Goal: Task Accomplishment & Management: Manage account settings

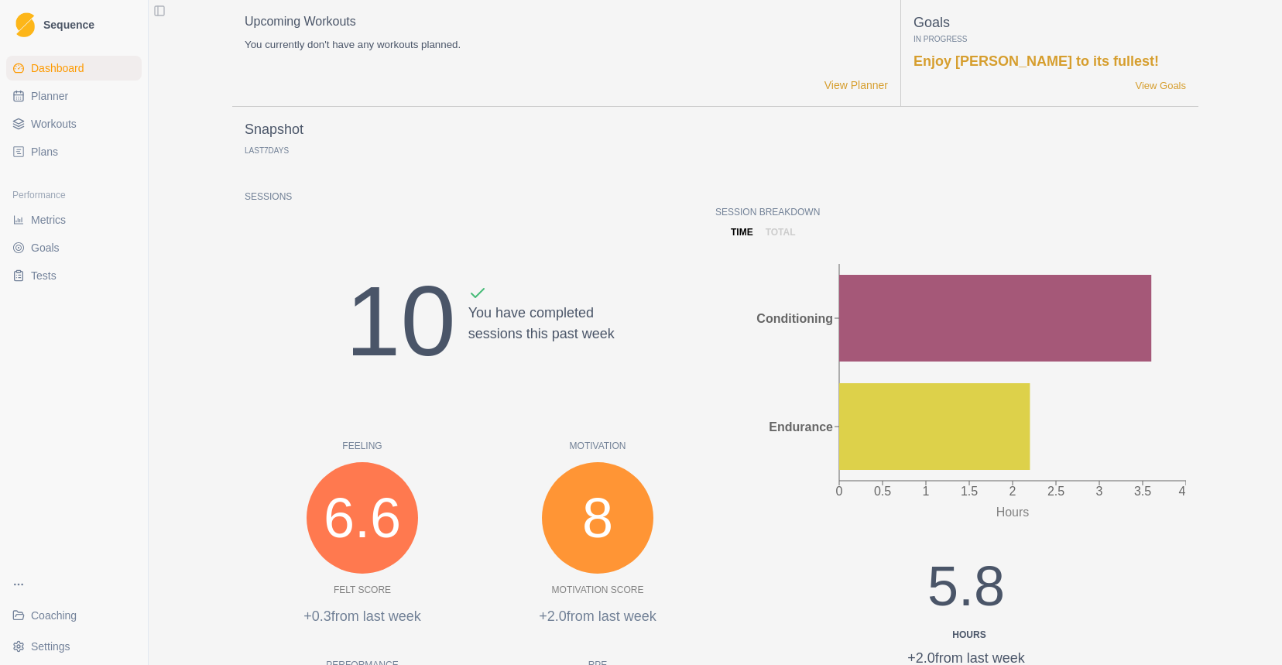
scroll to position [50, 0]
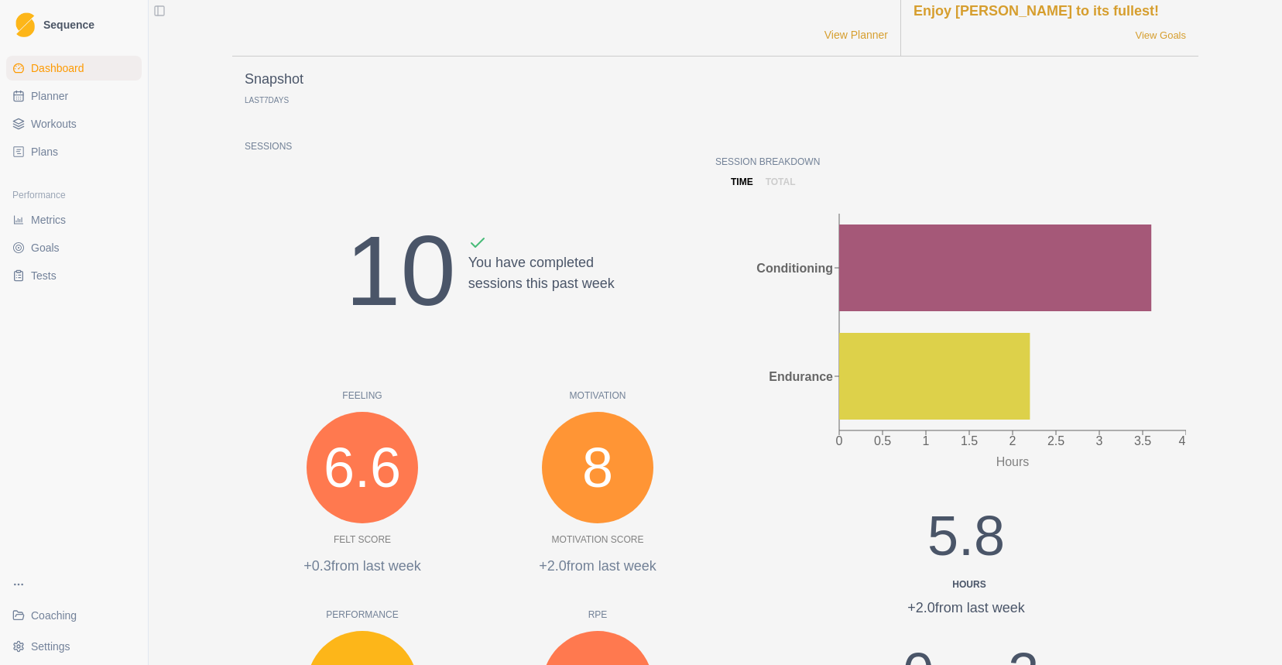
click at [64, 149] on link "Plans" at bounding box center [73, 151] width 135 height 25
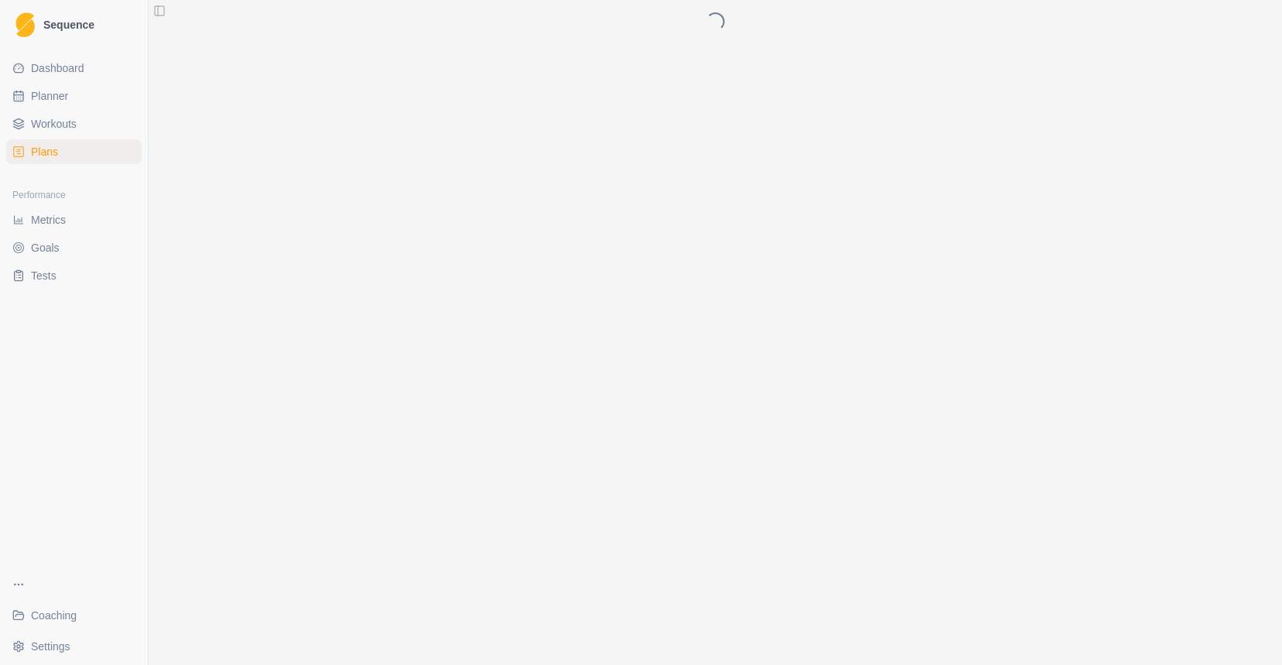
click at [73, 119] on span "Workouts" at bounding box center [54, 123] width 46 height 15
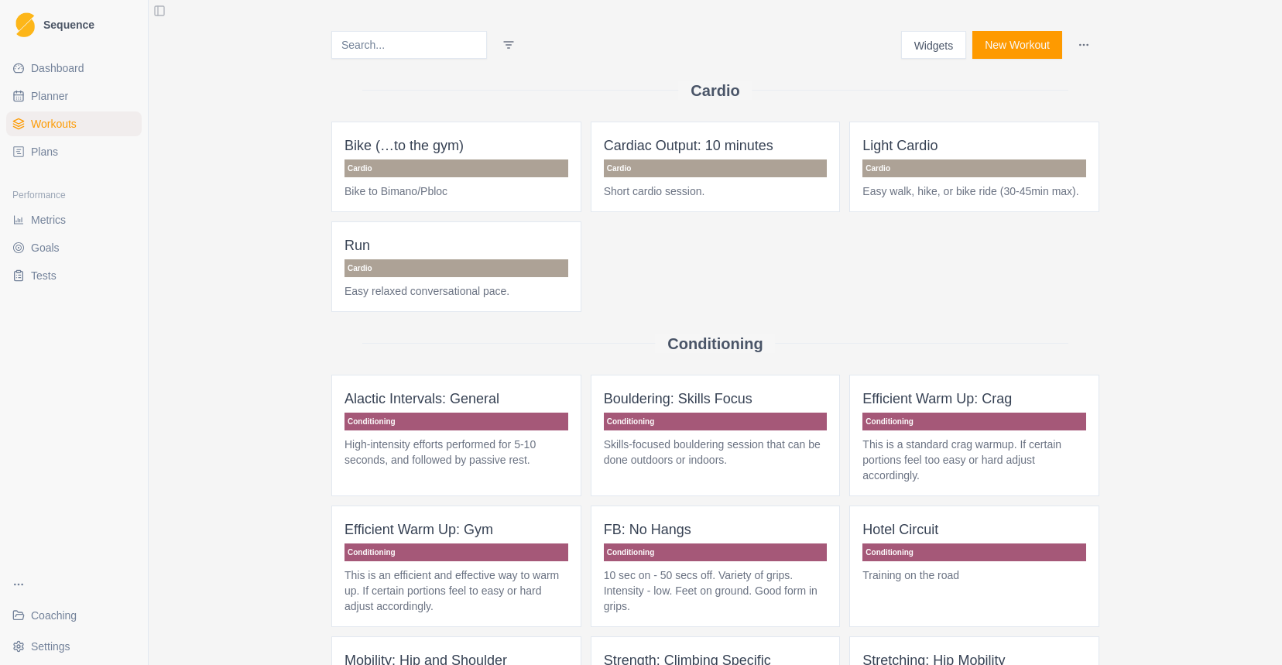
click at [1011, 45] on button "New Workout" at bounding box center [1017, 45] width 90 height 28
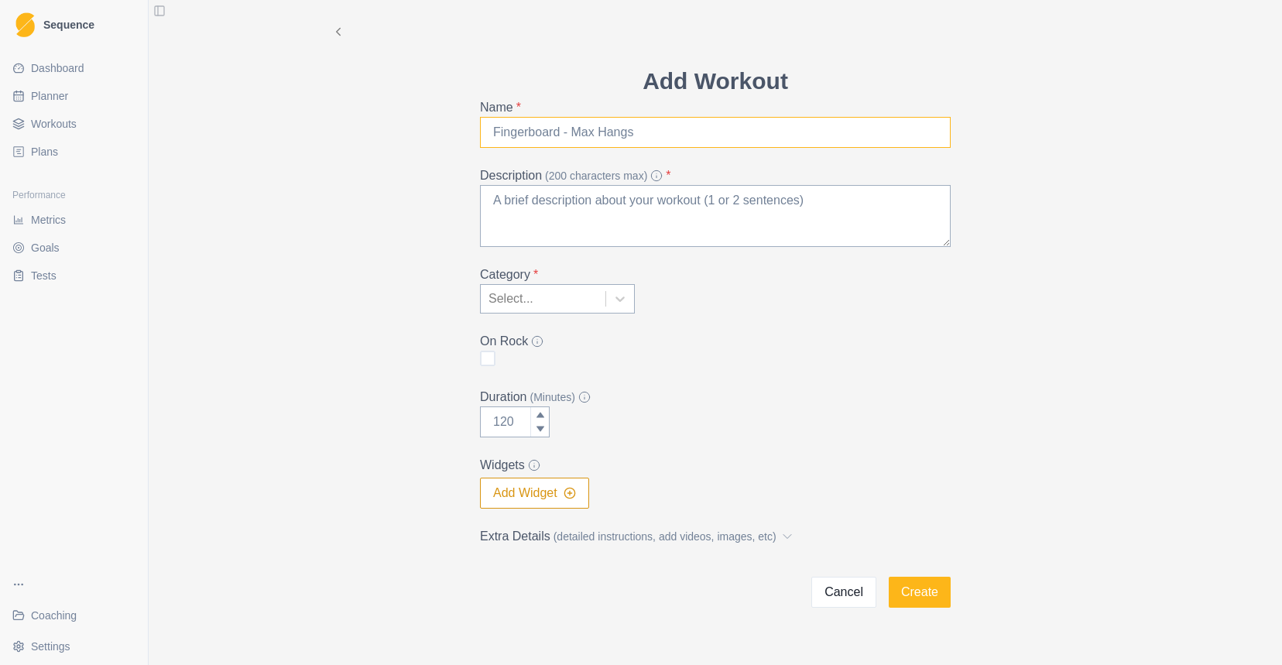
click at [659, 135] on input "Name *" at bounding box center [715, 132] width 471 height 31
type input "Outdoor: freestyle routes"
click at [619, 533] on span "(detailed instructions, add videos, images, etc)" at bounding box center [664, 537] width 223 height 16
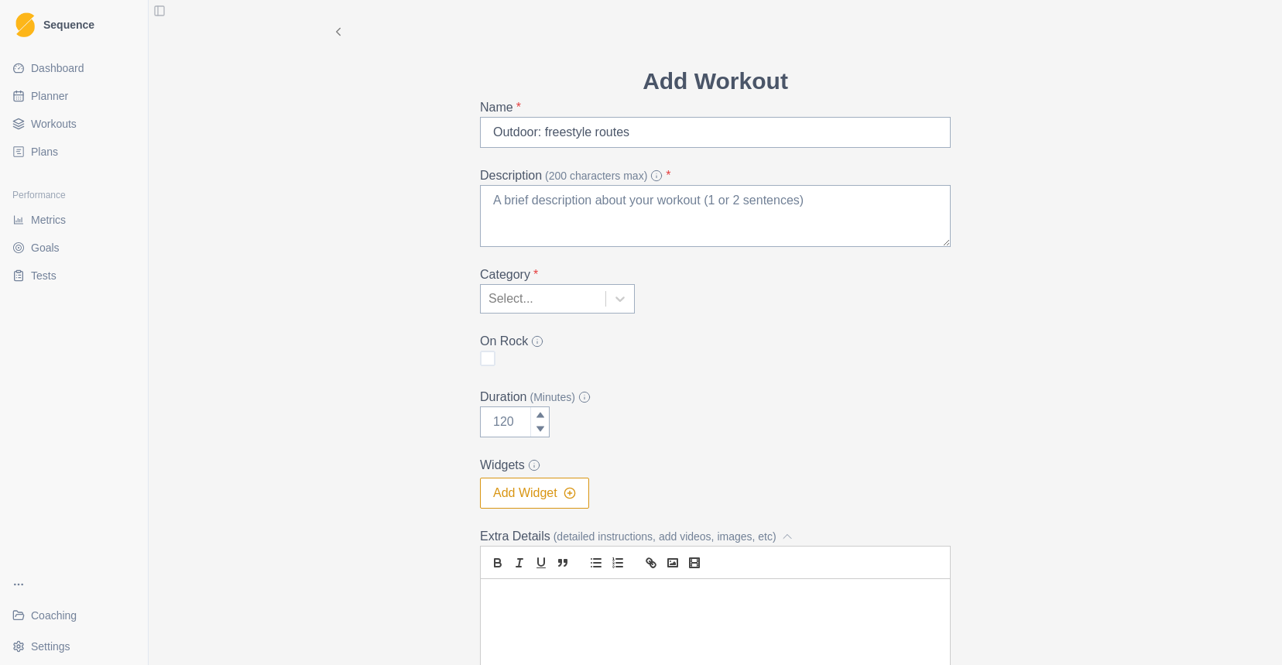
scroll to position [211, 0]
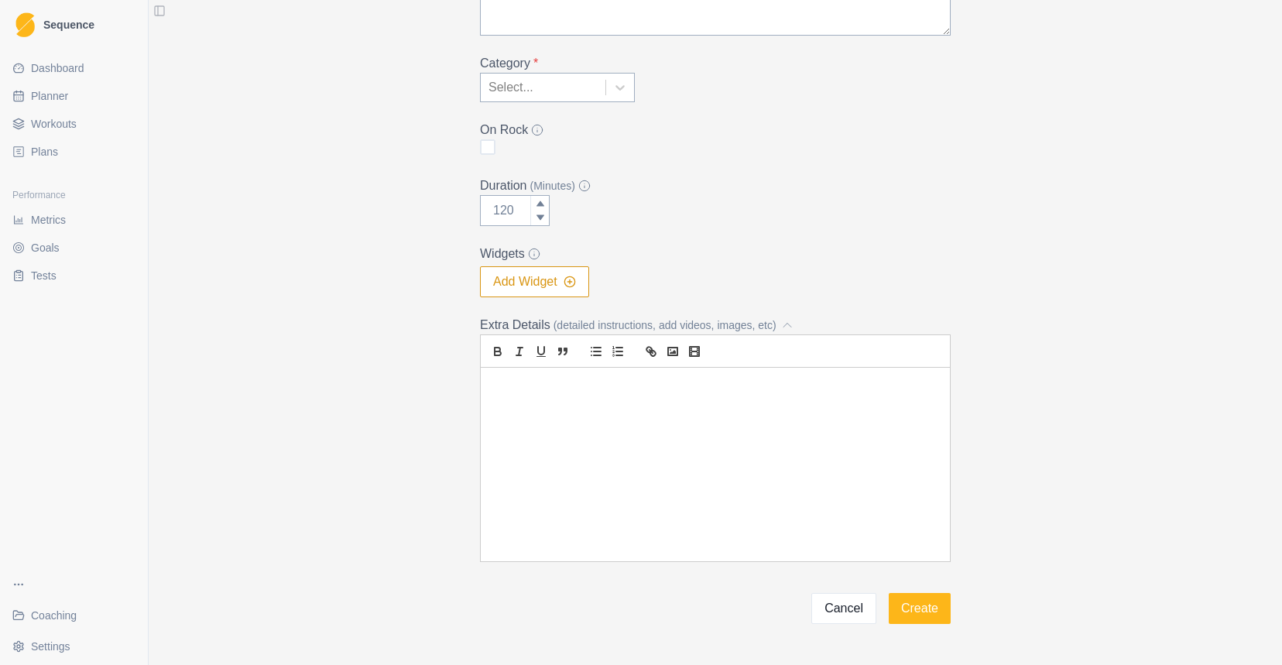
click at [567, 436] on div at bounding box center [715, 465] width 469 height 194
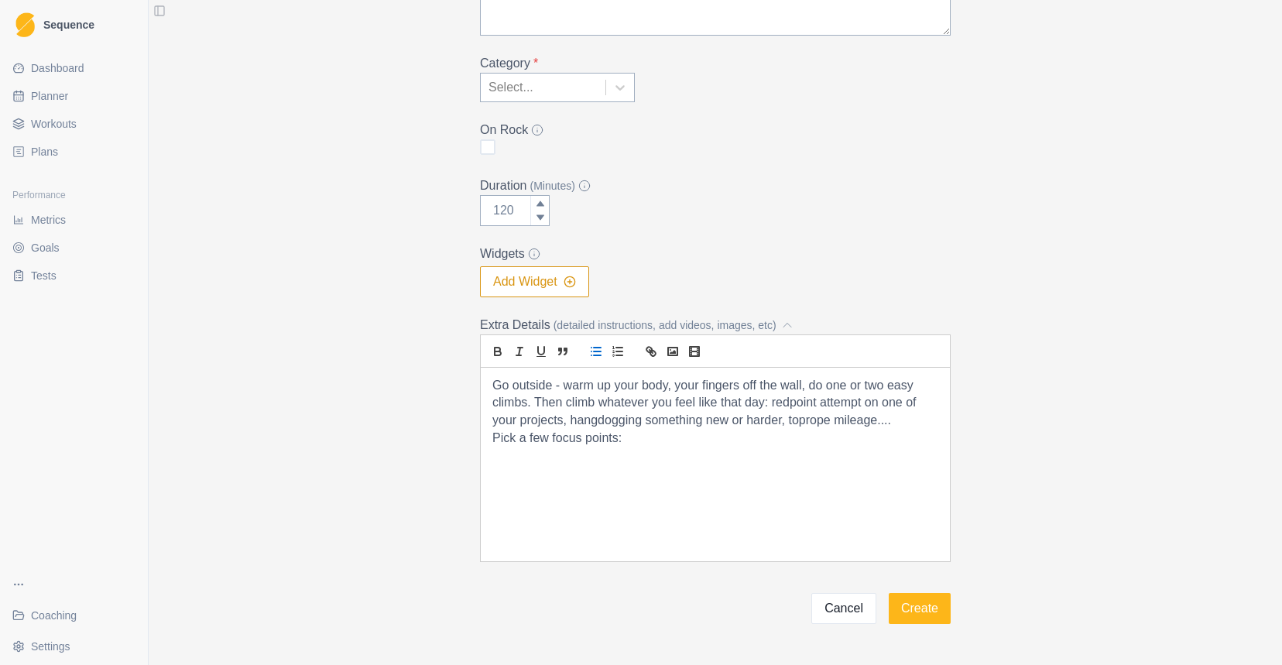
click at [595, 358] on button "list: bullet" at bounding box center [596, 351] width 22 height 19
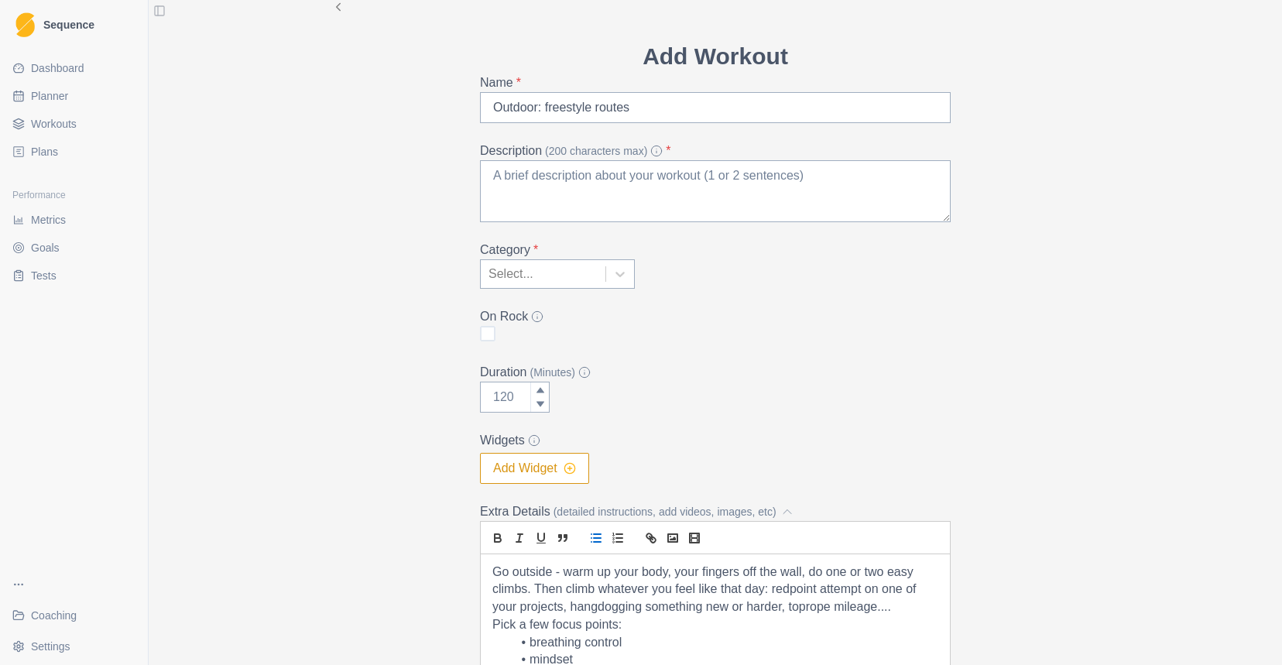
scroll to position [24, 0]
click at [630, 204] on textarea "Description (200 characters max) *" at bounding box center [715, 192] width 471 height 62
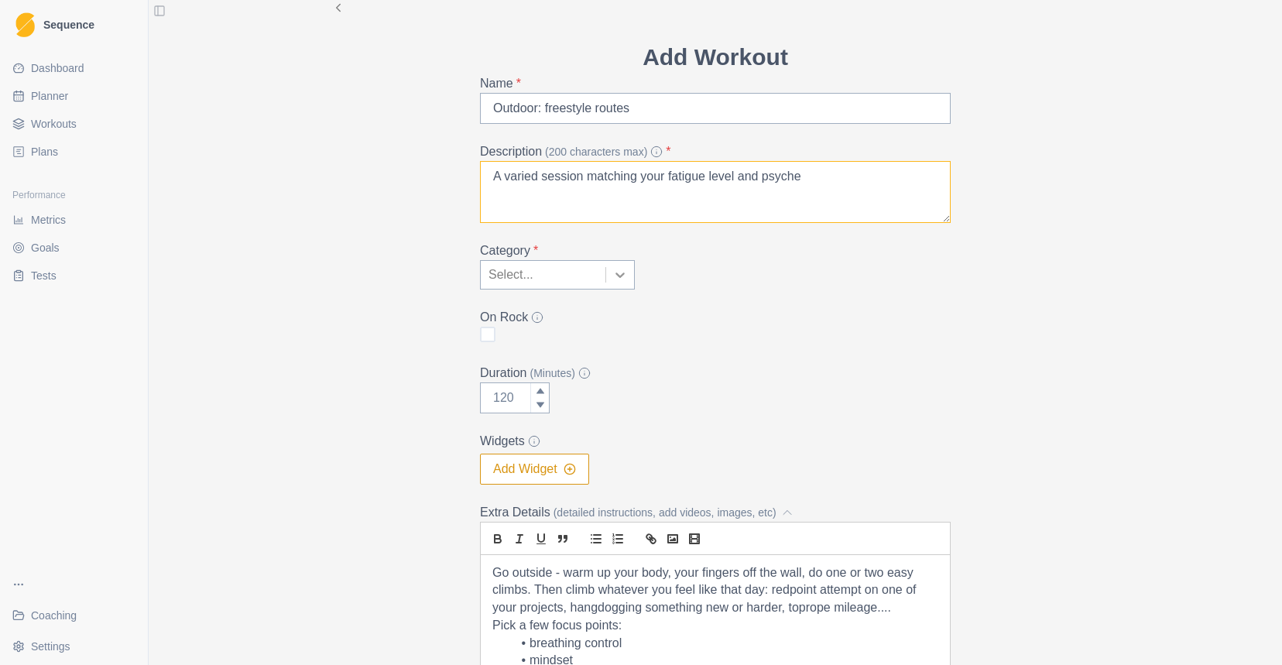
type textarea "A varied session matching your fatigue level and psyche"
click at [615, 278] on icon at bounding box center [619, 274] width 15 height 15
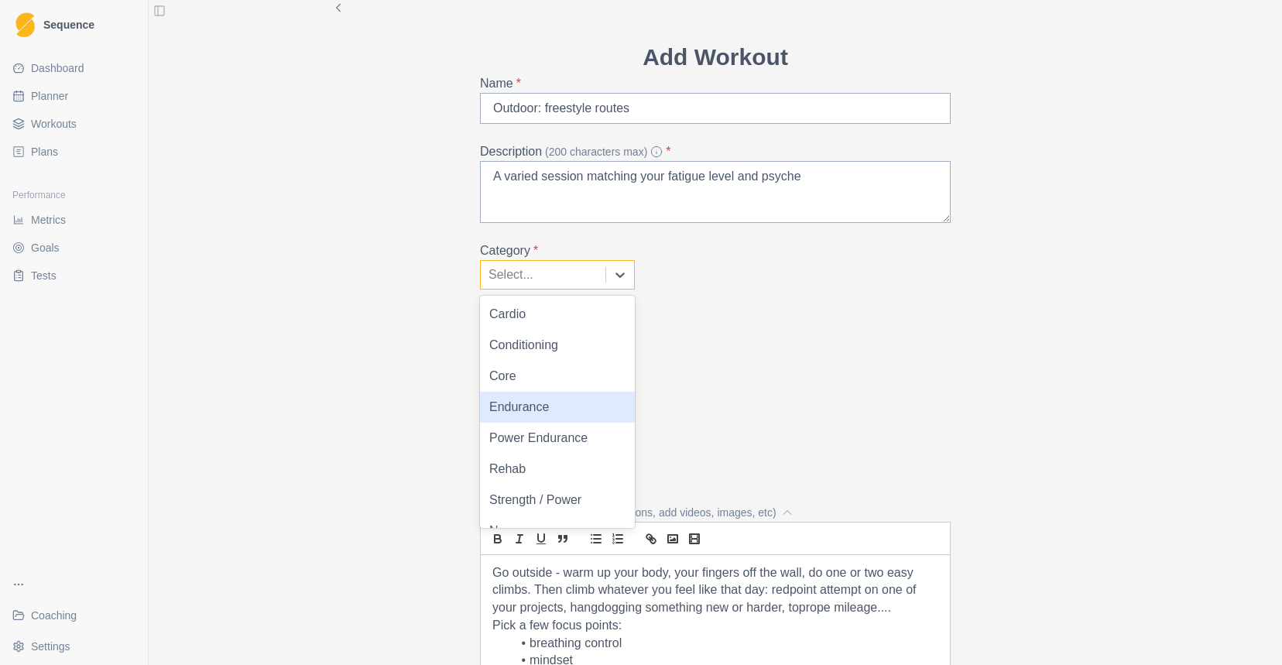
scroll to position [22, 0]
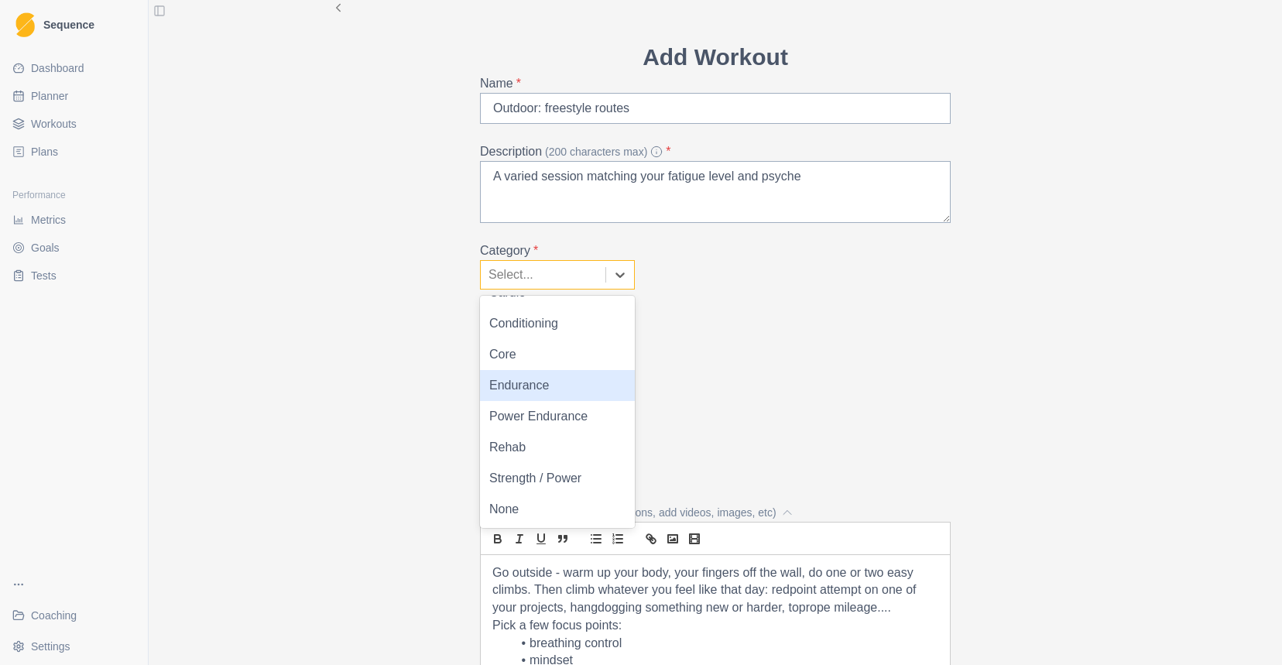
click at [567, 388] on div "Endurance" at bounding box center [557, 385] width 155 height 31
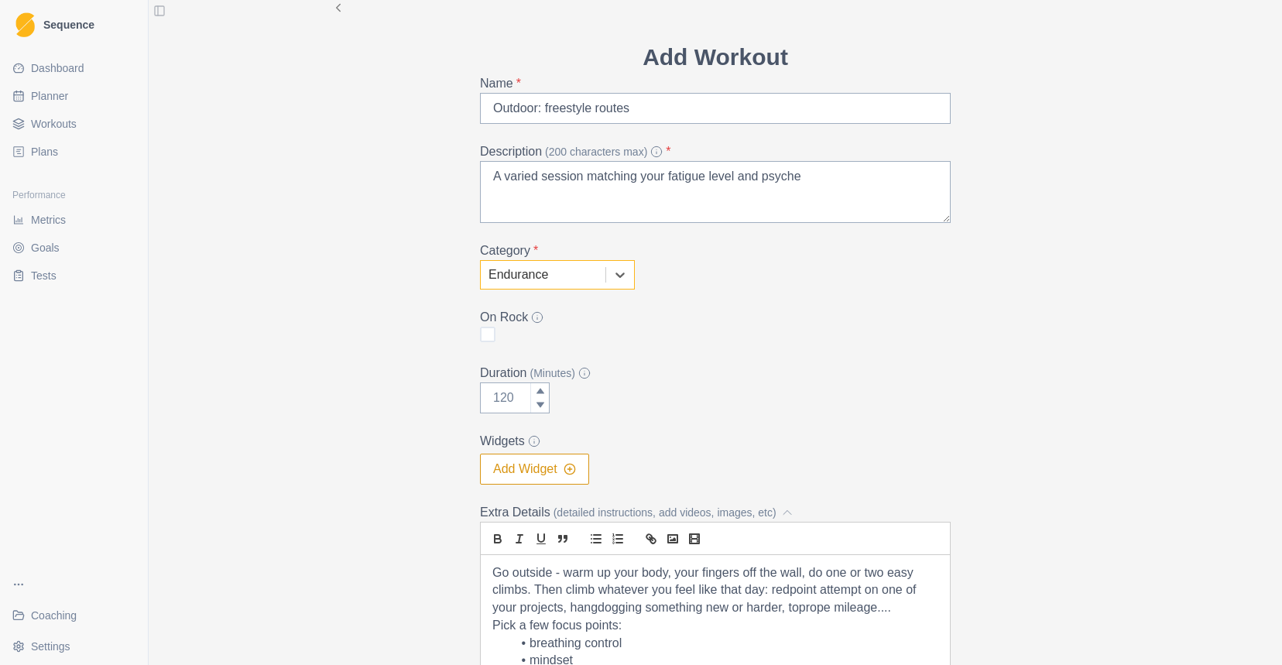
click at [492, 341] on span at bounding box center [487, 334] width 15 height 15
click at [480, 335] on input "checkbox" at bounding box center [479, 334] width 1 height 1
checkbox input "true"
click at [500, 399] on input "Duration (Minutes)" at bounding box center [515, 397] width 70 height 31
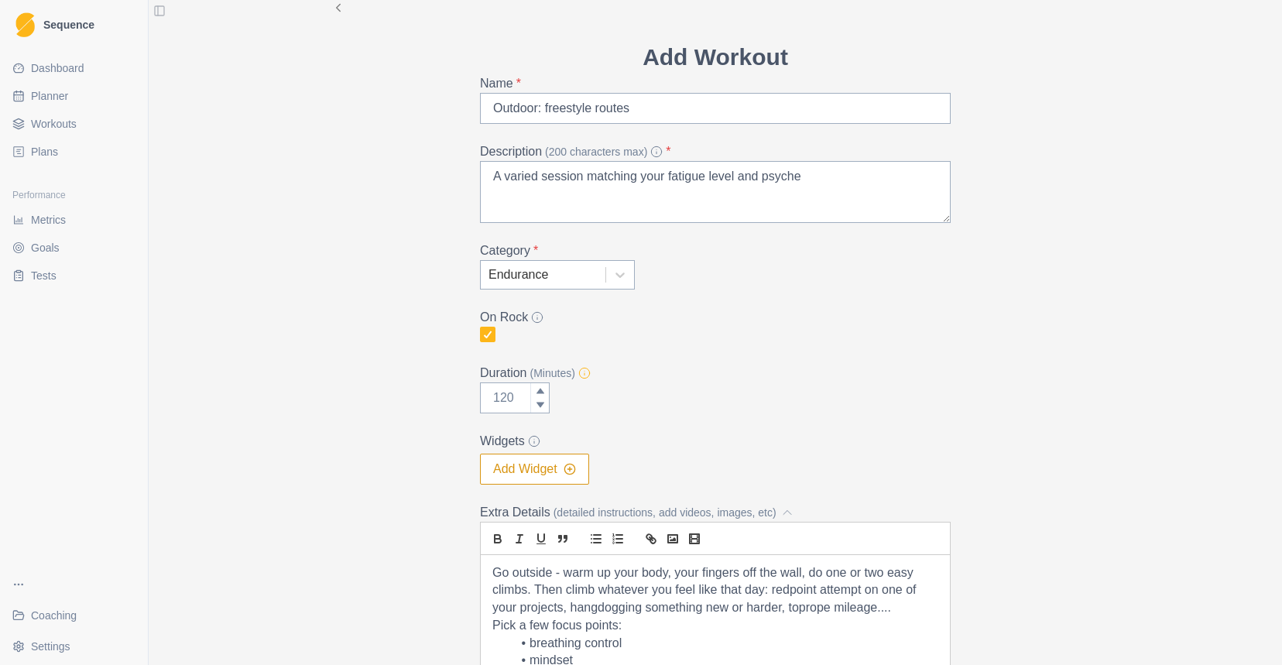
click at [588, 373] on icon at bounding box center [584, 373] width 12 height 12
click at [550, 382] on input "Duration (Minutes)" at bounding box center [515, 397] width 70 height 31
click at [588, 373] on icon at bounding box center [584, 373] width 12 height 12
click at [550, 382] on input "Duration (Minutes)" at bounding box center [515, 397] width 70 height 31
type input "180"
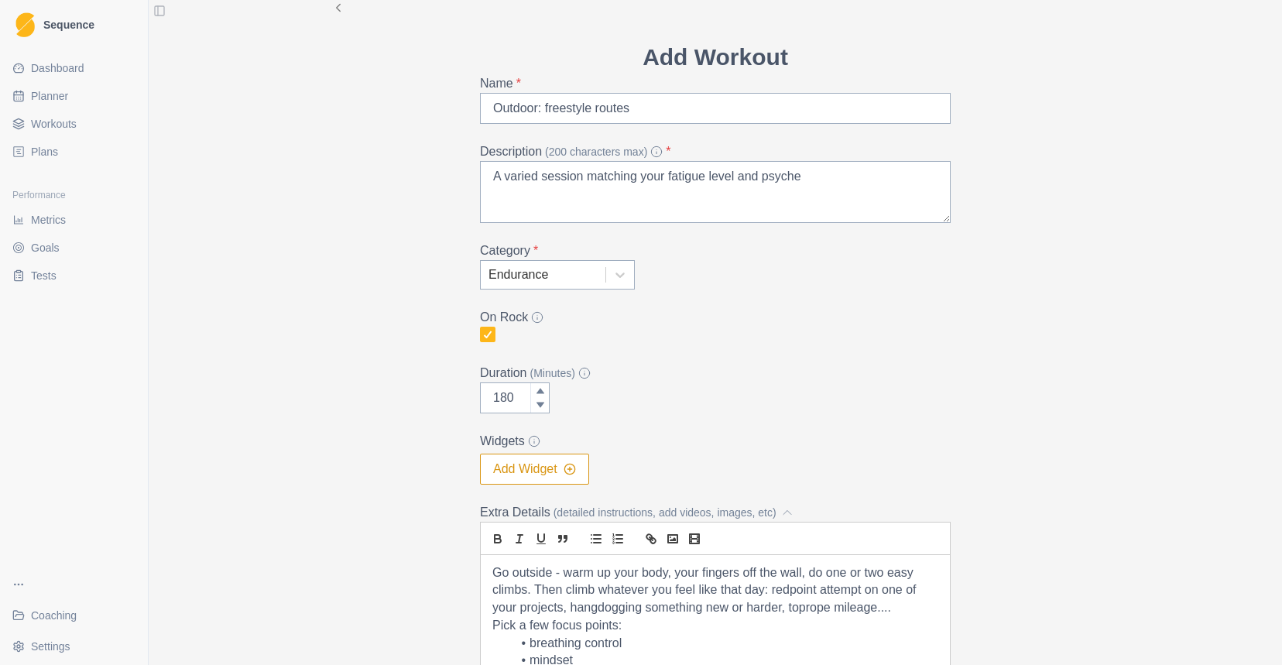
click at [558, 476] on button "Add Widget" at bounding box center [534, 469] width 109 height 31
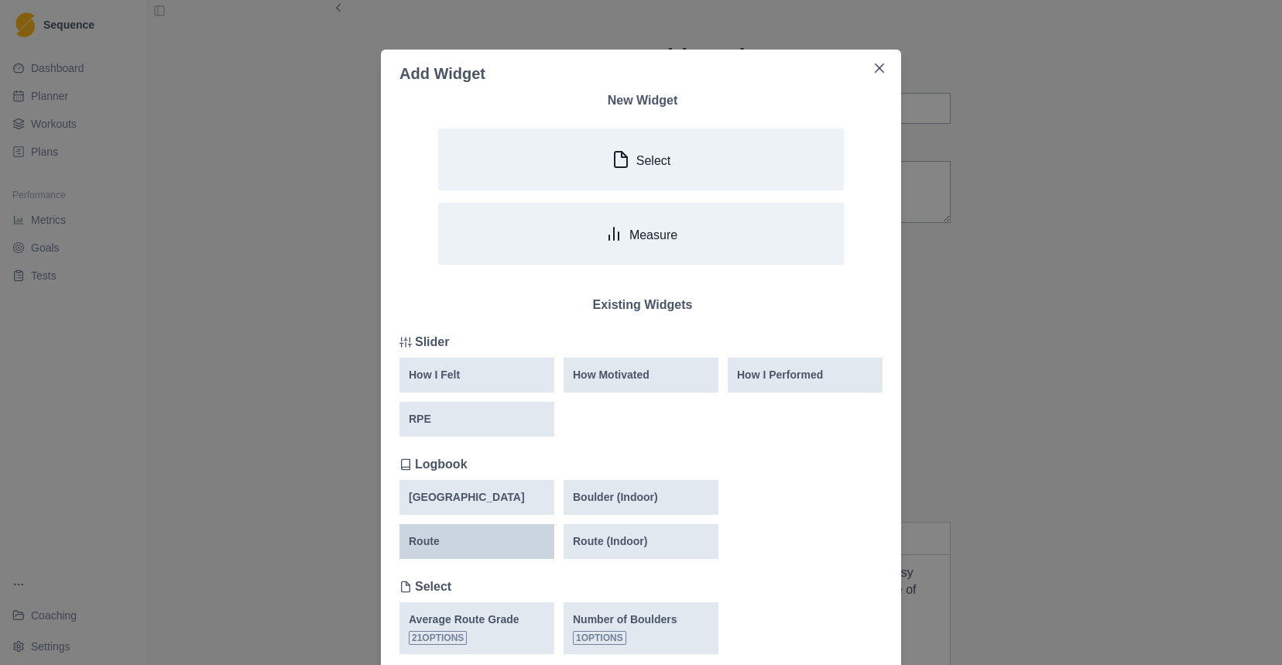
click at [504, 539] on div "Route" at bounding box center [477, 541] width 136 height 16
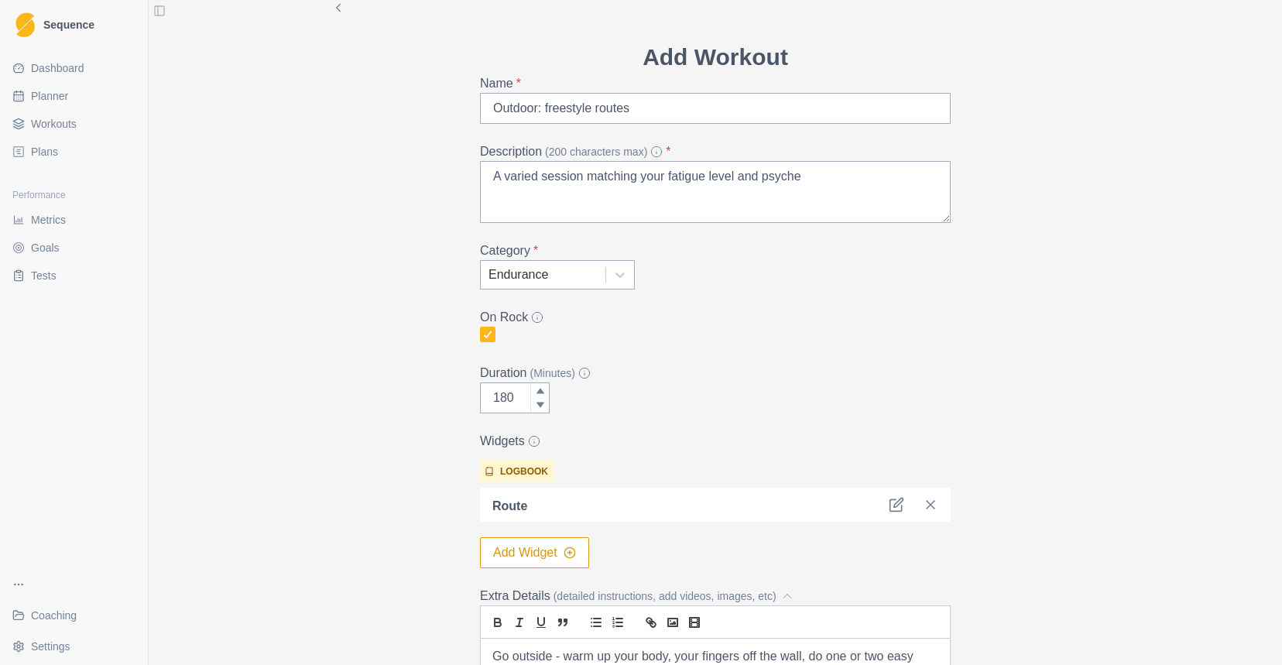
click at [554, 544] on button "Add Widget" at bounding box center [534, 552] width 109 height 31
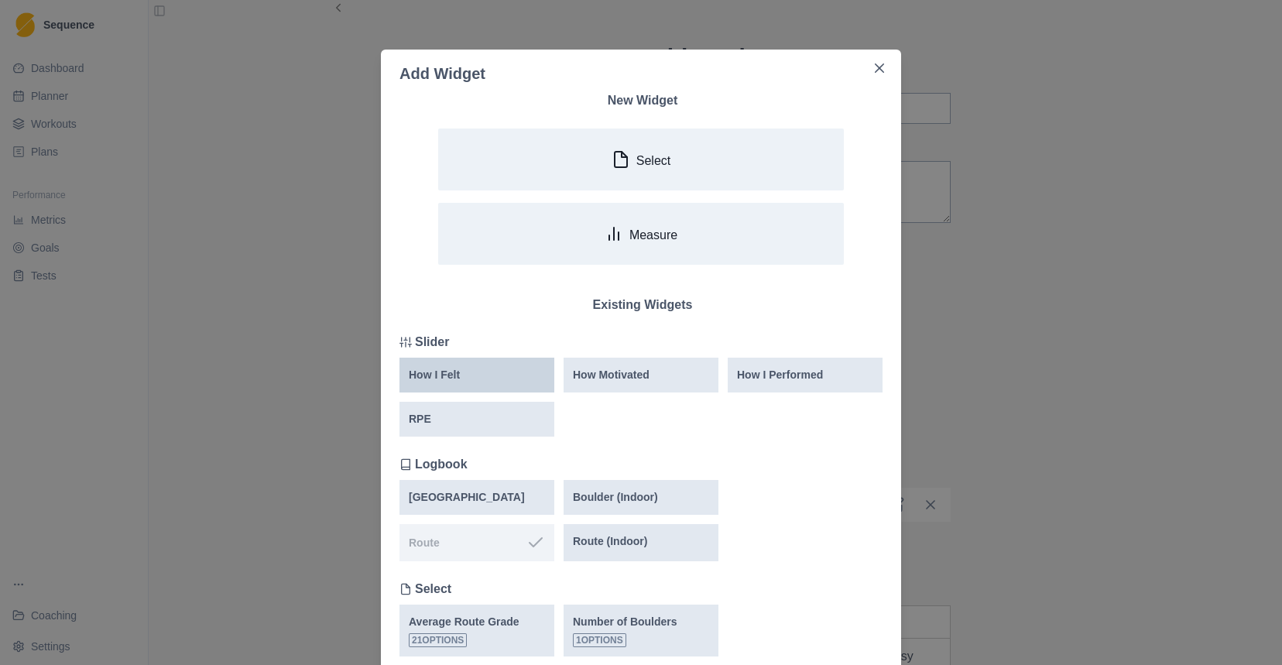
click at [473, 384] on div "How I Felt" at bounding box center [476, 375] width 155 height 35
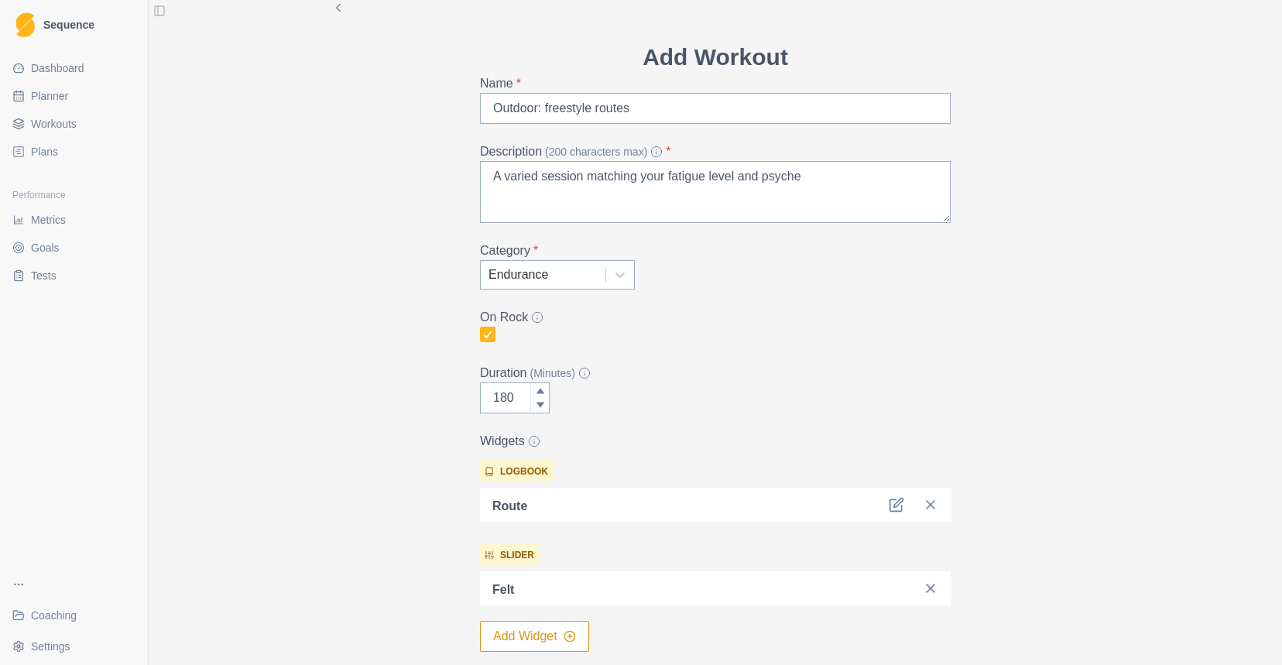
click at [549, 635] on button "Add Widget" at bounding box center [534, 636] width 109 height 31
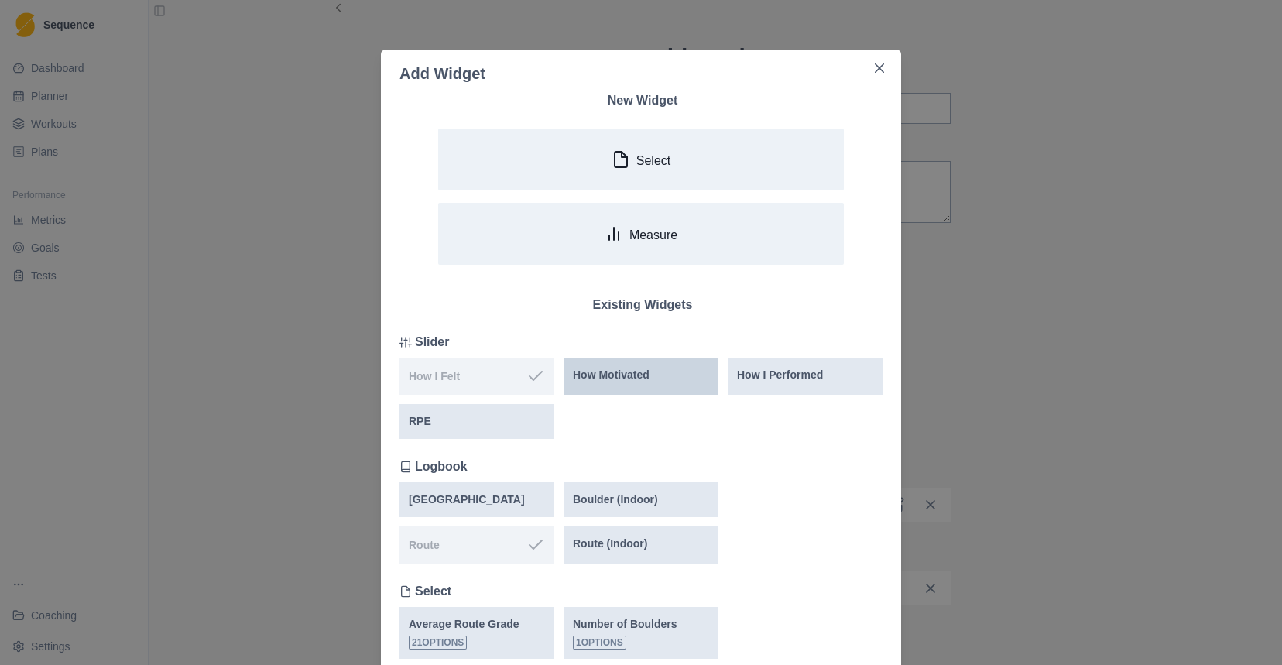
click at [647, 372] on p "How Motivated" at bounding box center [611, 375] width 77 height 16
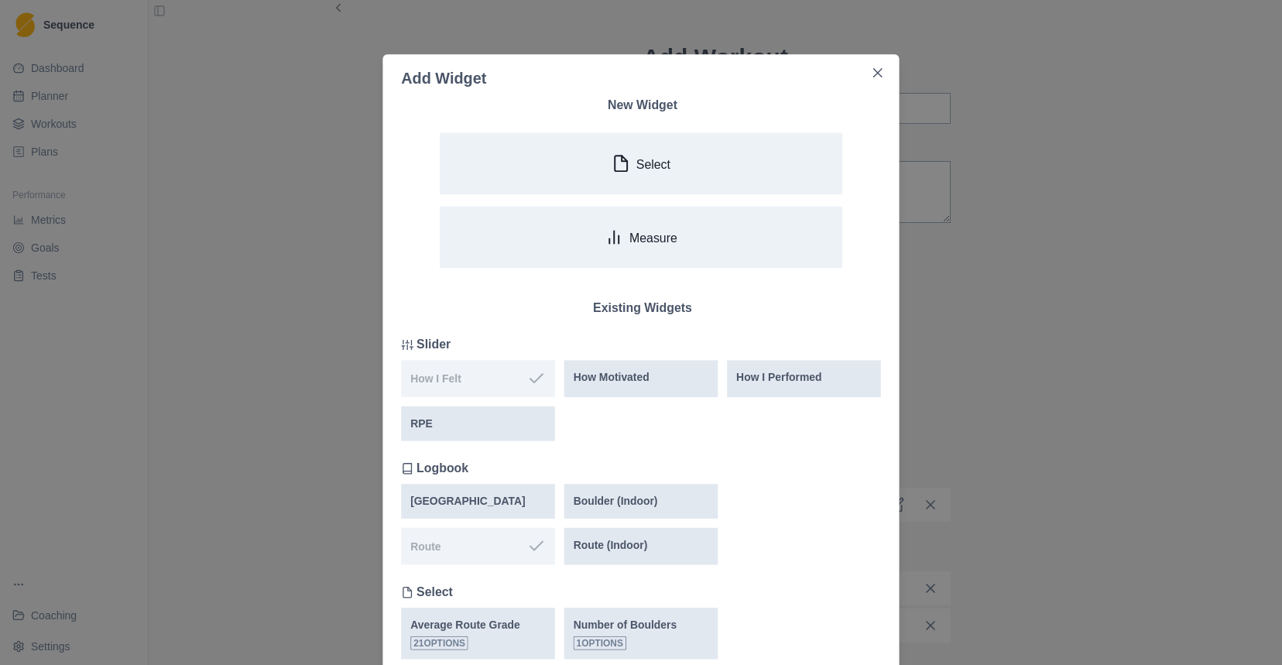
scroll to position [48, 0]
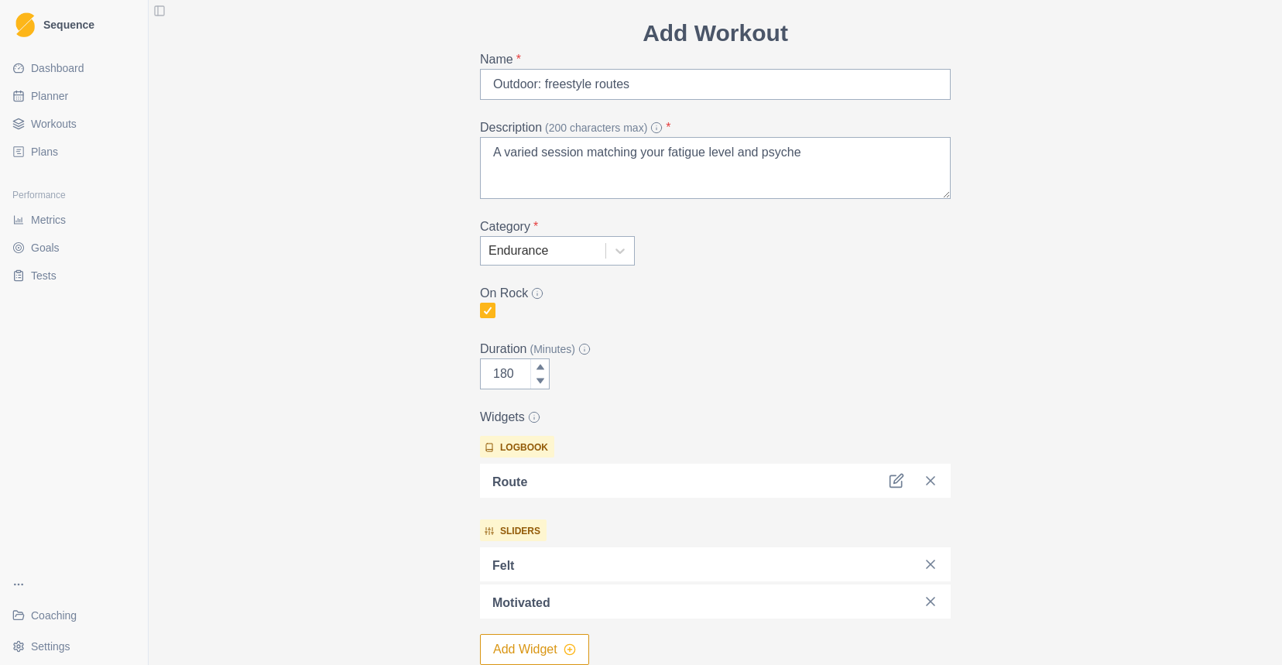
click at [567, 654] on icon "button" at bounding box center [570, 649] width 12 height 12
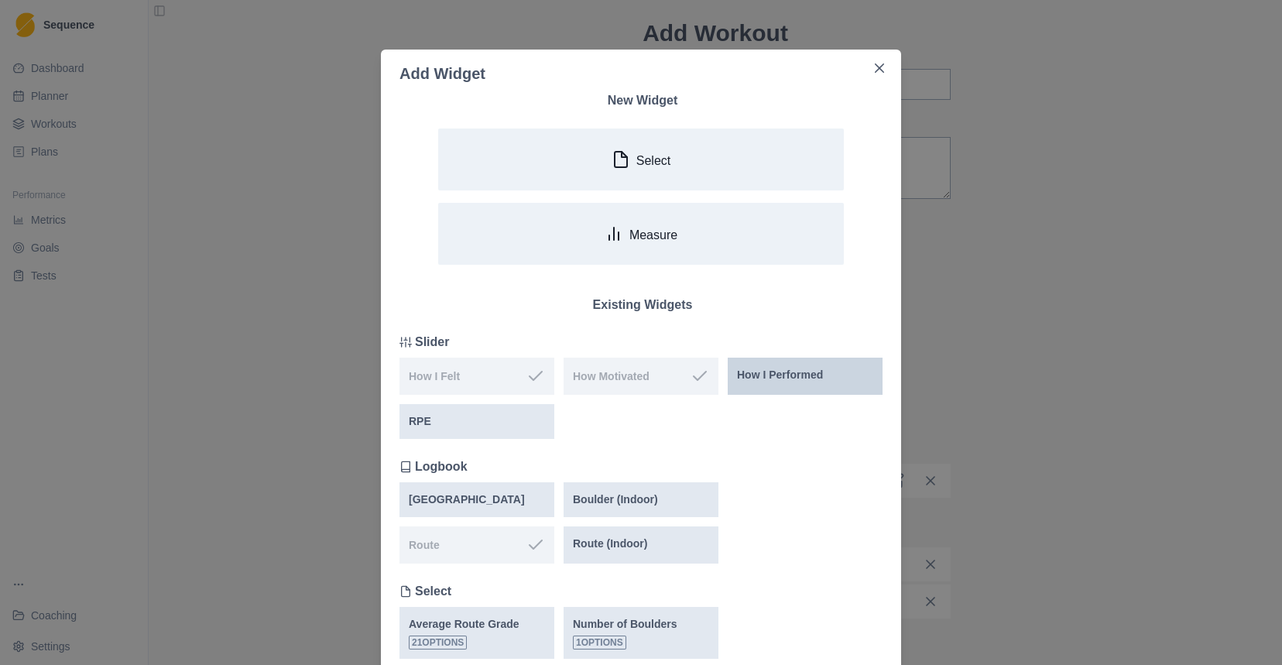
click at [787, 381] on p "How I Performed" at bounding box center [780, 375] width 86 height 16
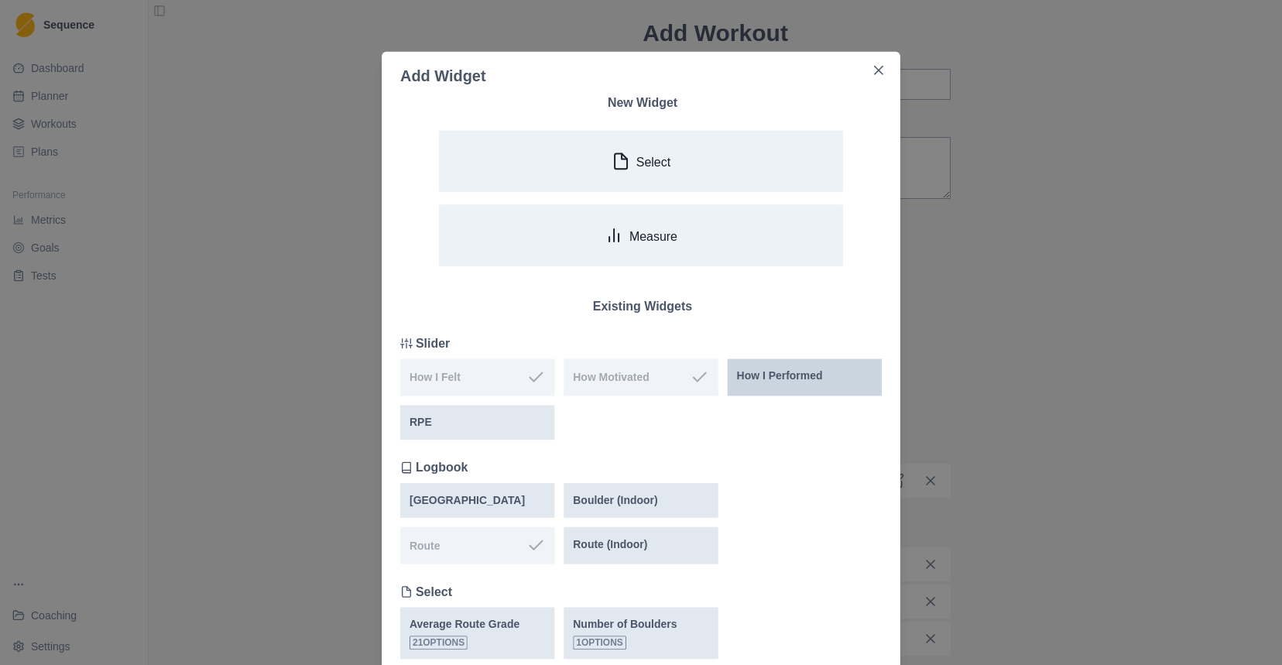
scroll to position [402, 0]
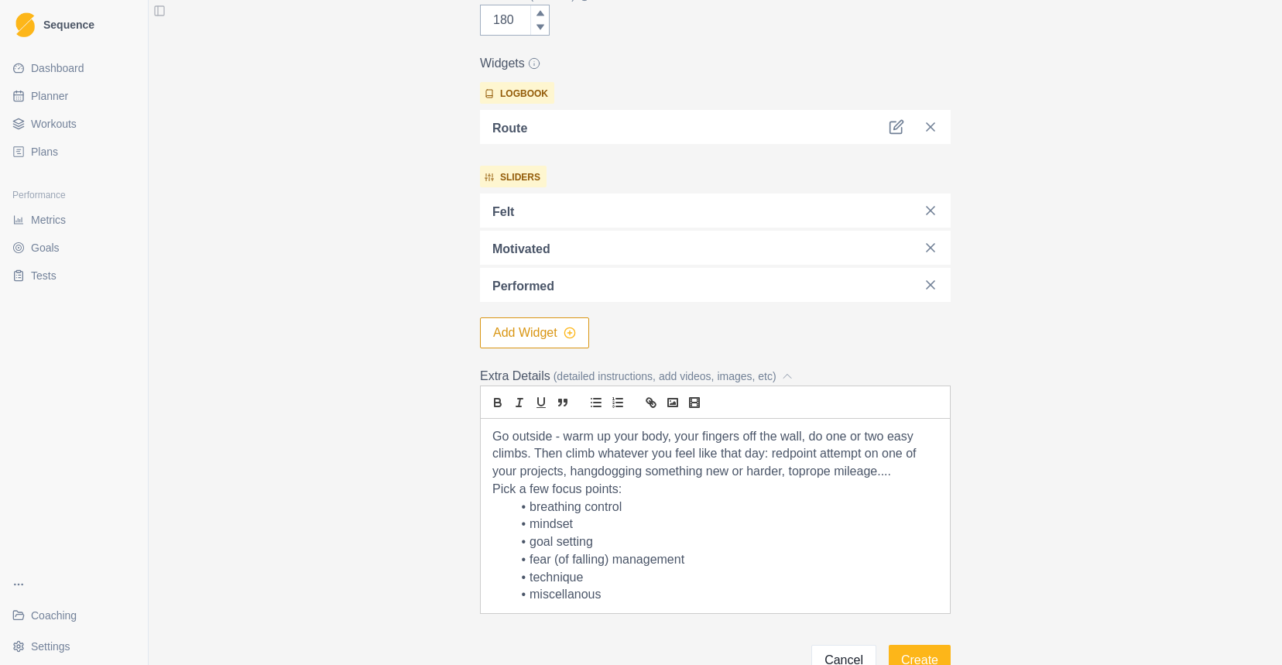
click at [567, 336] on icon "button" at bounding box center [570, 333] width 12 height 12
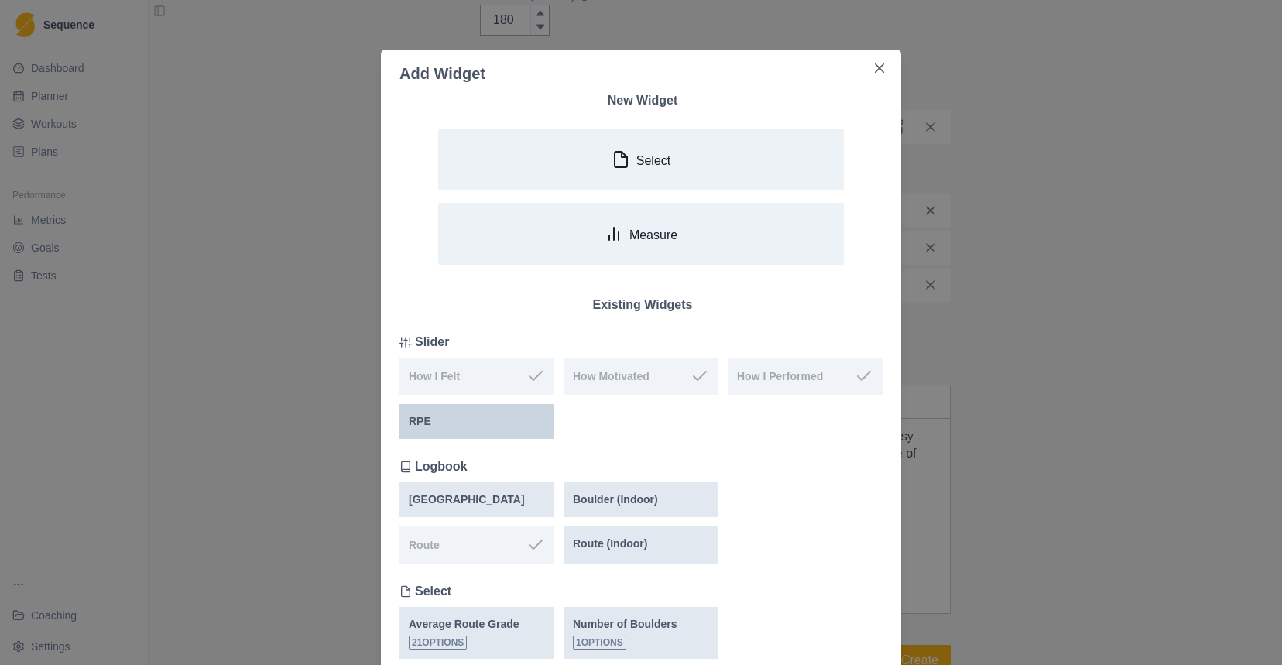
click at [495, 431] on div "RPE" at bounding box center [476, 421] width 155 height 35
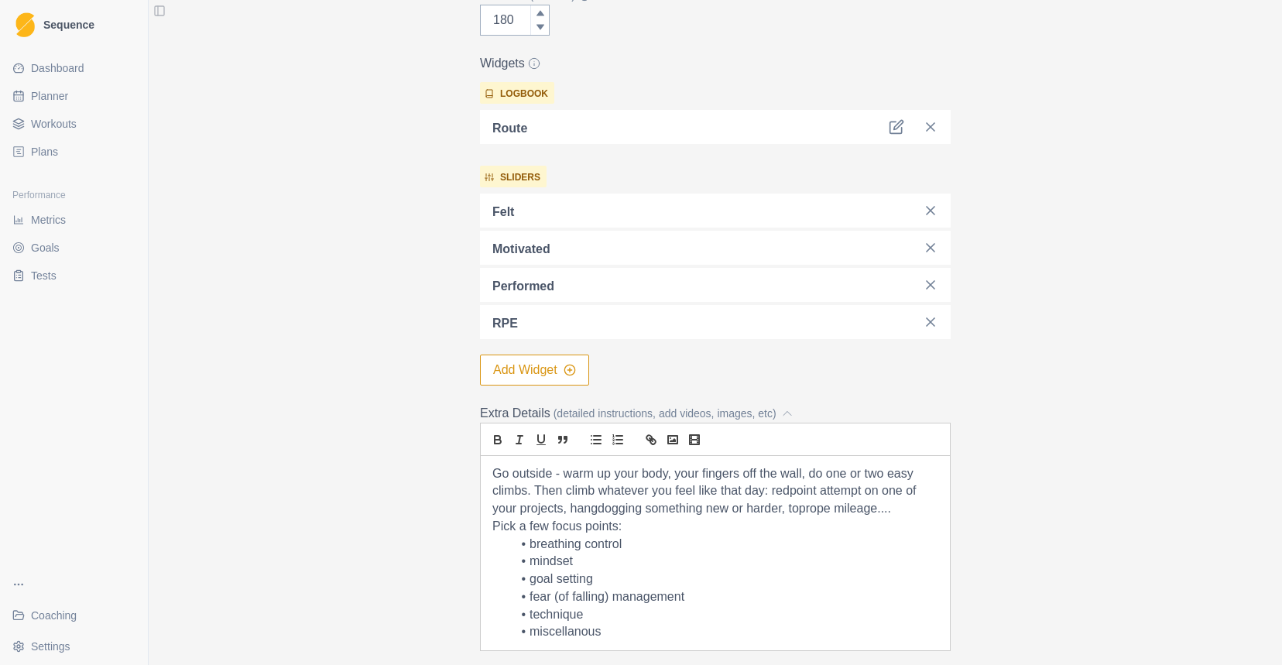
click at [569, 362] on button "Add Widget" at bounding box center [534, 370] width 109 height 31
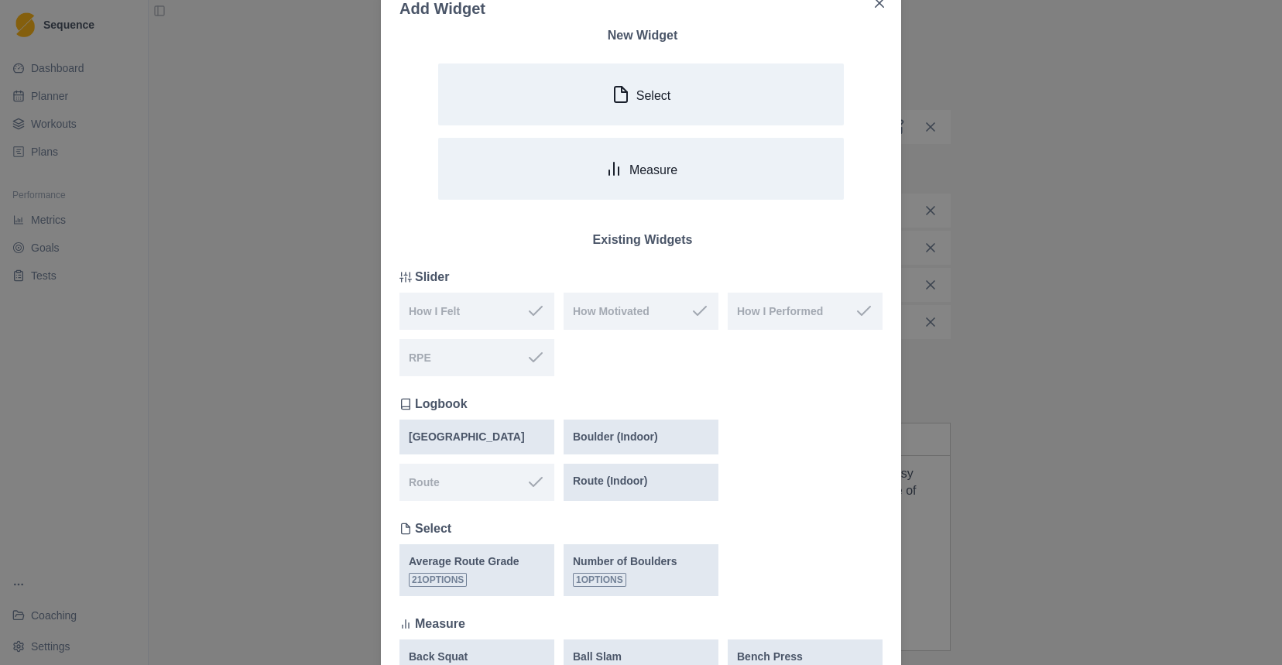
scroll to position [67, 0]
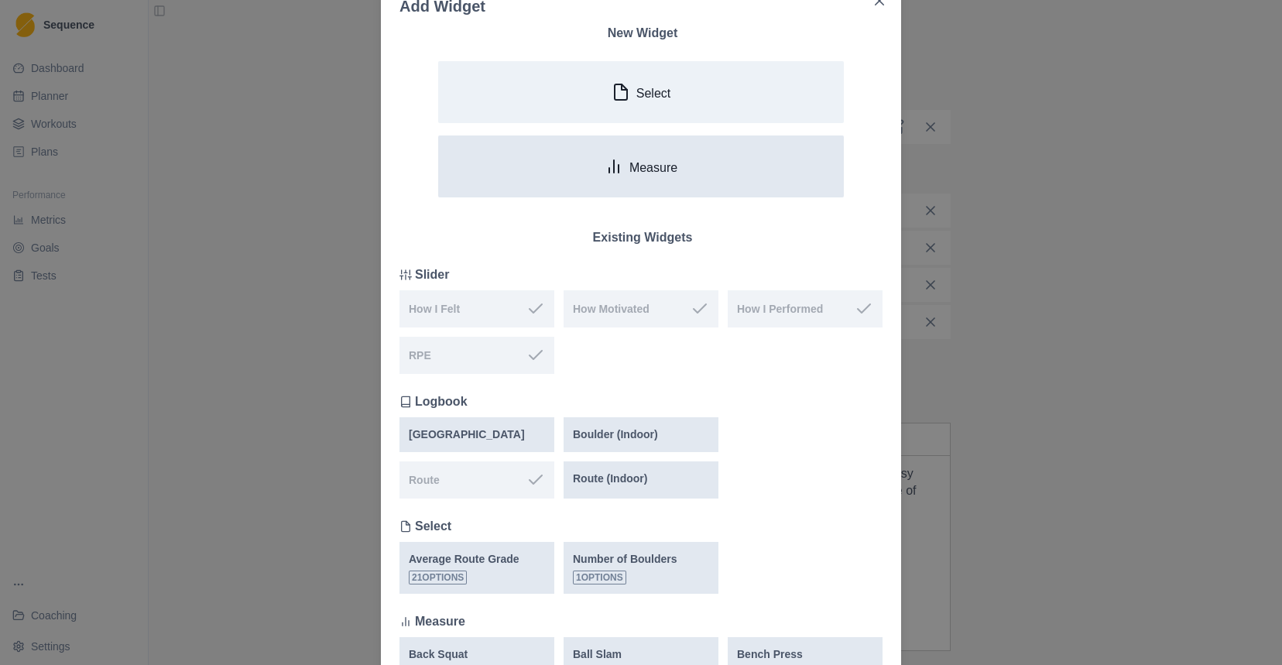
click at [656, 161] on p "Measure" at bounding box center [653, 167] width 48 height 15
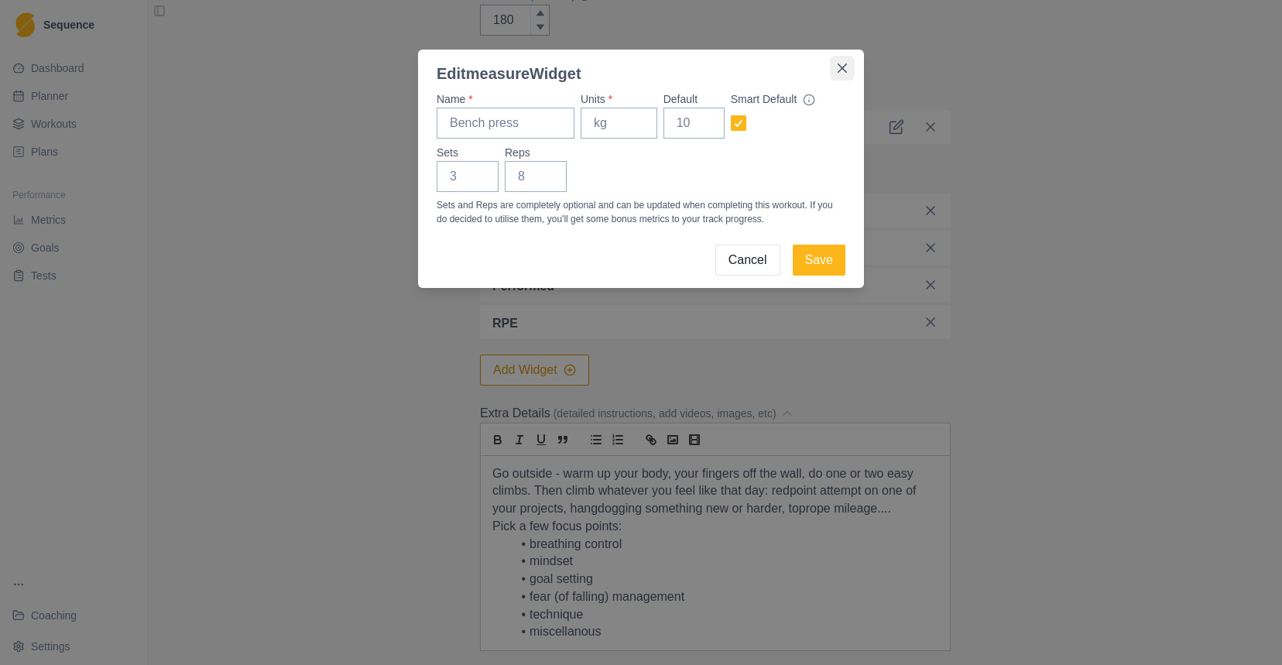
click at [844, 64] on icon "Close" at bounding box center [842, 67] width 9 height 9
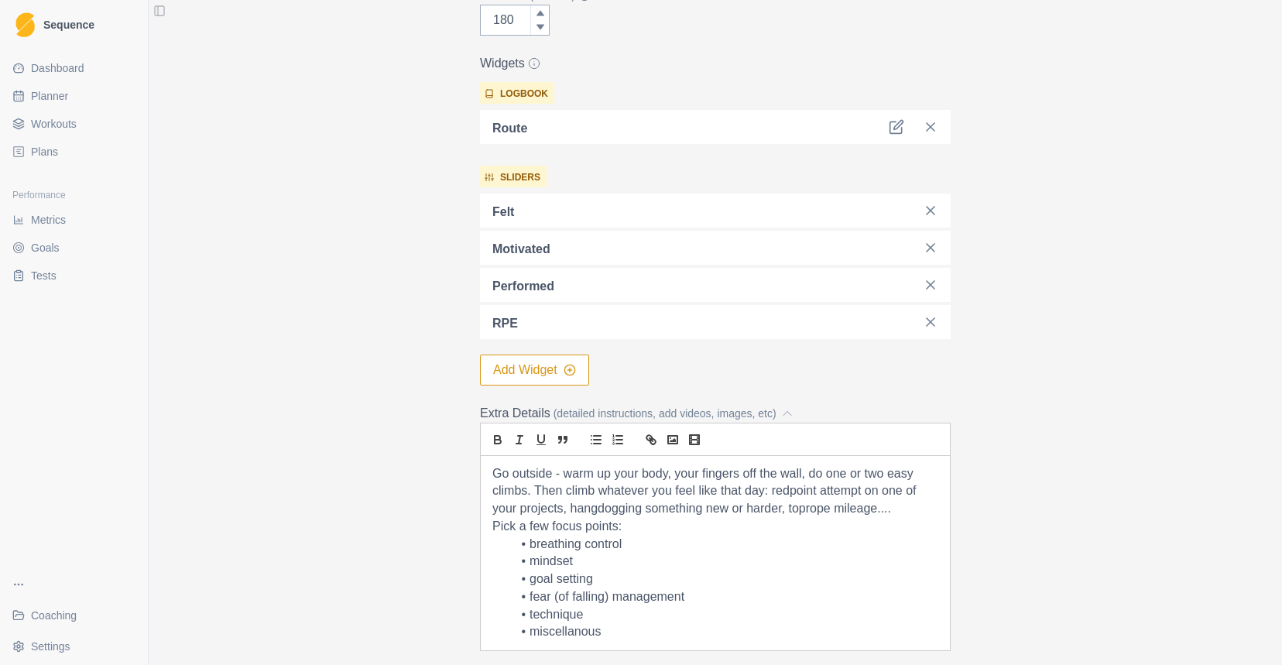
click at [533, 389] on form "Add Workout Name * Outdoor: freestyle routes Description (200 characters max) *…" at bounding box center [715, 187] width 471 height 1051
click at [550, 379] on button "Add Widget" at bounding box center [534, 370] width 109 height 31
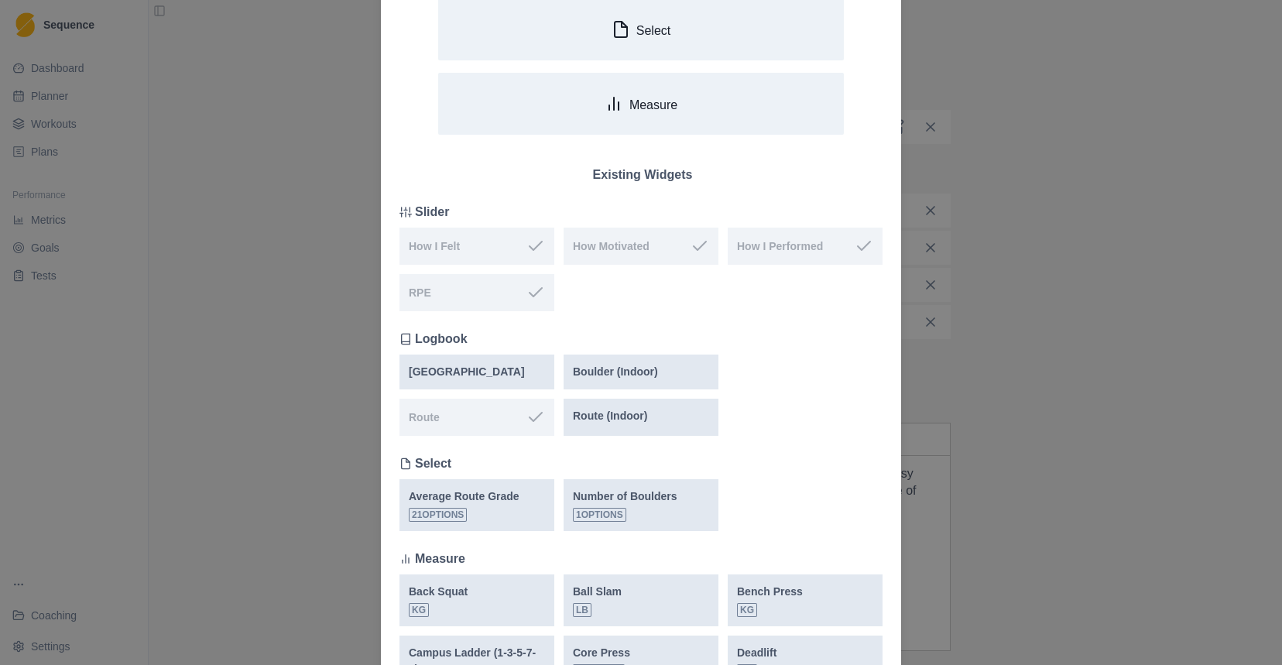
scroll to position [0, 0]
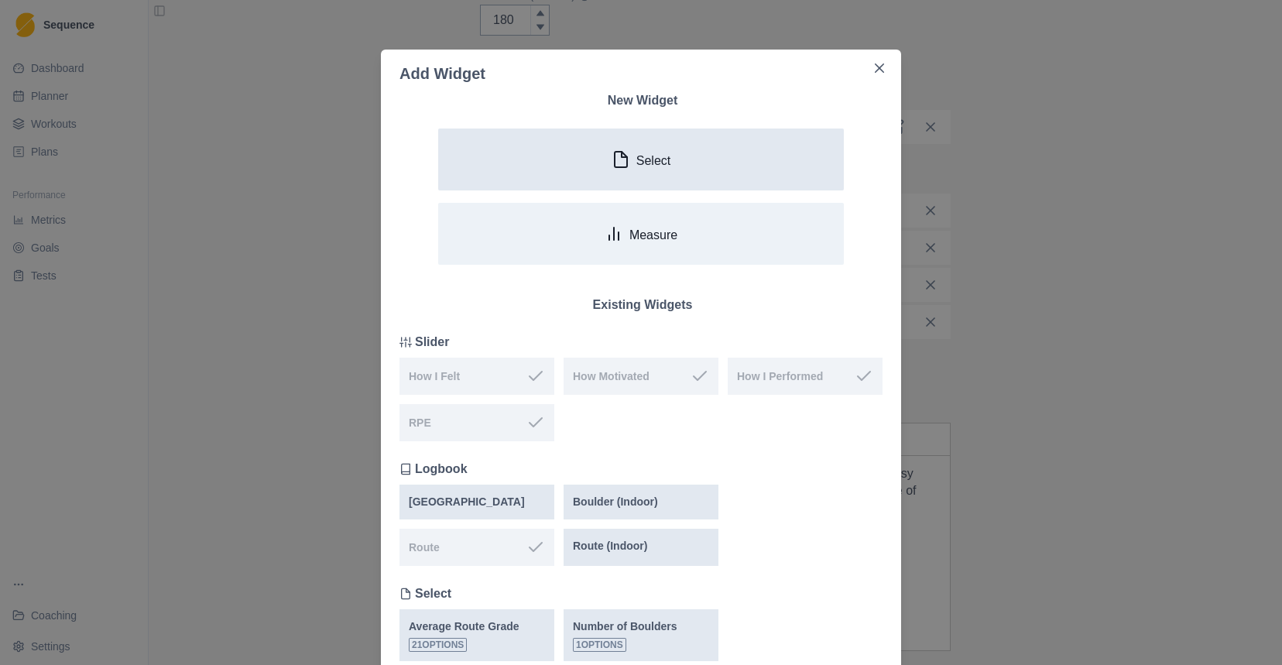
click at [690, 170] on button "Select" at bounding box center [641, 160] width 406 height 62
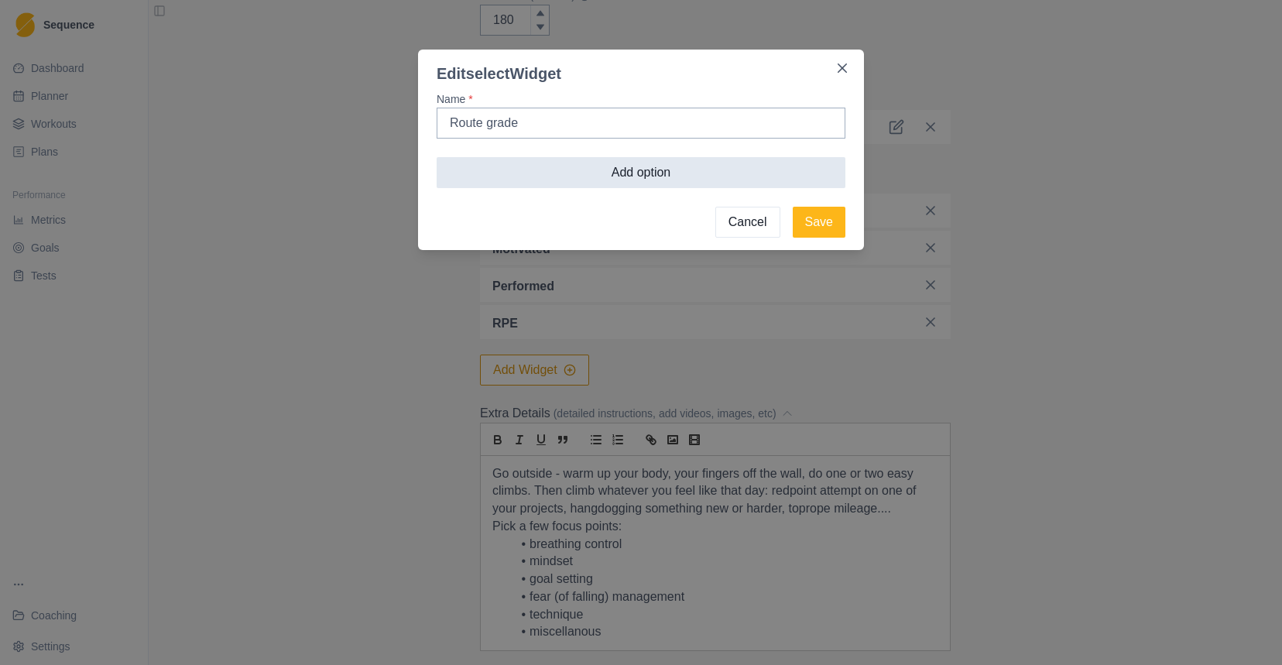
type input "Route grade"
click at [637, 179] on button "Add option" at bounding box center [641, 172] width 409 height 31
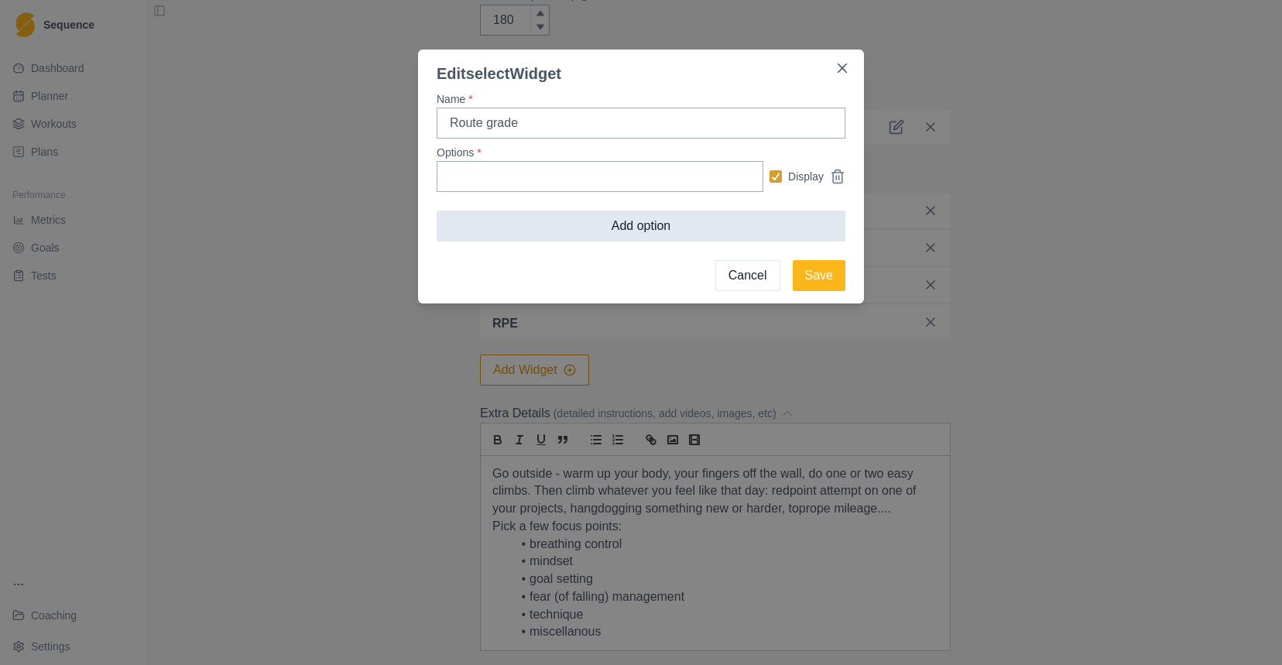
click at [638, 218] on button "Add option" at bounding box center [641, 226] width 409 height 31
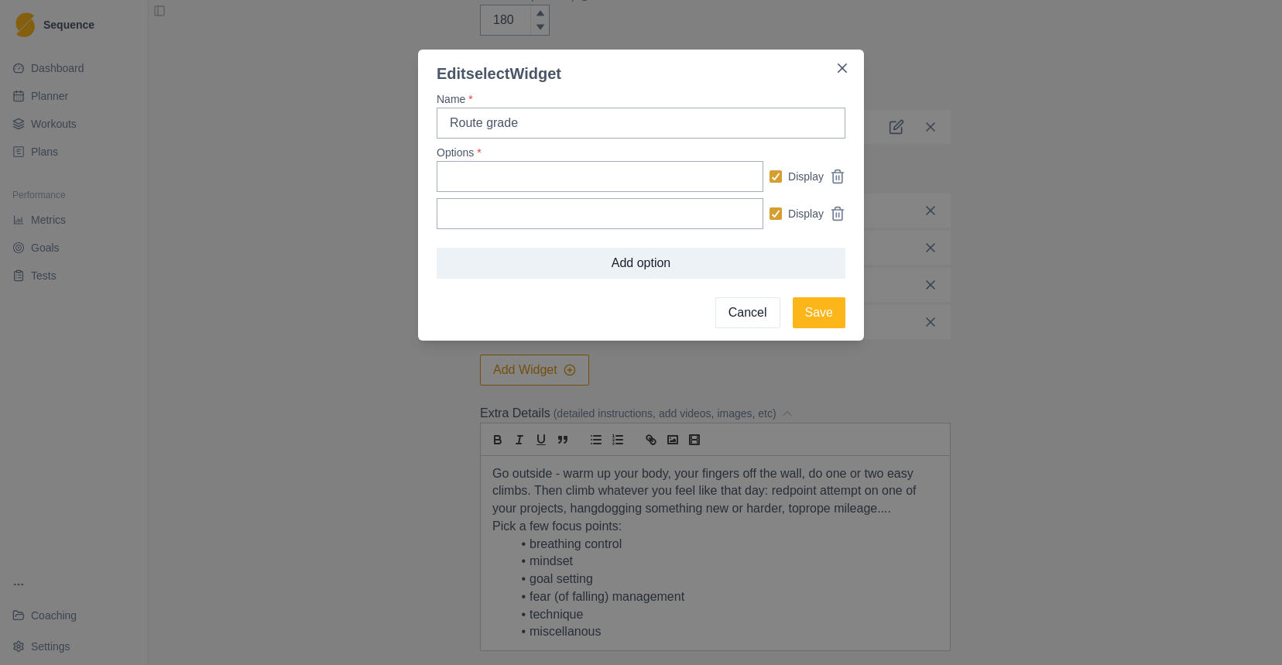
click at [739, 313] on button "Cancel" at bounding box center [747, 312] width 65 height 31
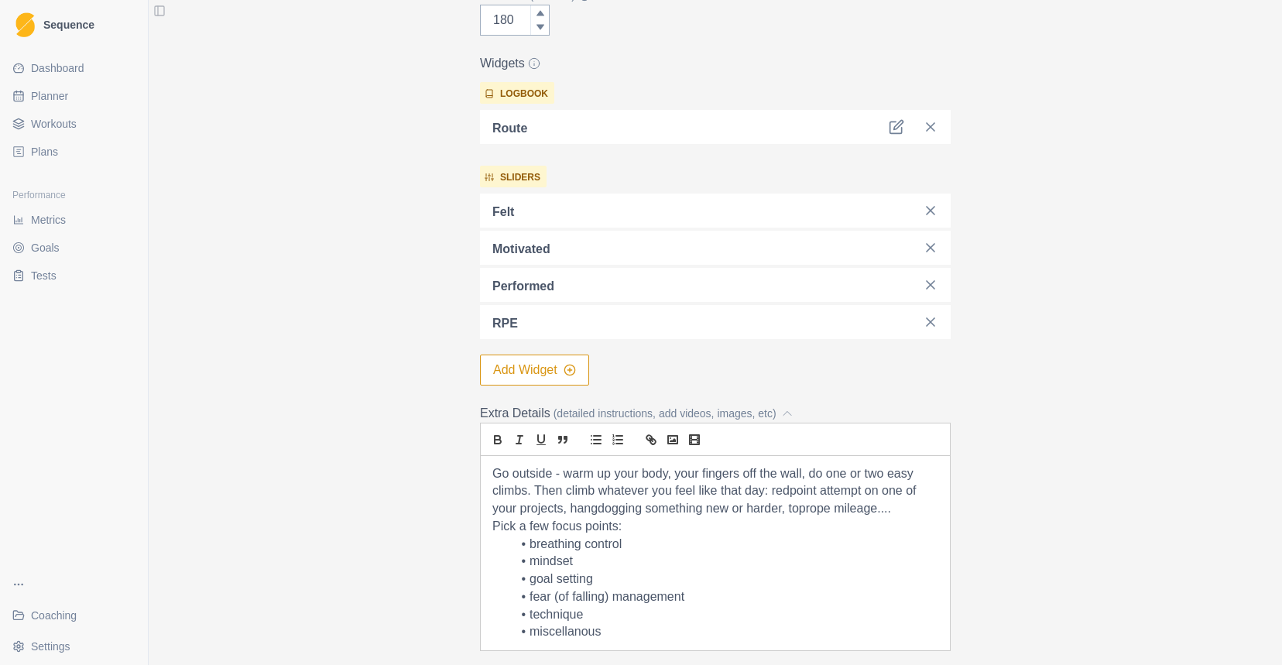
click at [581, 365] on button "Add Widget" at bounding box center [534, 370] width 109 height 31
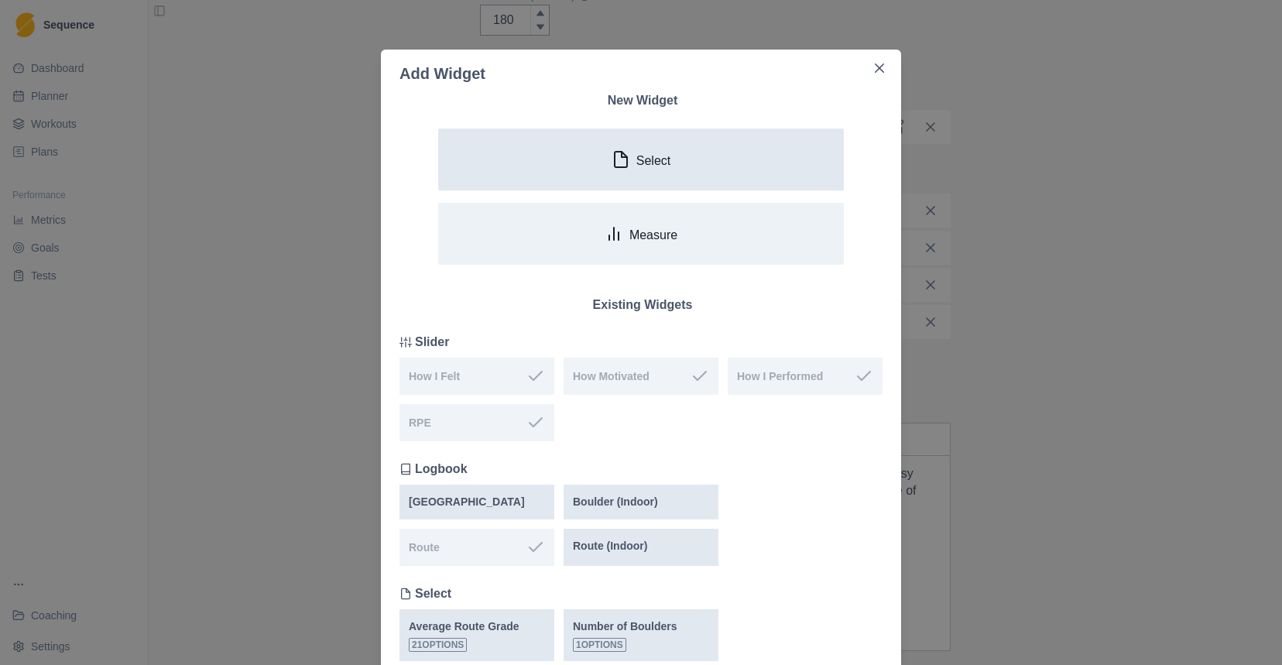
click at [656, 153] on div "Select" at bounding box center [641, 159] width 59 height 19
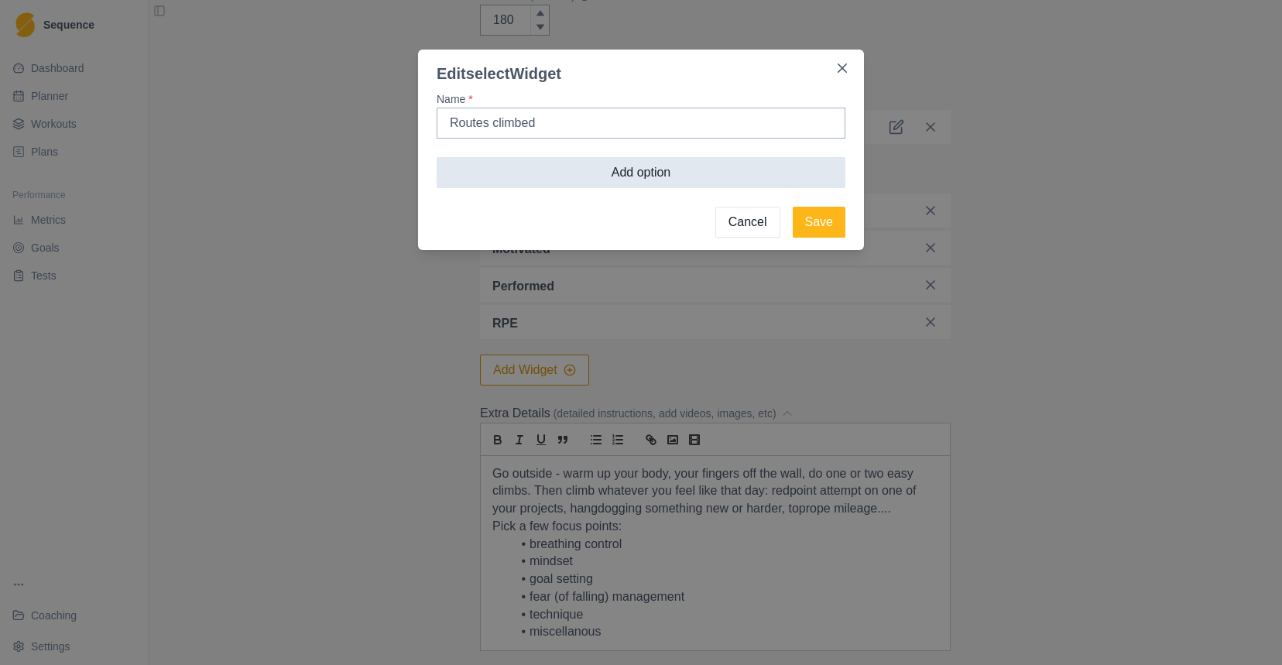
type input "Routes climbed"
click at [613, 181] on button "Add option" at bounding box center [641, 172] width 409 height 31
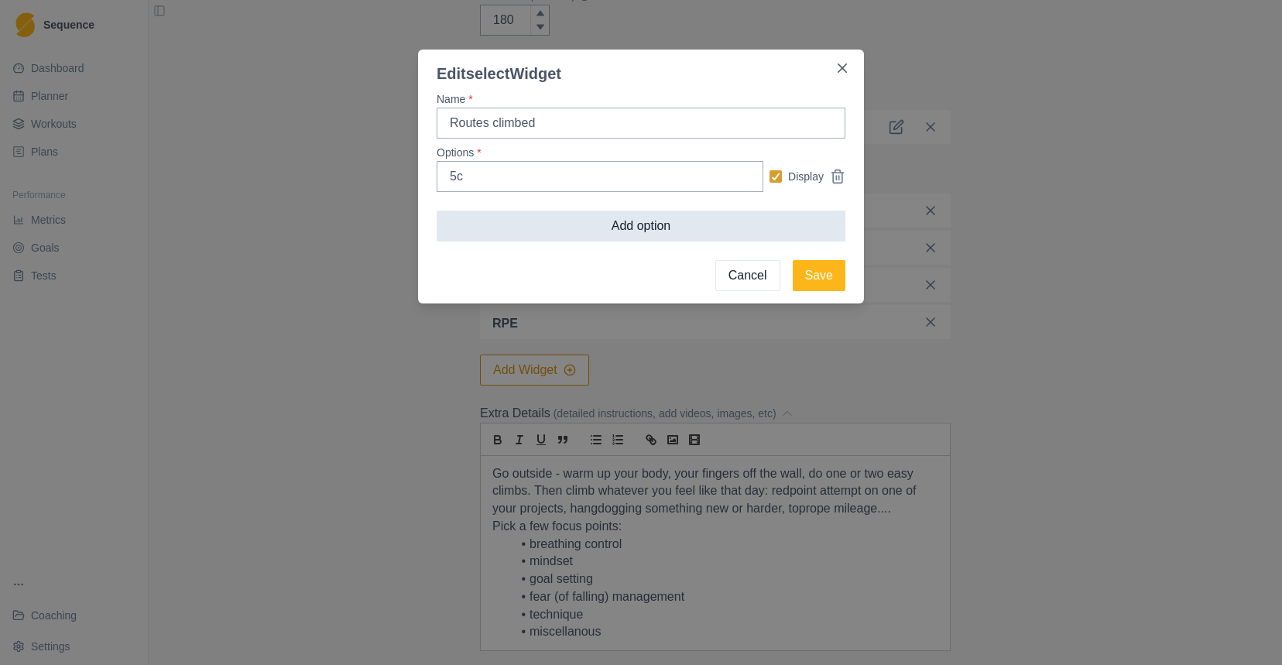
type input "5c"
click at [664, 224] on button "Add option" at bounding box center [641, 226] width 409 height 31
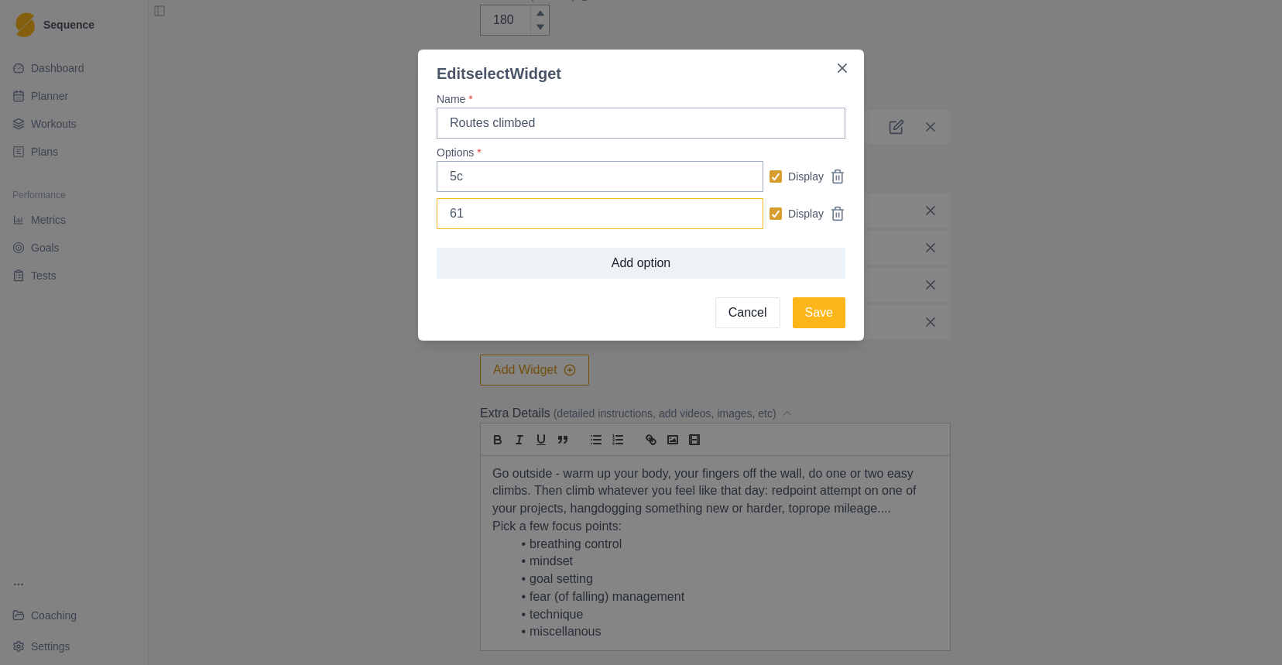
type input "6"
type input "5c+"
click at [591, 265] on button "Add option" at bounding box center [641, 263] width 409 height 31
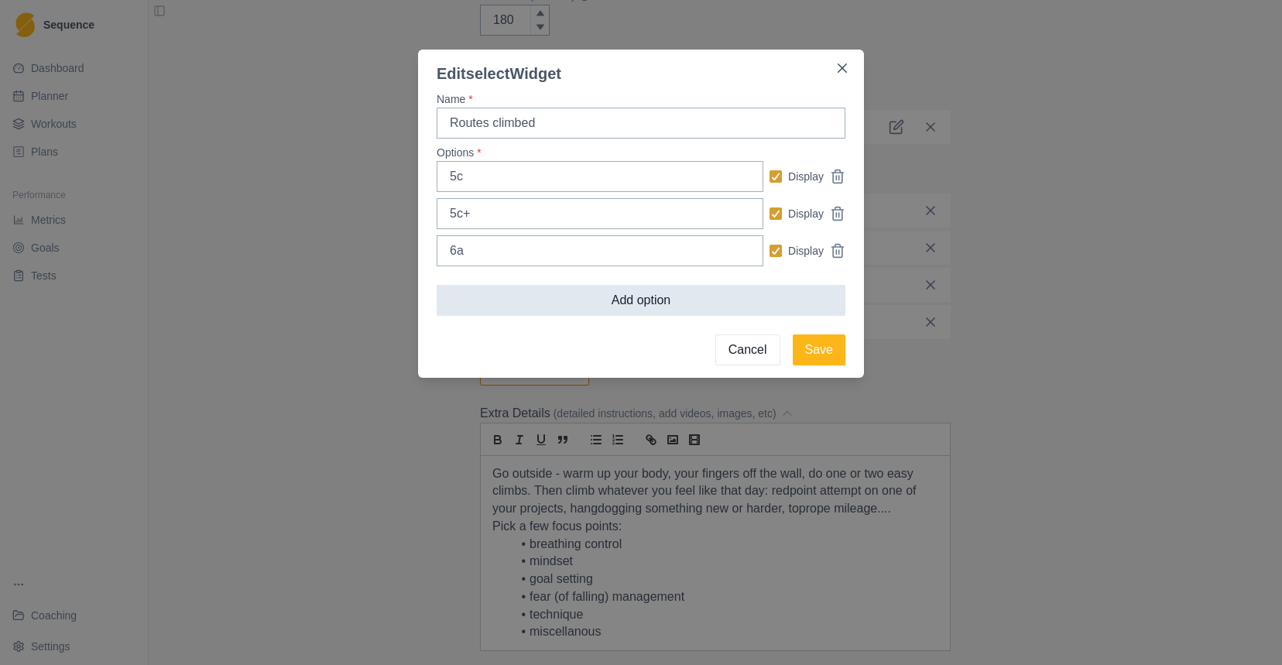
type input "6a"
click at [612, 290] on button "Add option" at bounding box center [641, 300] width 409 height 31
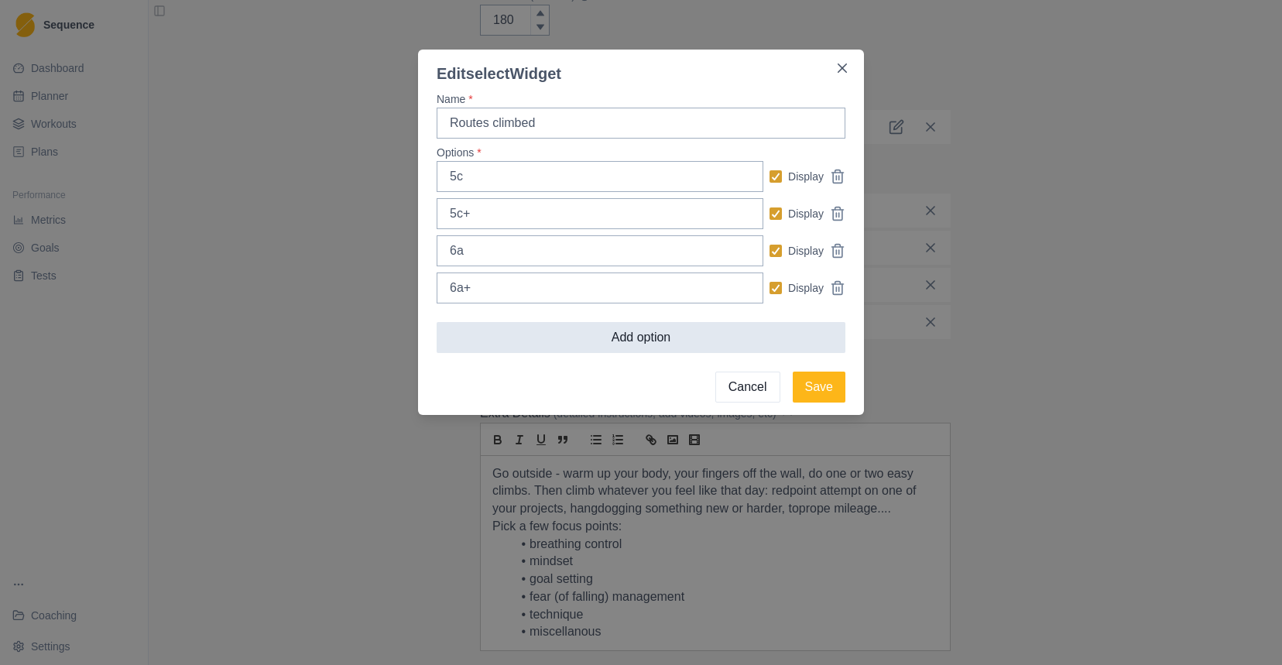
type input "6a+"
click at [612, 344] on button "Add option" at bounding box center [641, 337] width 409 height 31
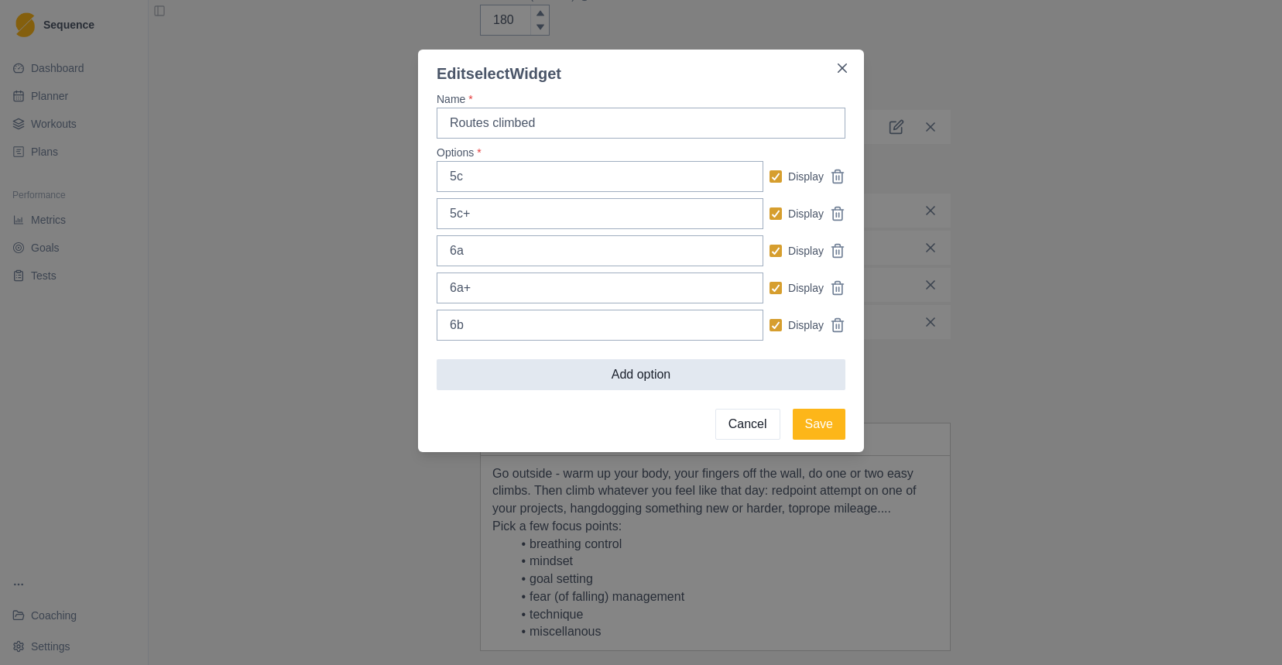
type input "6b"
click at [637, 383] on button "Add option" at bounding box center [641, 374] width 409 height 31
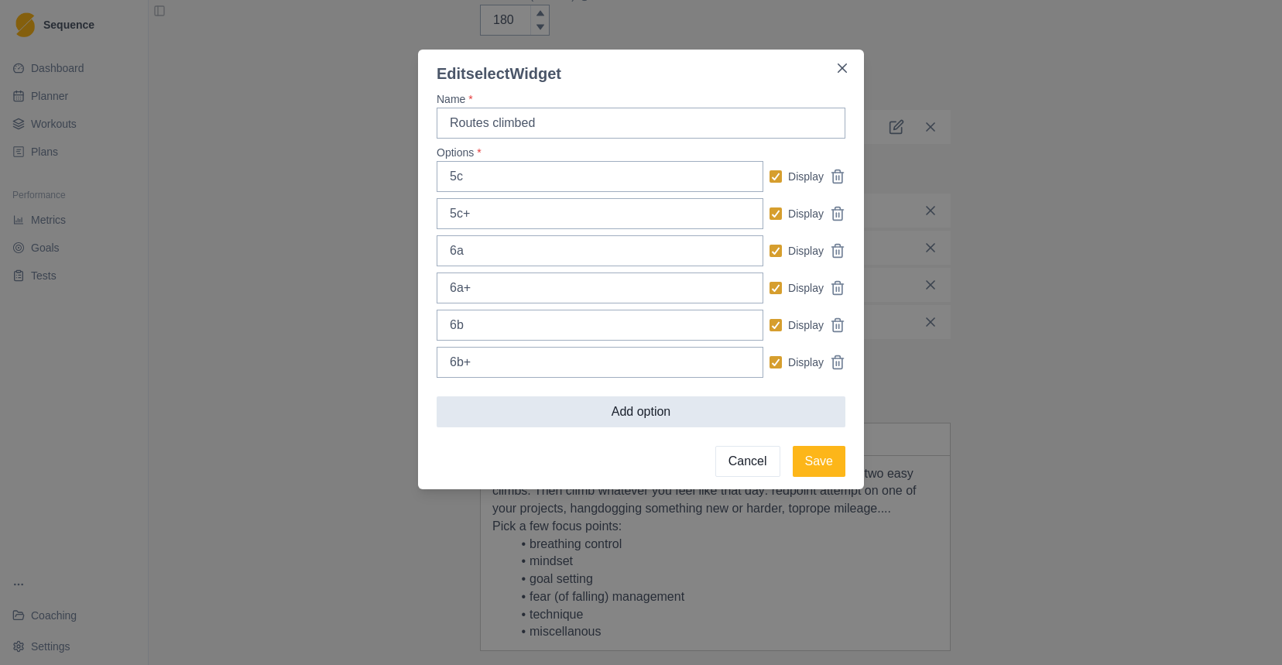
type input "6b+"
click at [634, 410] on button "Add option" at bounding box center [641, 411] width 409 height 31
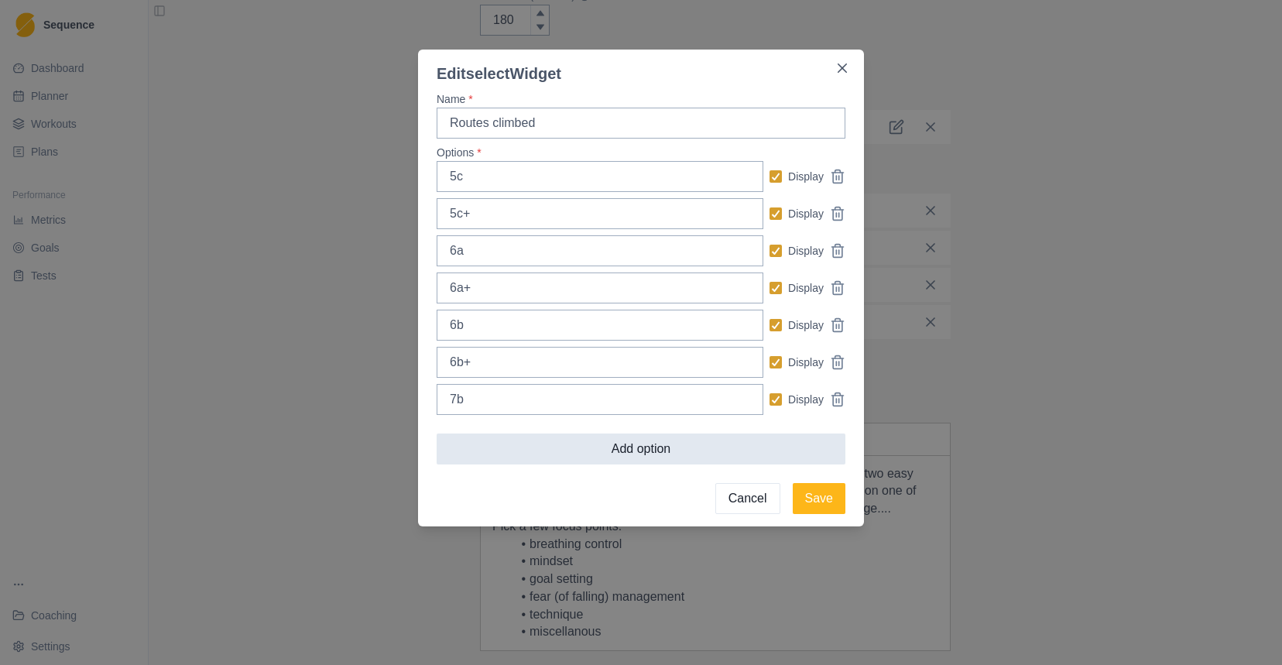
click at [618, 453] on button "Add option" at bounding box center [641, 449] width 409 height 31
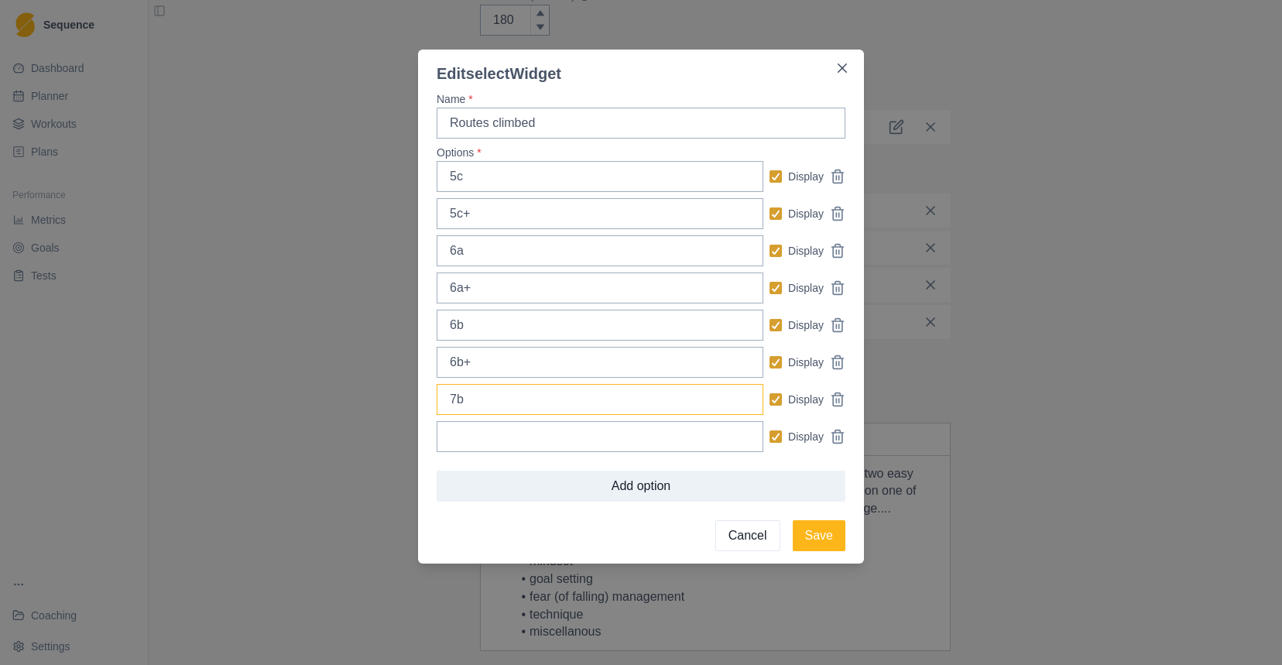
click at [557, 410] on input "7b" at bounding box center [600, 399] width 327 height 31
type input "7"
type input "6c"
click at [558, 440] on input "Options *" at bounding box center [600, 436] width 327 height 31
type input "6c+"
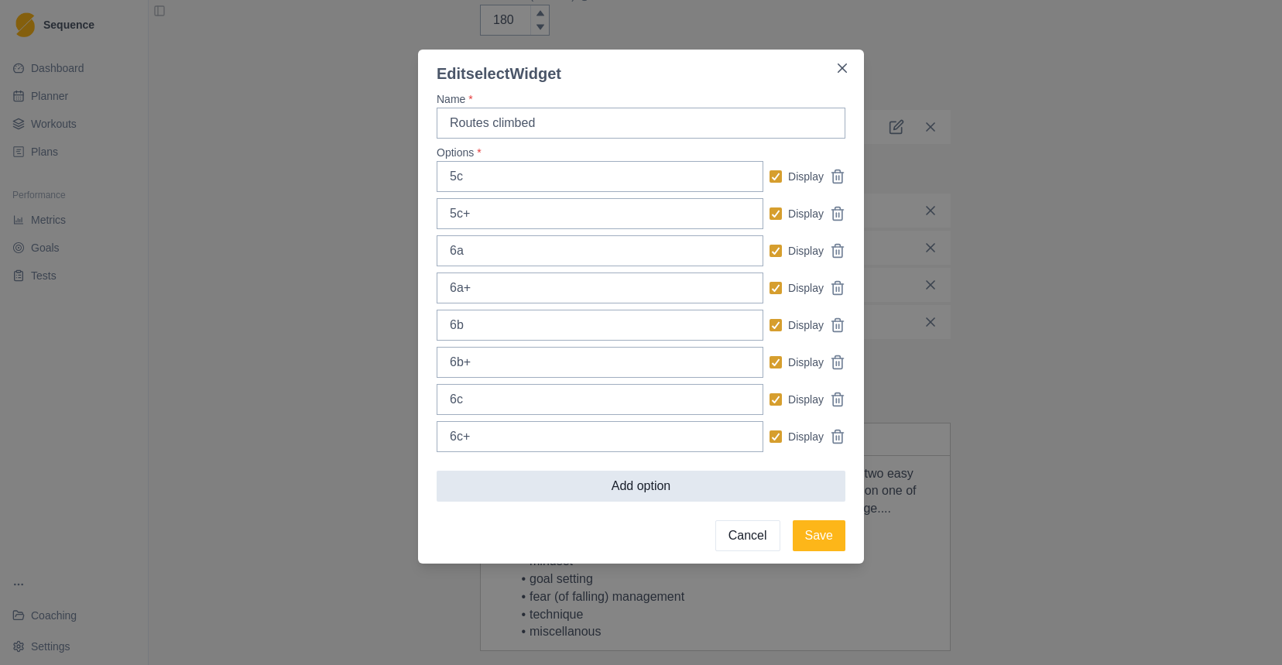
click at [577, 486] on button "Add option" at bounding box center [641, 486] width 409 height 31
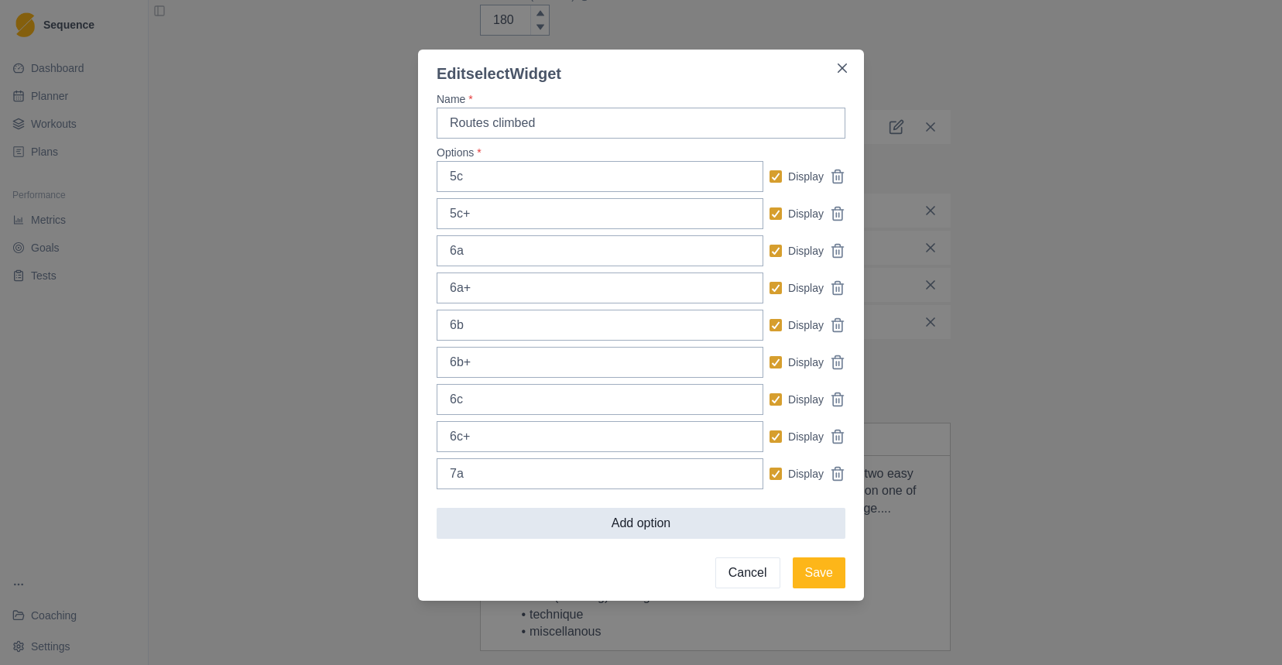
type input "7a"
click at [592, 527] on button "Add option" at bounding box center [641, 523] width 409 height 31
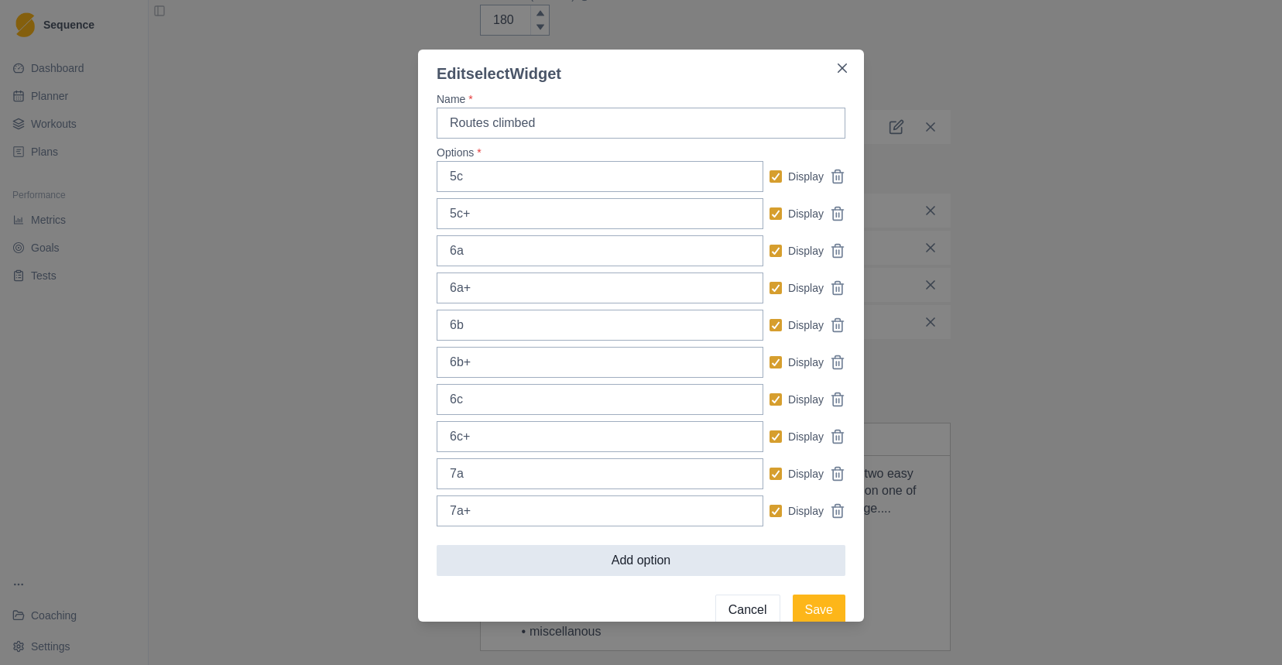
type input "7a+"
click at [605, 564] on button "Add option" at bounding box center [641, 560] width 409 height 31
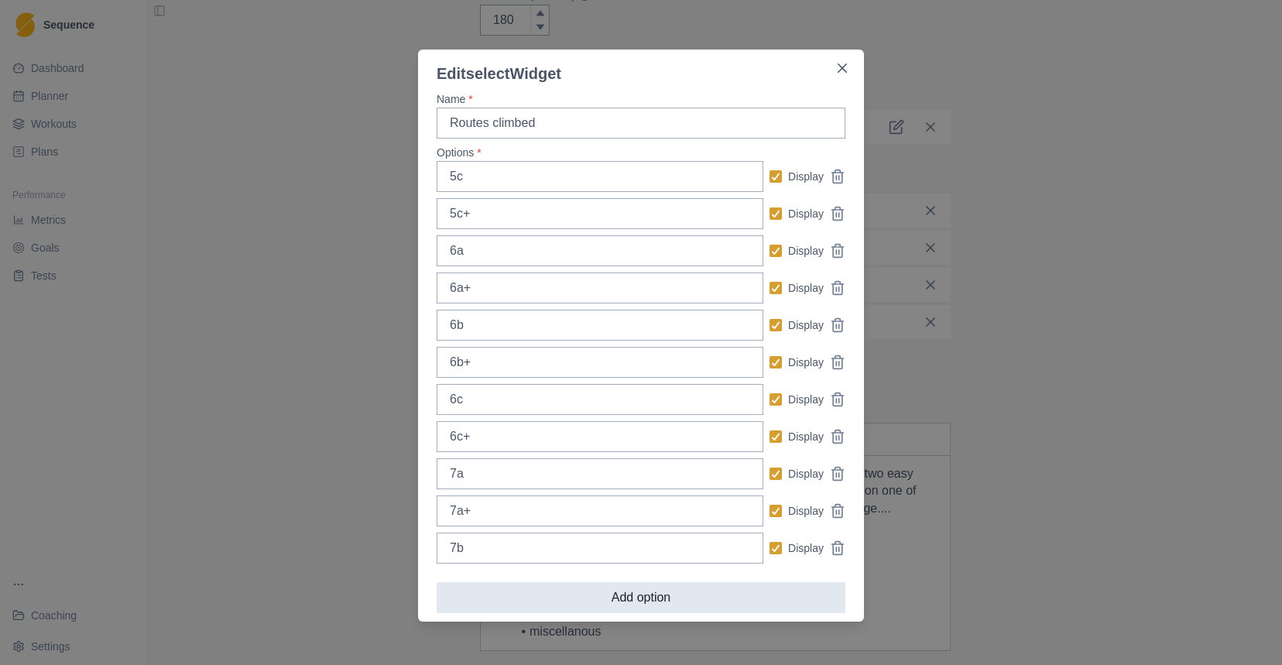
type input "7b"
click at [624, 612] on button "Add option" at bounding box center [641, 597] width 409 height 31
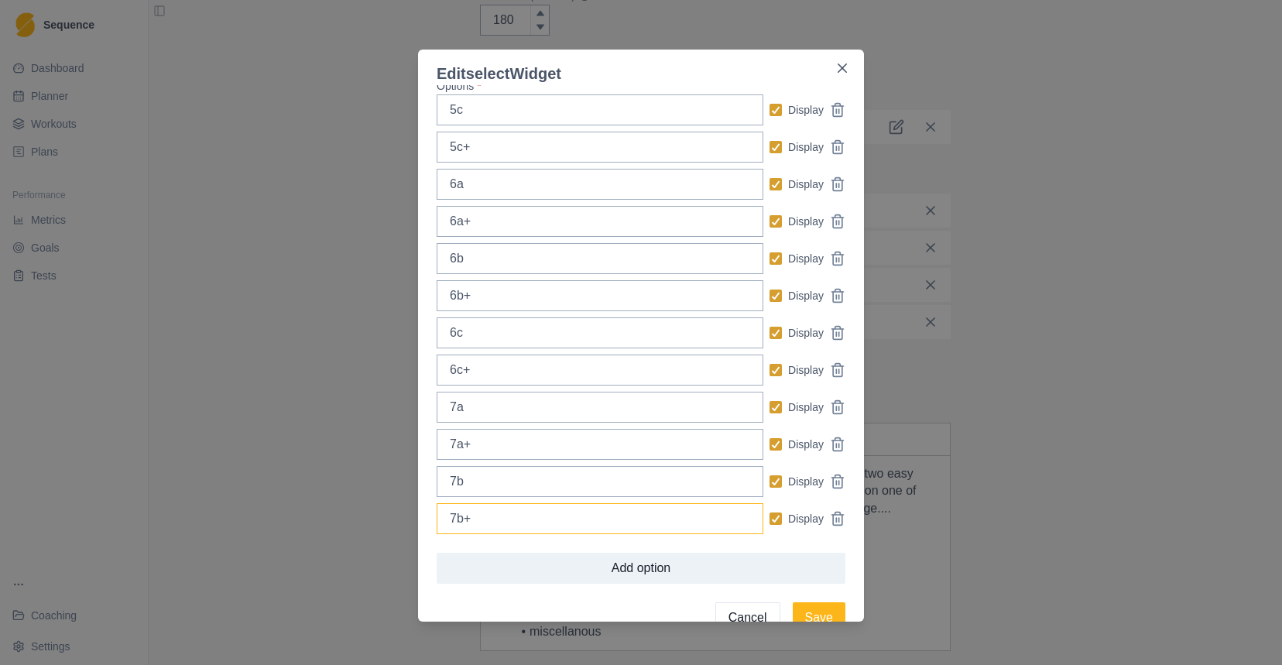
scroll to position [71, 0]
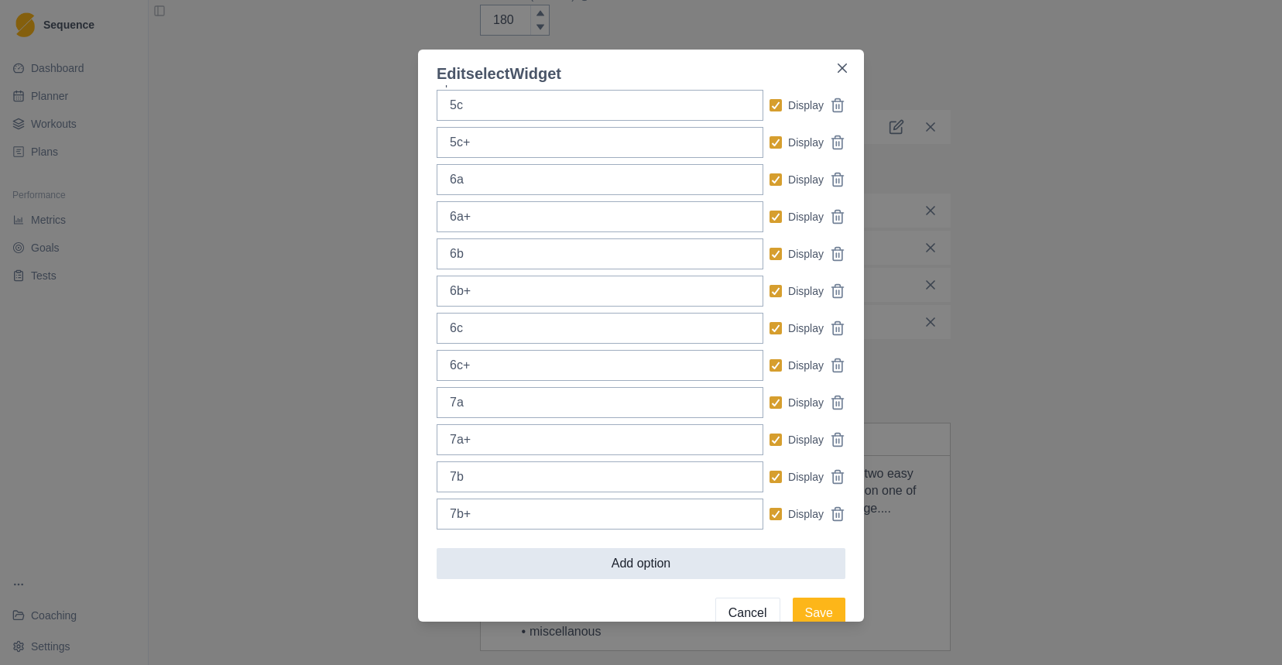
type input "7b+"
click at [595, 572] on button "Add option" at bounding box center [641, 563] width 409 height 31
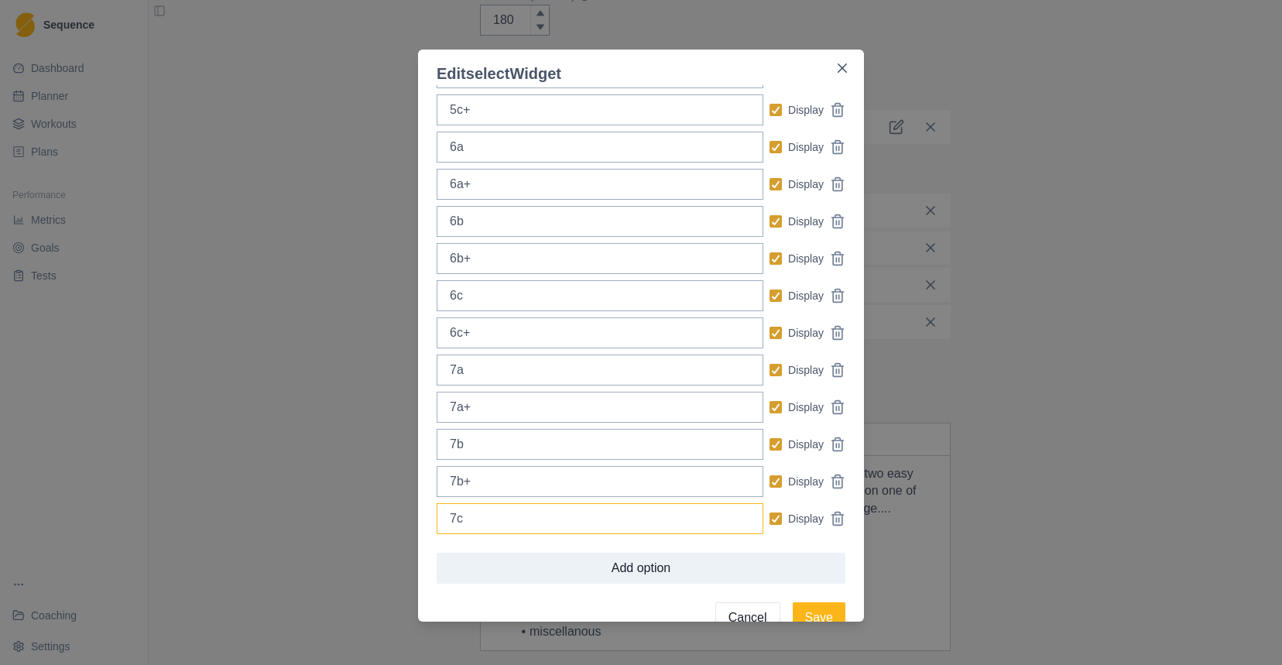
scroll to position [128, 0]
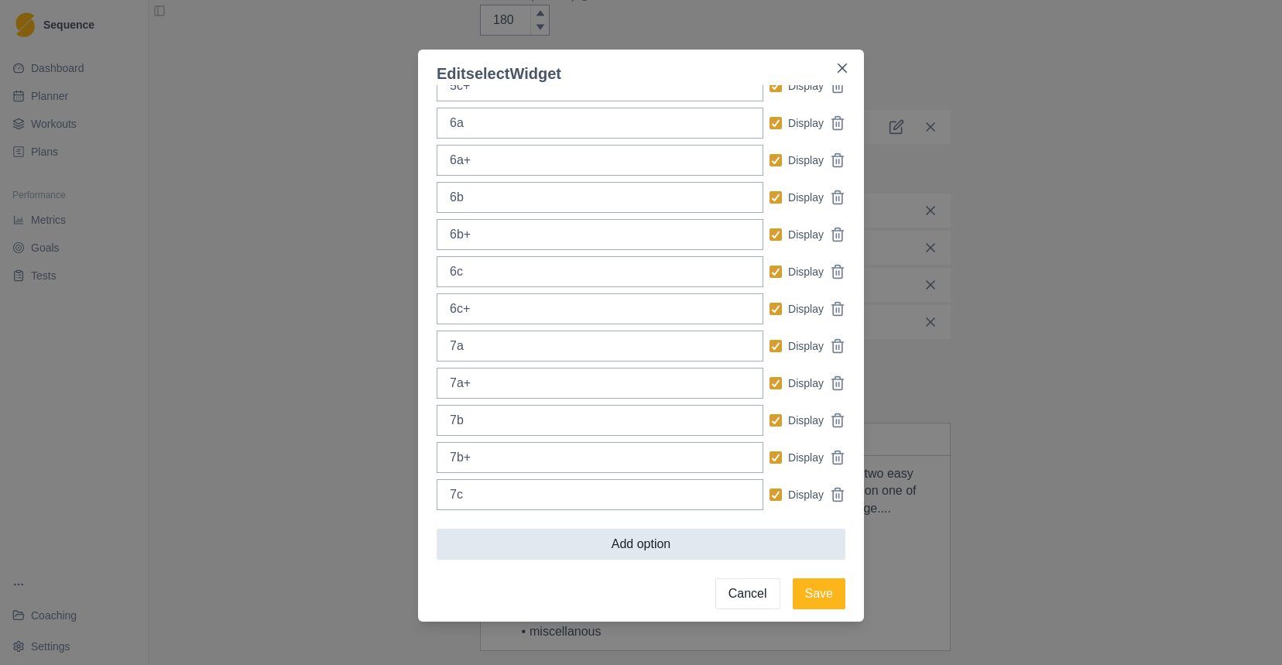
type input "7c"
click at [608, 554] on button "Add option" at bounding box center [641, 544] width 409 height 31
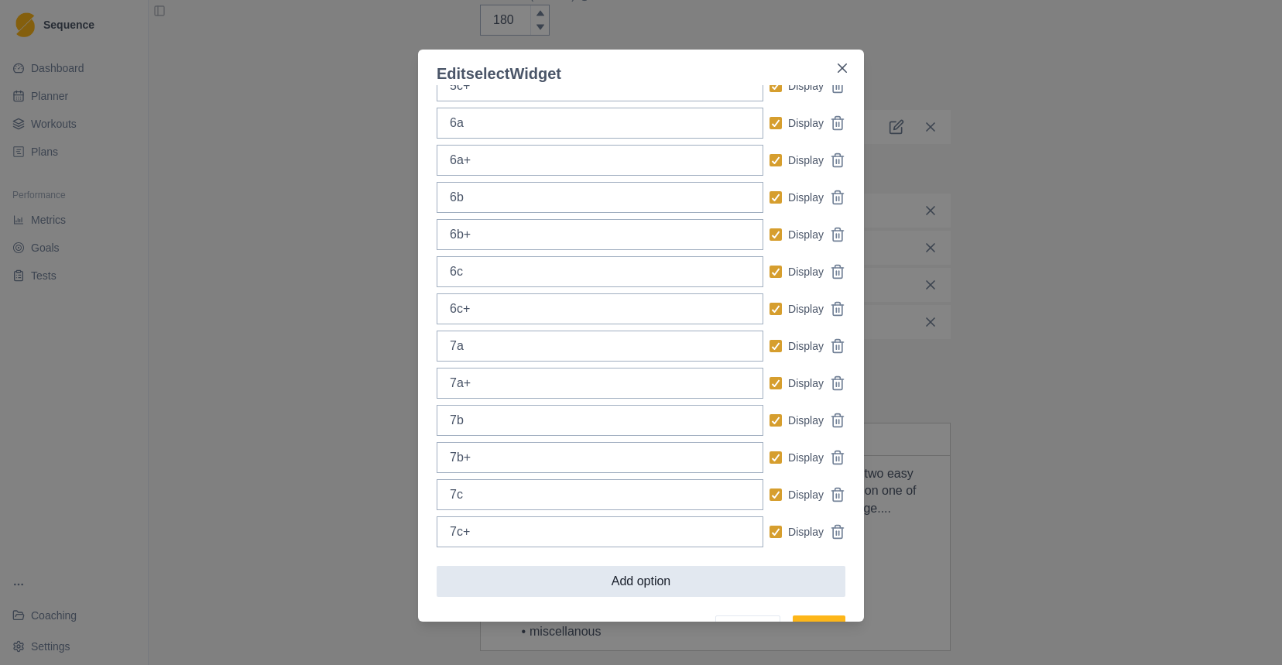
type input "7c+"
click at [621, 588] on button "Add option" at bounding box center [641, 581] width 409 height 31
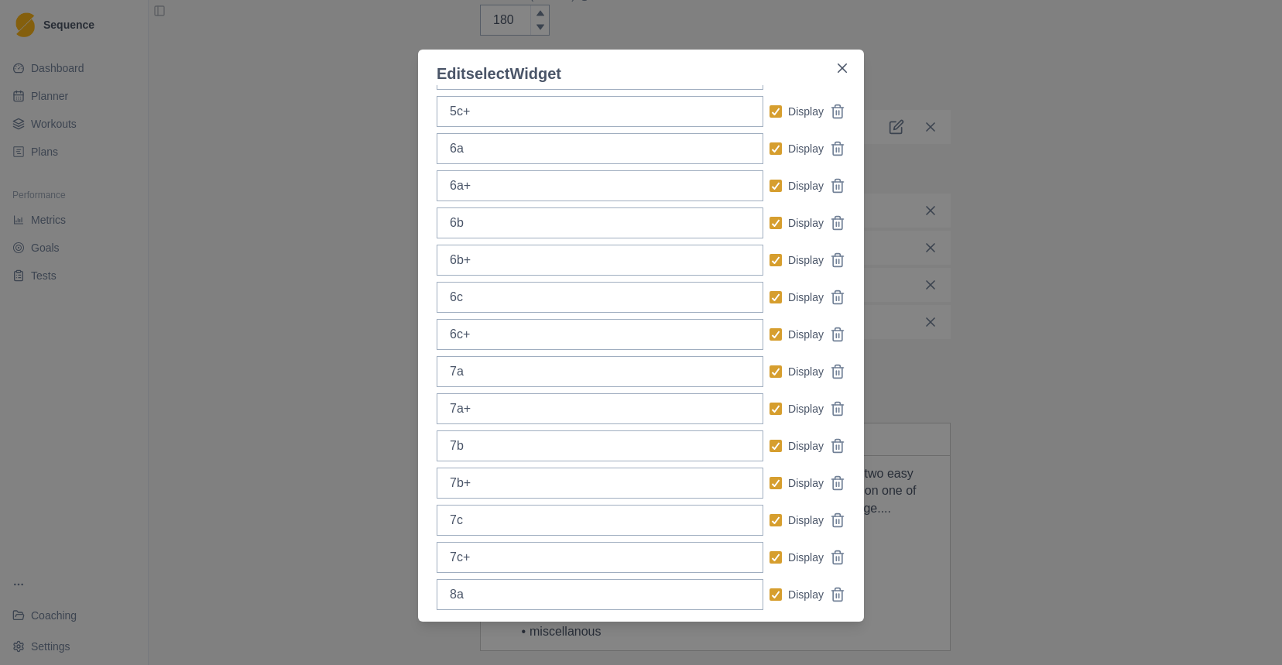
scroll to position [202, 0]
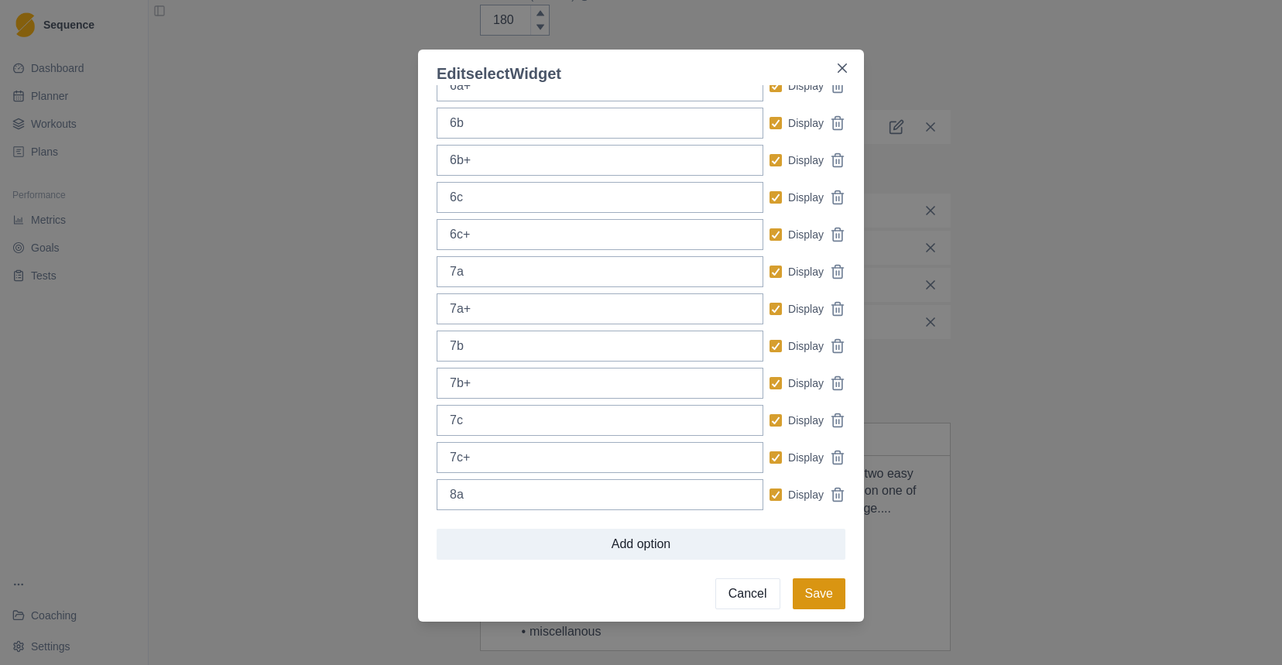
type input "8a"
click at [814, 590] on button "Save" at bounding box center [819, 593] width 53 height 31
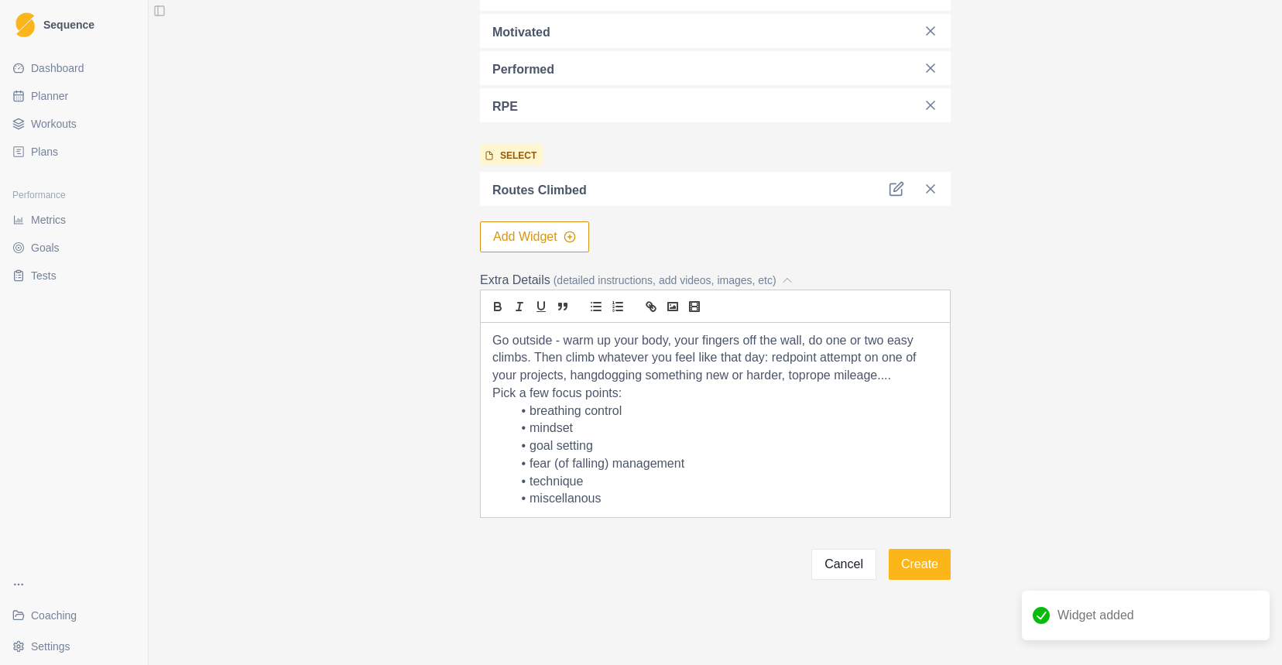
scroll to position [620, 0]
click at [930, 562] on button "Create" at bounding box center [920, 562] width 62 height 31
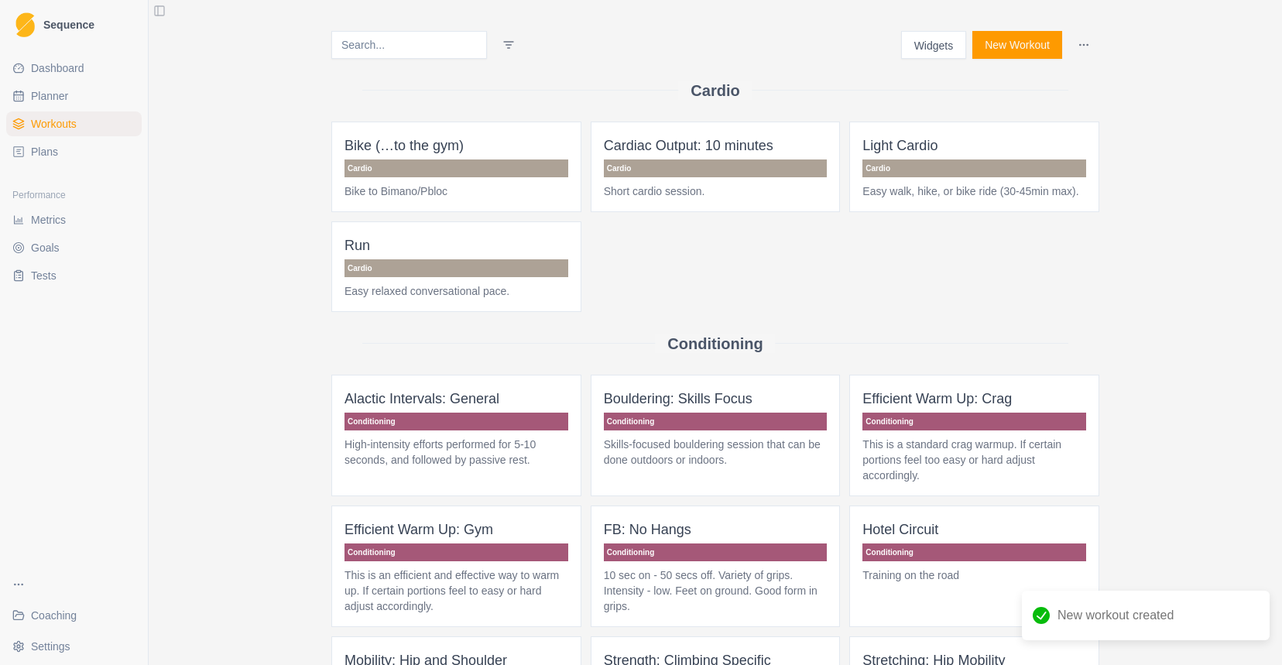
click at [98, 96] on link "Planner" at bounding box center [73, 96] width 135 height 25
select select "month"
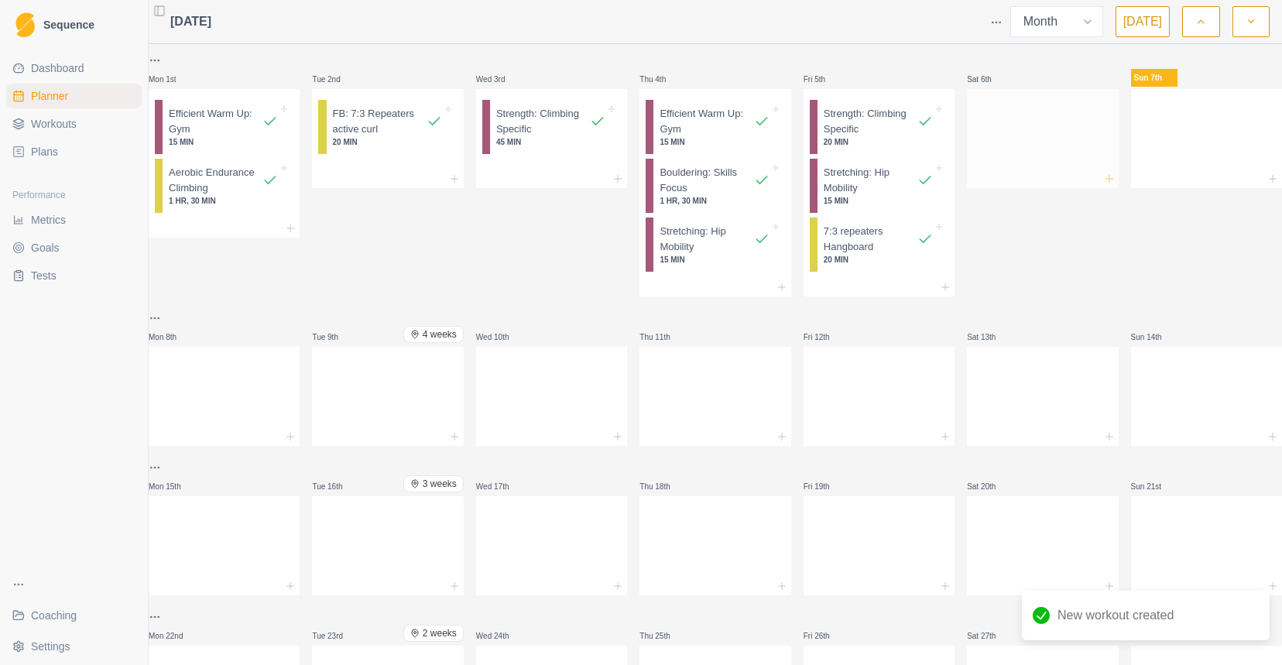
click at [1103, 174] on icon at bounding box center [1109, 179] width 12 height 12
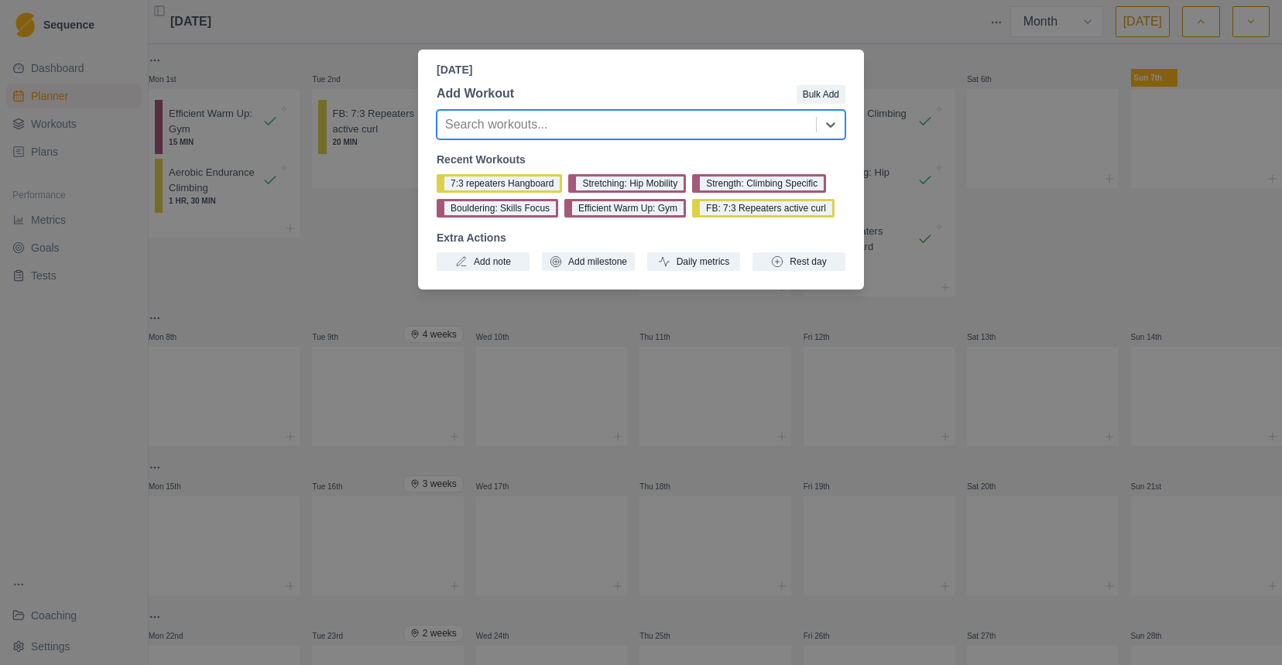
click at [807, 277] on div "Add Workout Bulk Add Search workouts... Recent Workouts 7:3 repeaters Hangboard…" at bounding box center [641, 177] width 446 height 199
click at [807, 271] on button "Rest day" at bounding box center [798, 261] width 93 height 19
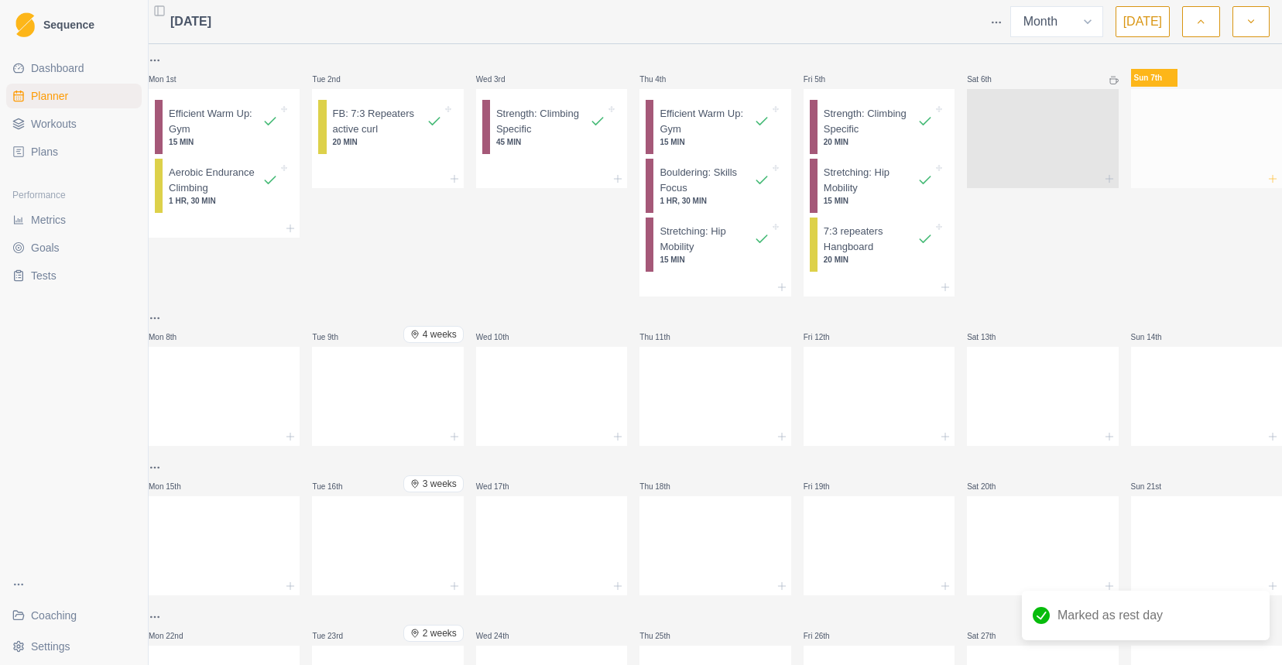
click at [1266, 180] on icon at bounding box center [1272, 179] width 12 height 12
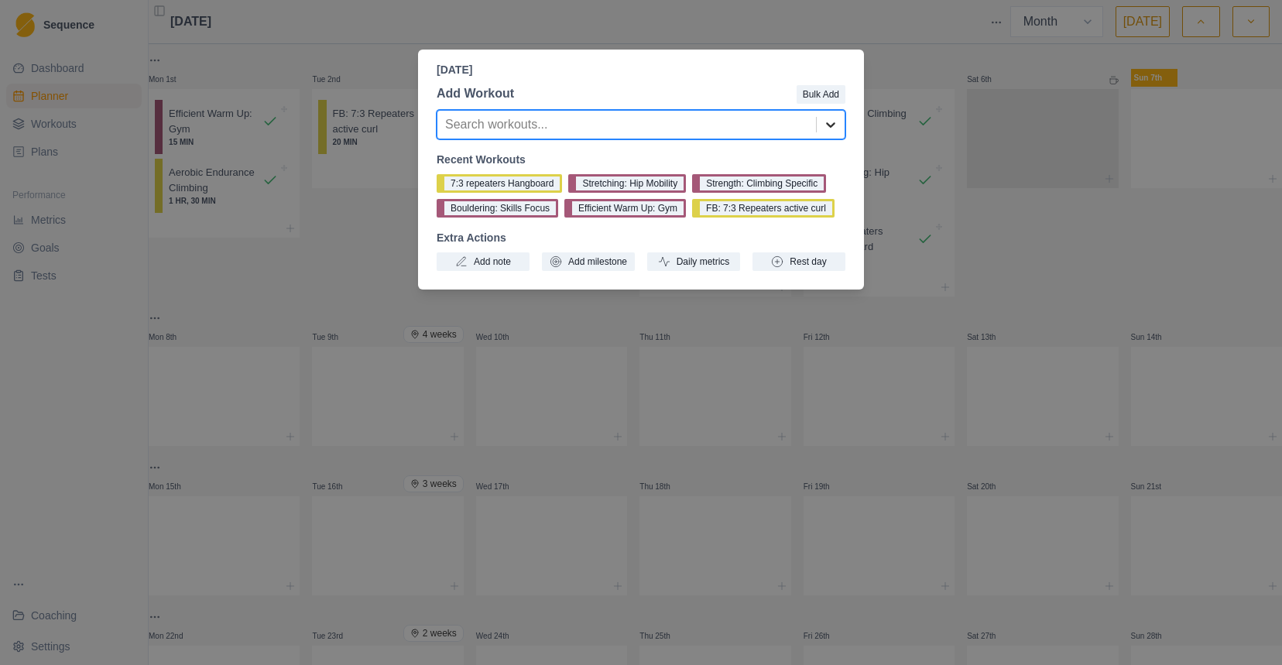
click at [827, 127] on icon at bounding box center [830, 124] width 15 height 15
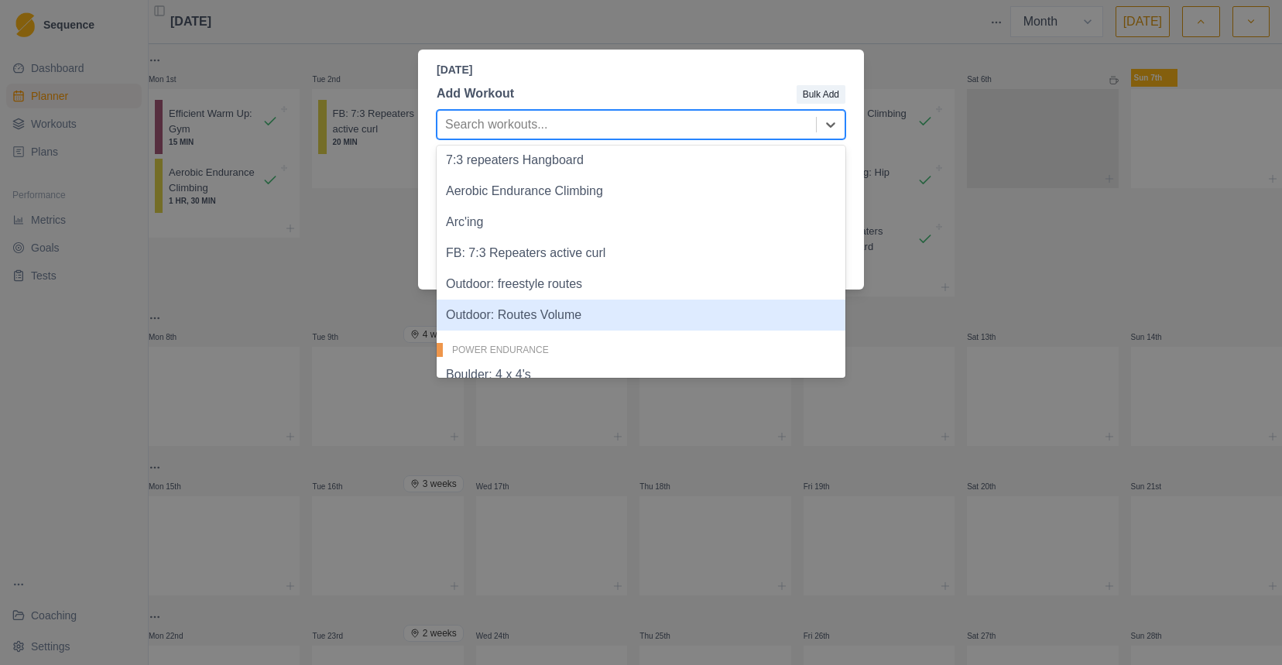
scroll to position [572, 0]
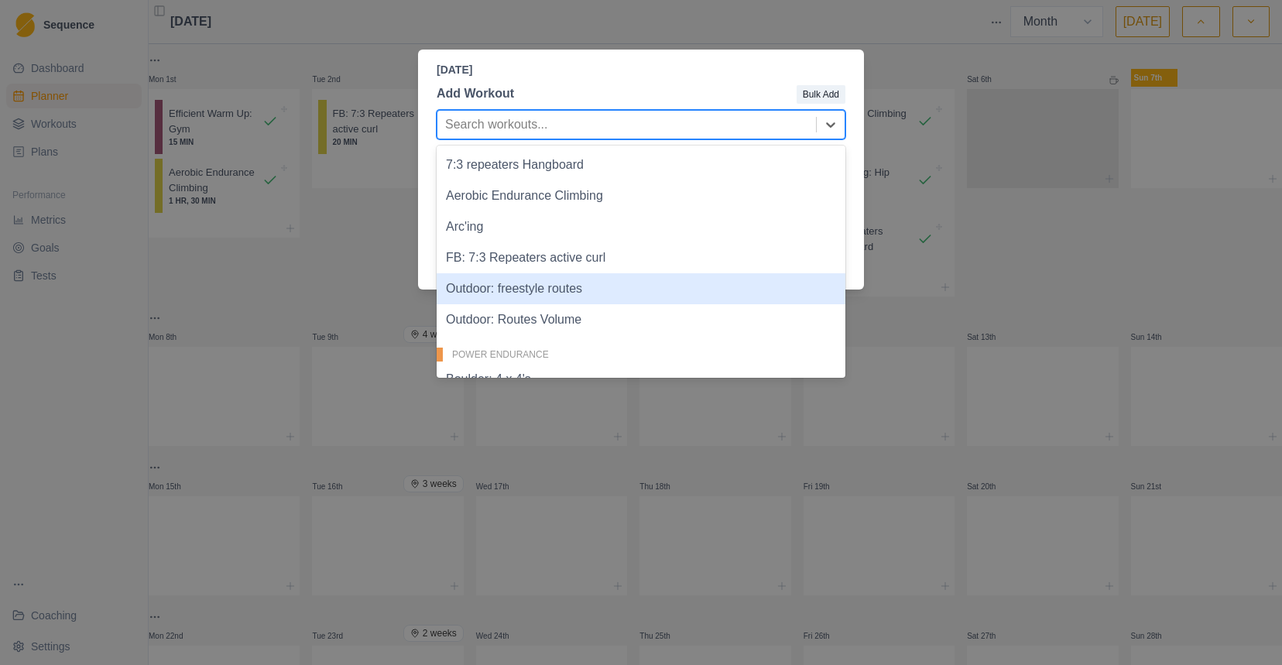
click at [650, 287] on div "Outdoor: freestyle routes" at bounding box center [641, 288] width 409 height 31
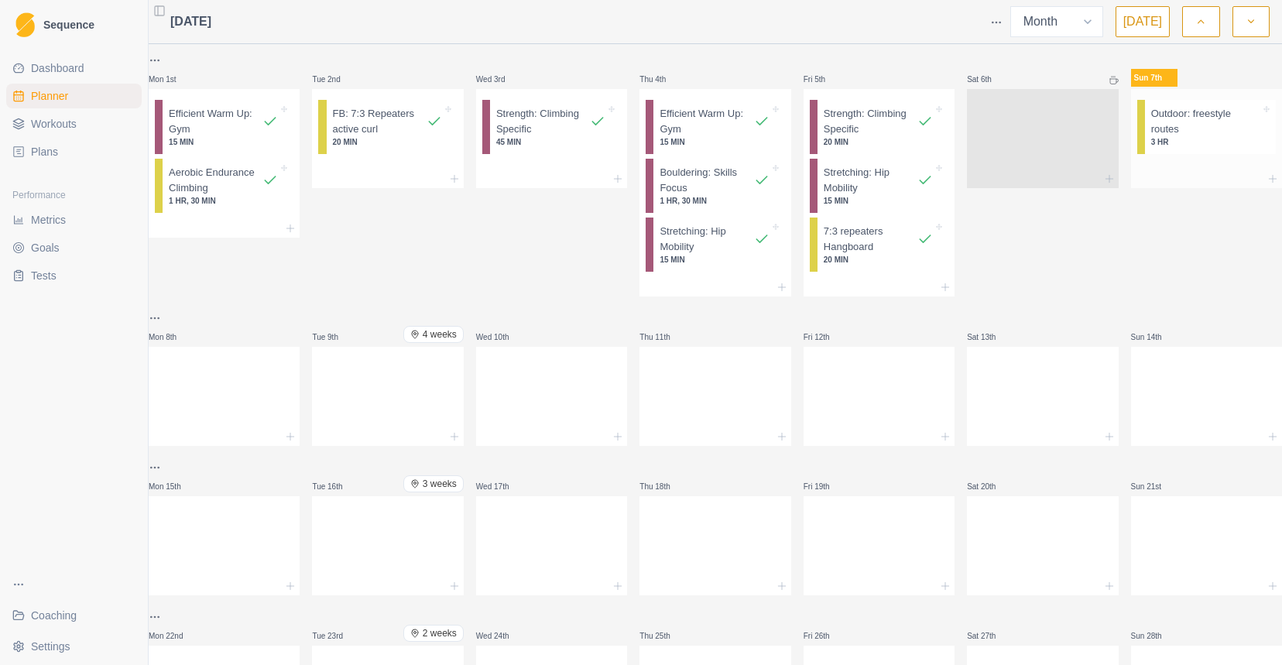
click at [1159, 146] on p "3 HR" at bounding box center [1205, 142] width 109 height 12
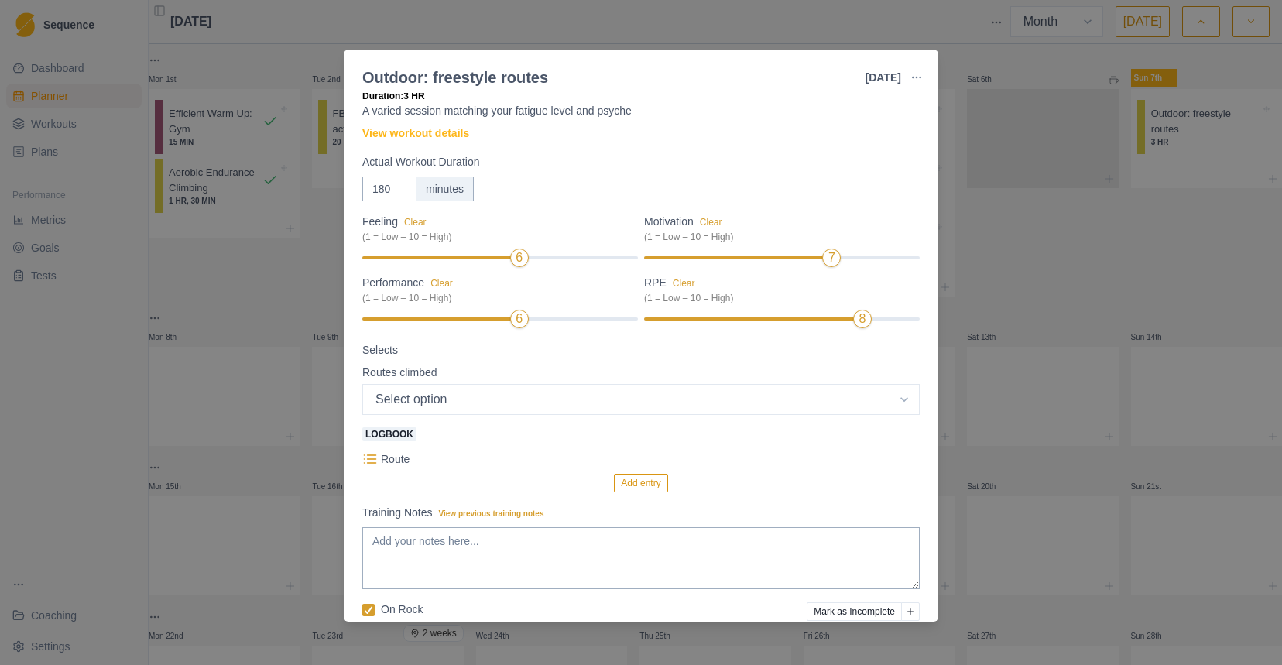
scroll to position [83, 0]
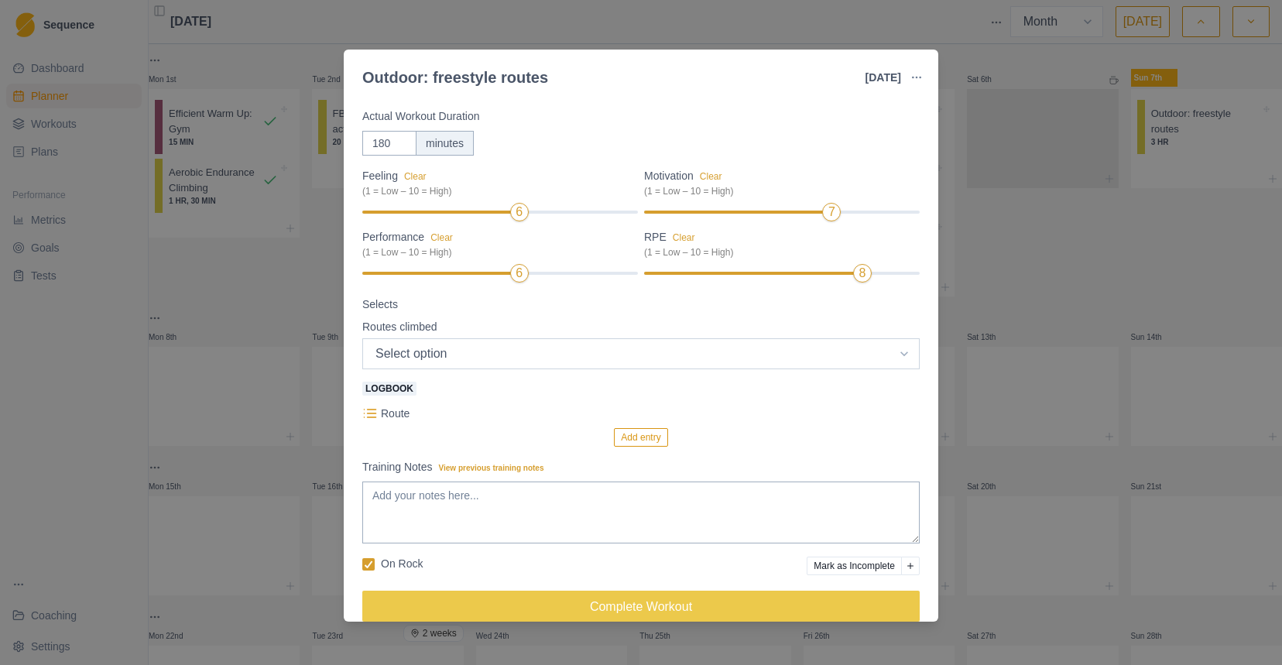
click at [768, 356] on select "Select option 5c 5c+ 6a 6a+ 6b 6b+ 6c 6c+ 7a 7a+ 7b 7b+ 7c 7c+ 8a" at bounding box center [640, 353] width 557 height 31
click at [392, 416] on p "Route" at bounding box center [395, 414] width 29 height 16
click at [557, 358] on select "Select option 5c 5c+ 6a 6a+ 6b 6b+ 6c 6c+ 7a 7a+ 7b 7b+ 7c 7c+ 8a" at bounding box center [640, 353] width 557 height 31
select select "7"
click at [362, 338] on select "Select option 5c 5c+ 6a 6a+ 6b 6b+ 6c 6c+ 7a 7a+ 7b 7b+ 7c 7c+ 8a" at bounding box center [640, 353] width 557 height 31
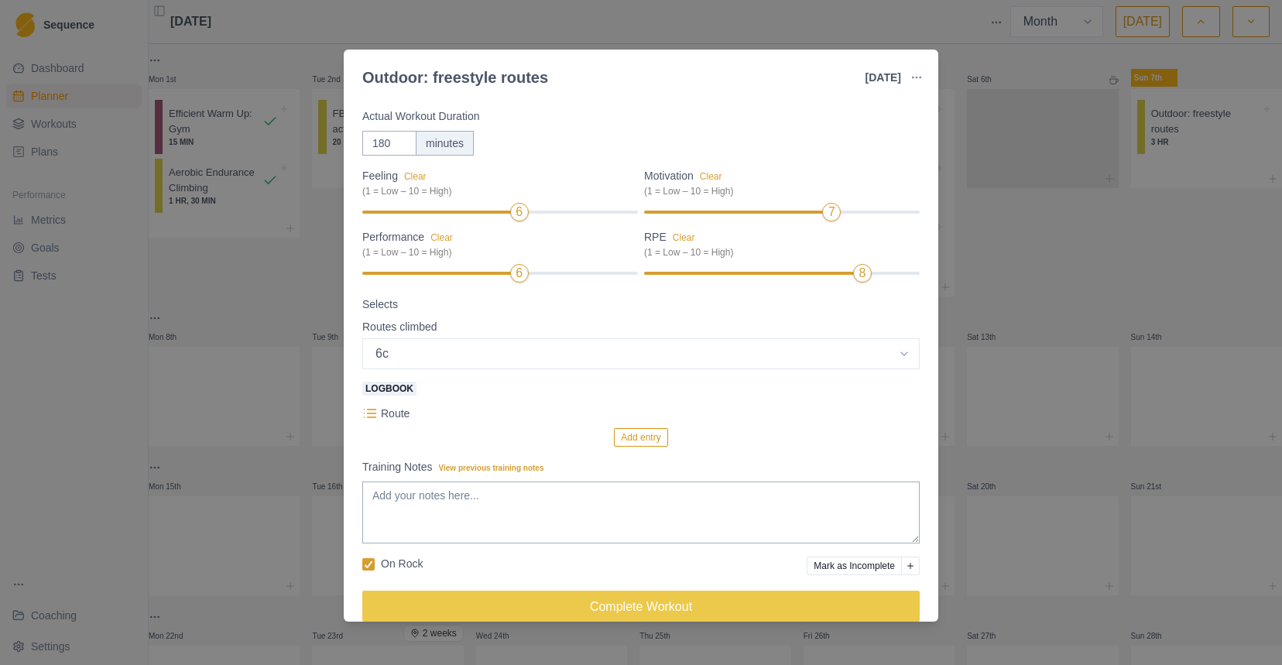
click at [633, 436] on button "Add entry" at bounding box center [640, 437] width 53 height 19
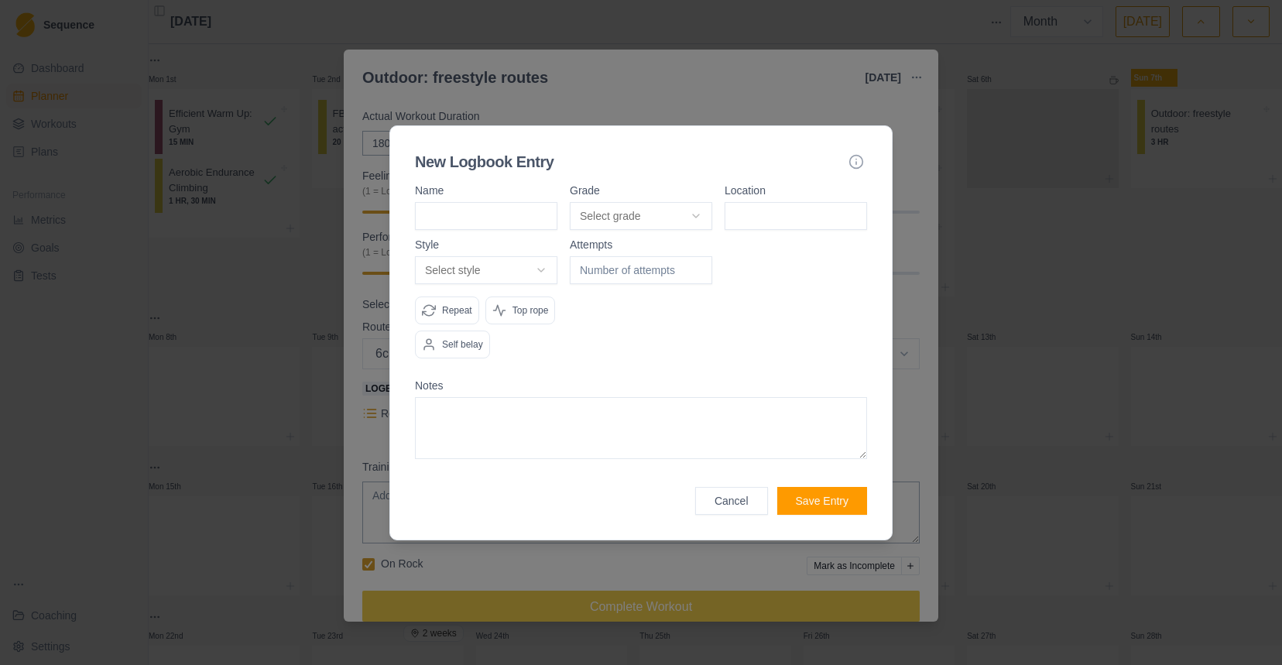
paste input "Dingue et paumé"
type input "Dingue et paumé"
click at [664, 193] on body "Sequence Dashboard Planner Workouts Plans Performance Metrics Goals Tests Coach…" at bounding box center [641, 332] width 1282 height 665
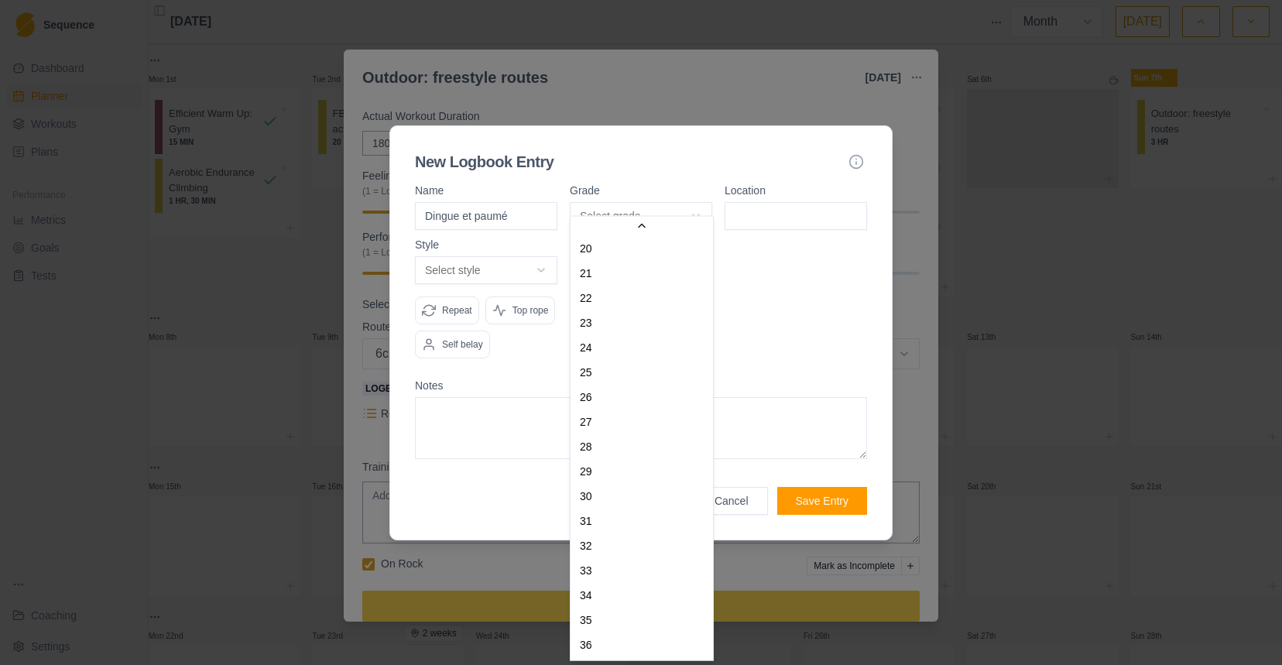
scroll to position [0, 0]
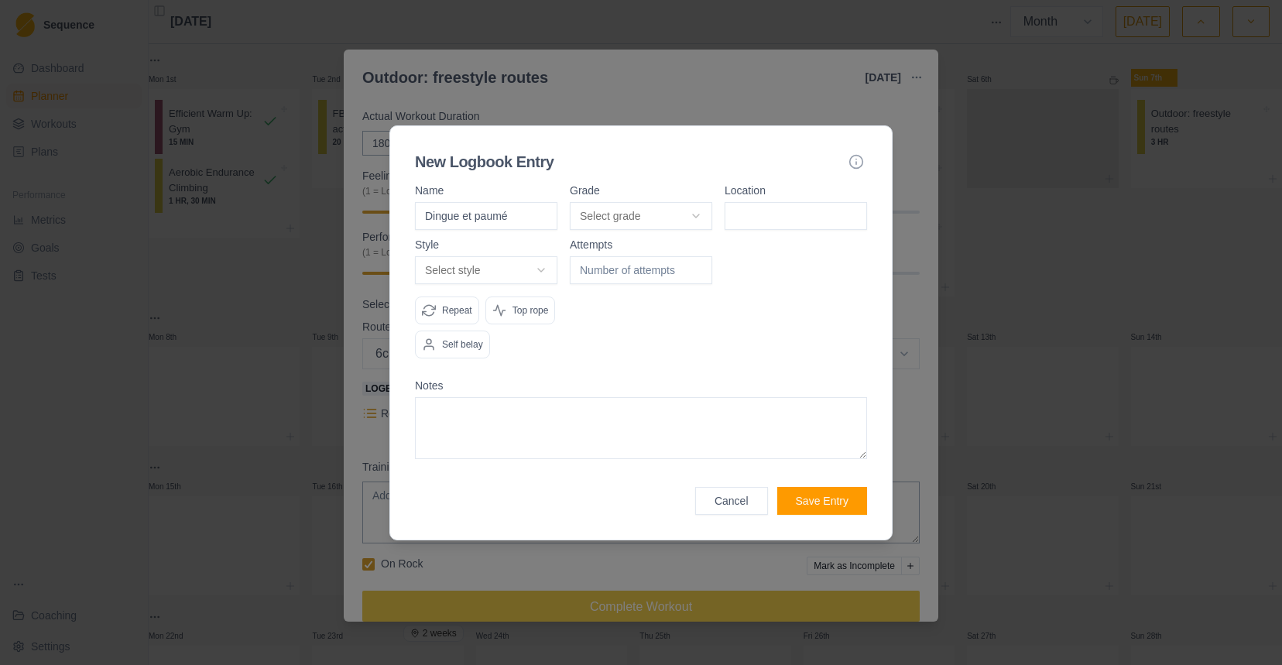
click at [761, 280] on body "Sequence Dashboard Planner Workouts Plans Performance Metrics Goals Tests Coach…" at bounding box center [641, 332] width 1282 height 665
click at [743, 515] on button "Cancel" at bounding box center [731, 501] width 73 height 28
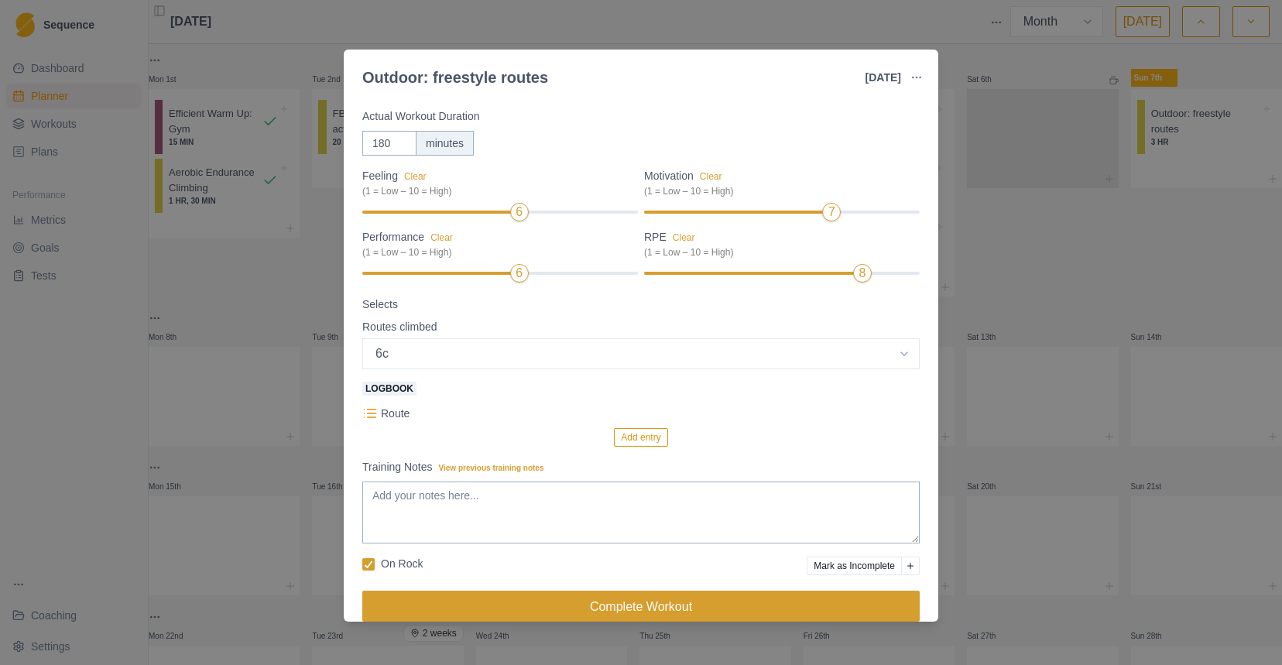
click at [721, 602] on button "Complete Workout" at bounding box center [640, 606] width 557 height 31
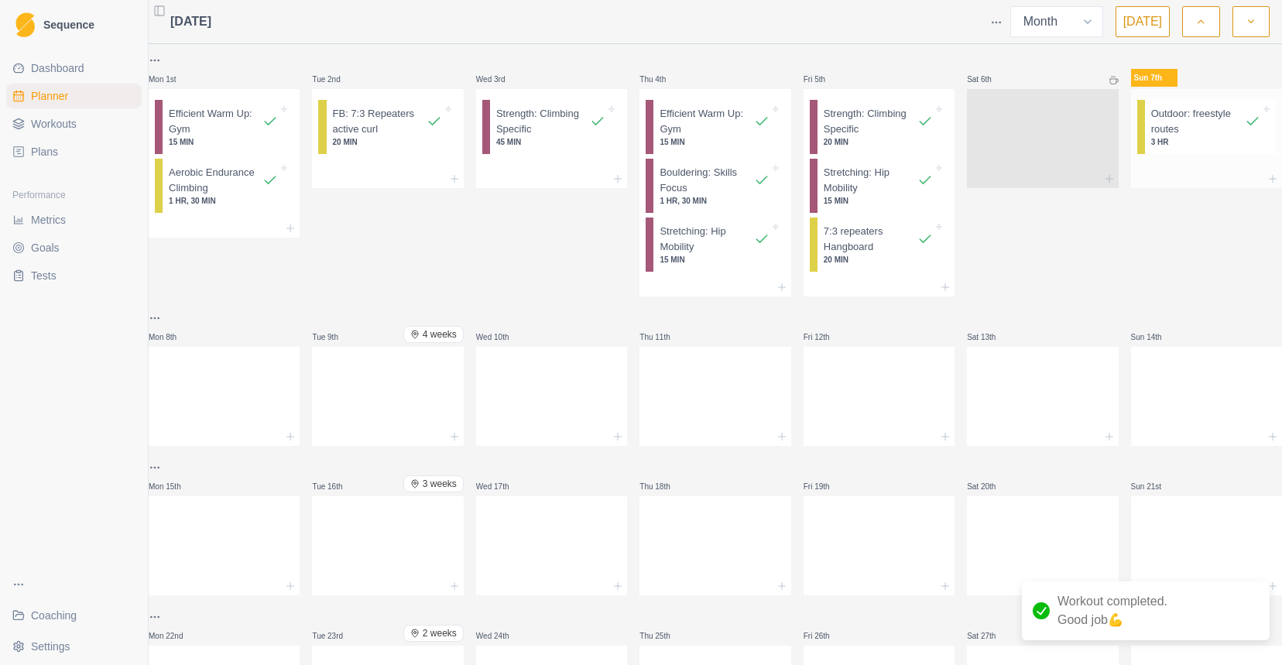
click at [1160, 132] on p "Outdoor: freestyle routes" at bounding box center [1198, 121] width 94 height 30
select select "7"
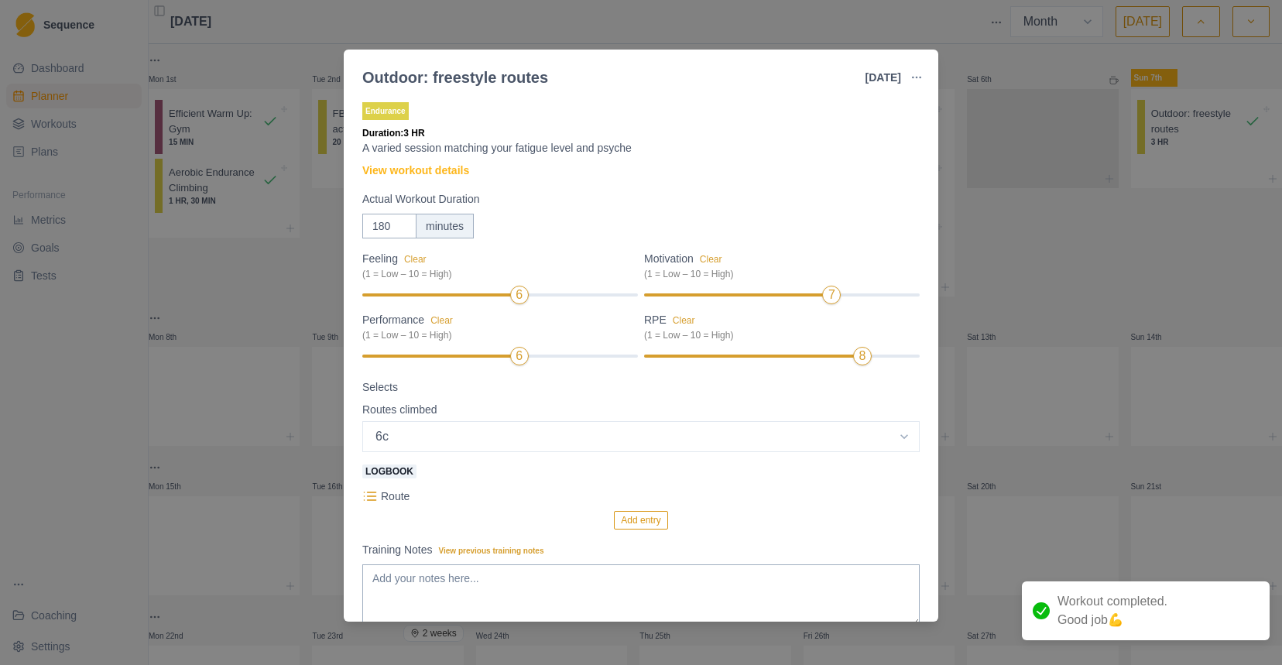
click at [389, 488] on p "Route" at bounding box center [395, 496] width 29 height 16
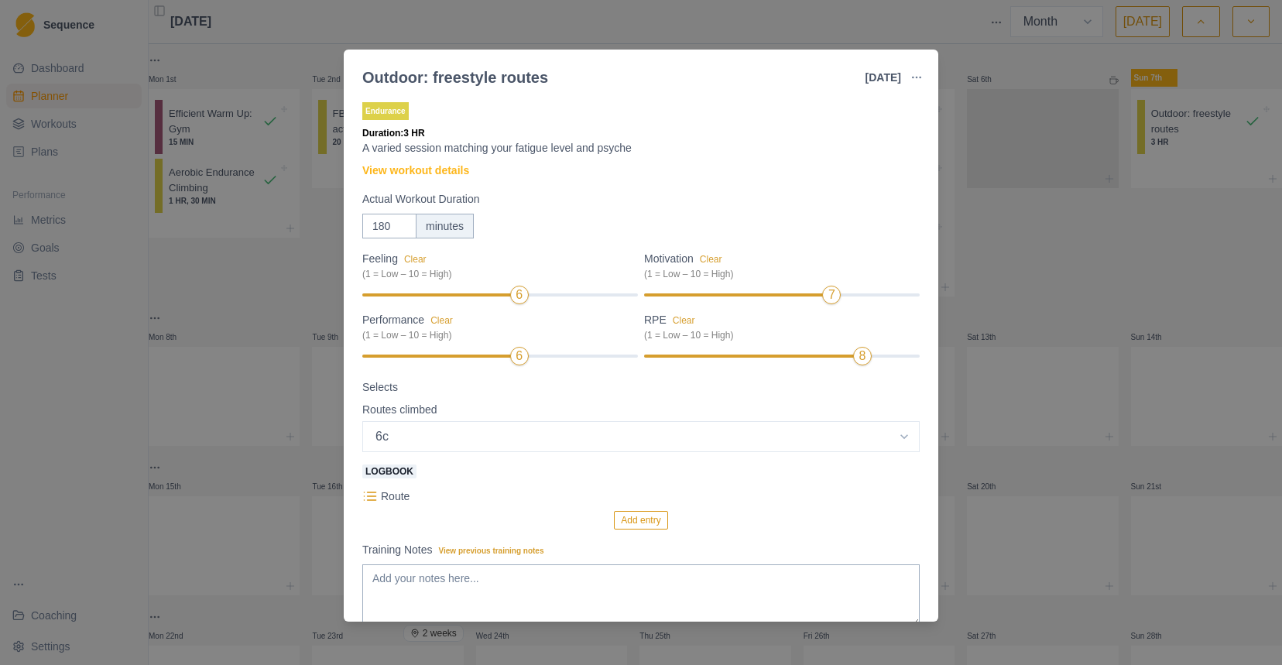
click at [389, 502] on p "Route" at bounding box center [395, 496] width 29 height 16
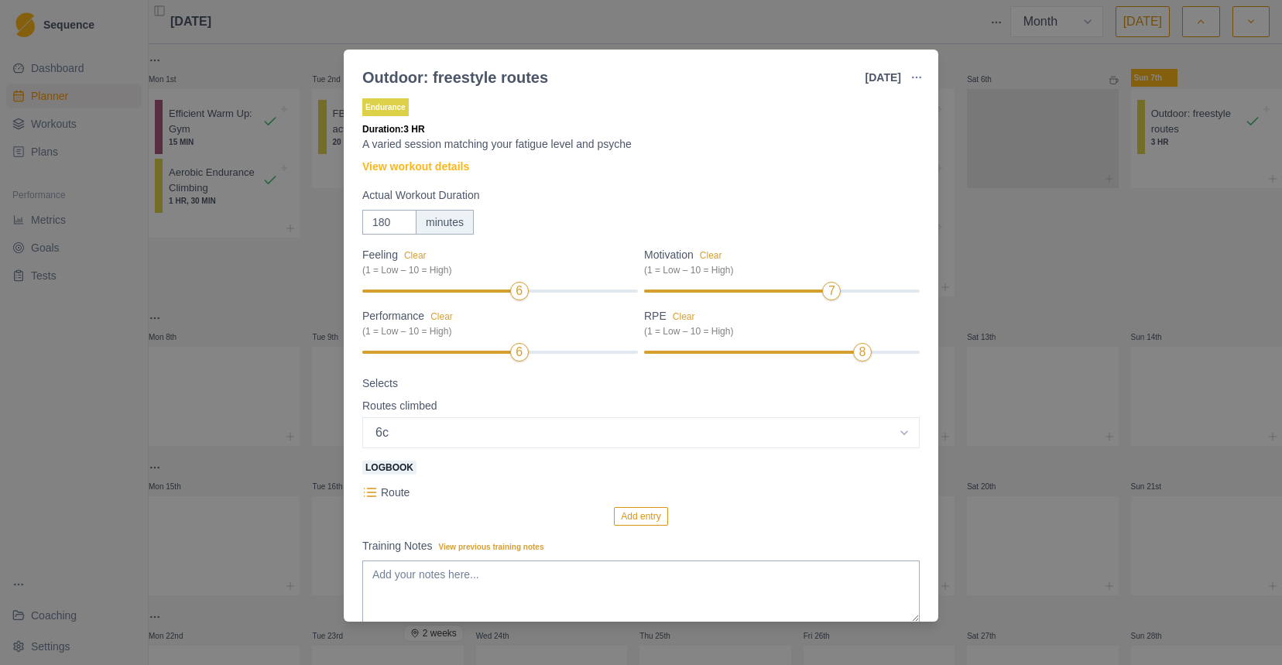
click at [649, 519] on button "Add entry" at bounding box center [640, 516] width 53 height 19
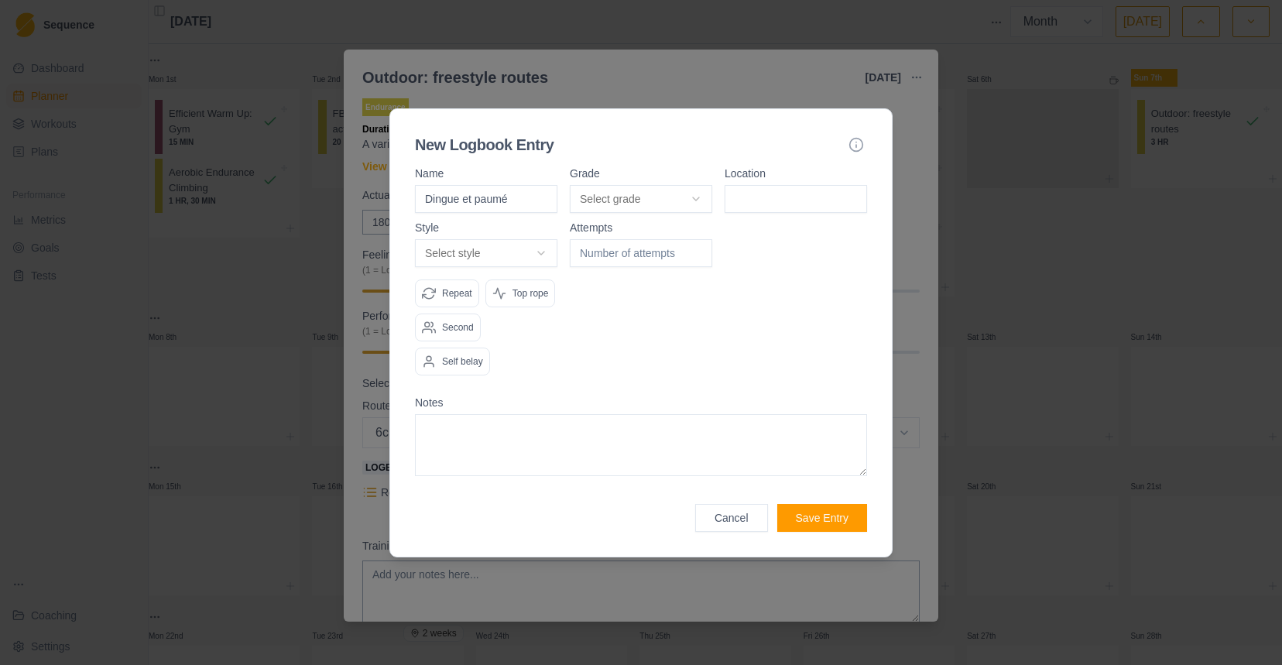
type input "Dingue et paumé"
click at [625, 186] on body "Sequence Dashboard Planner Workouts Plans Performance Metrics Goals Tests Coach…" at bounding box center [641, 332] width 1282 height 665
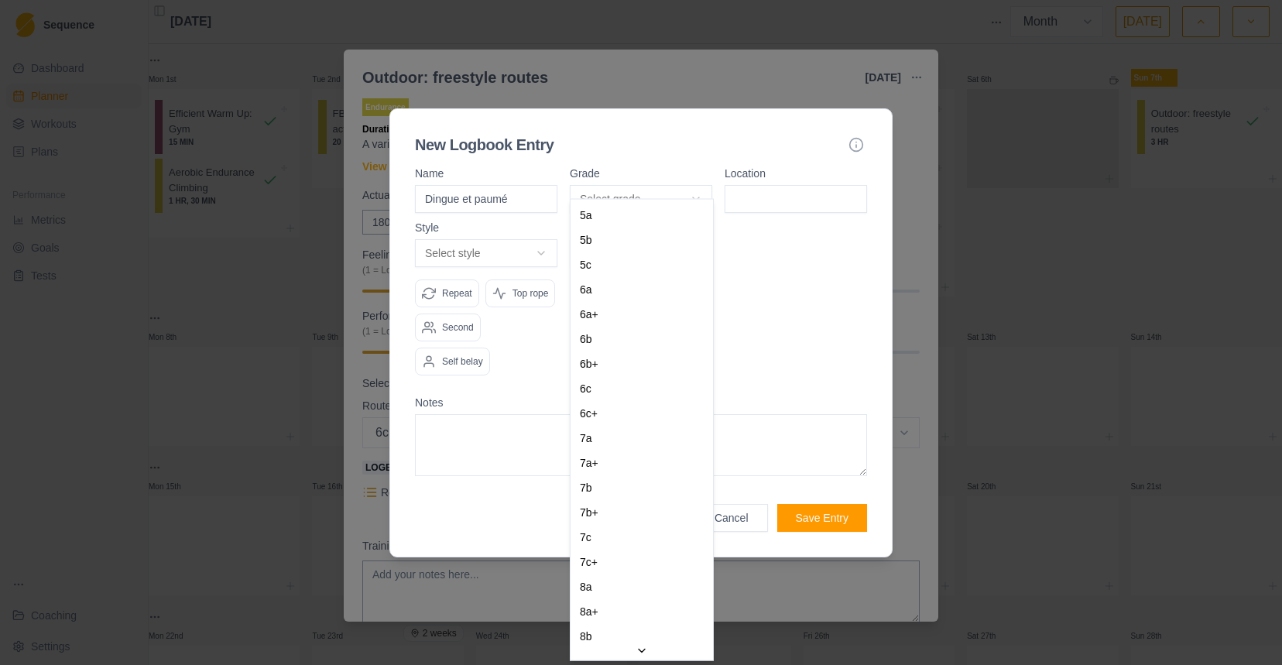
select select "d836c653-bd4d-46c1-ad9e-62907cd7fce7"
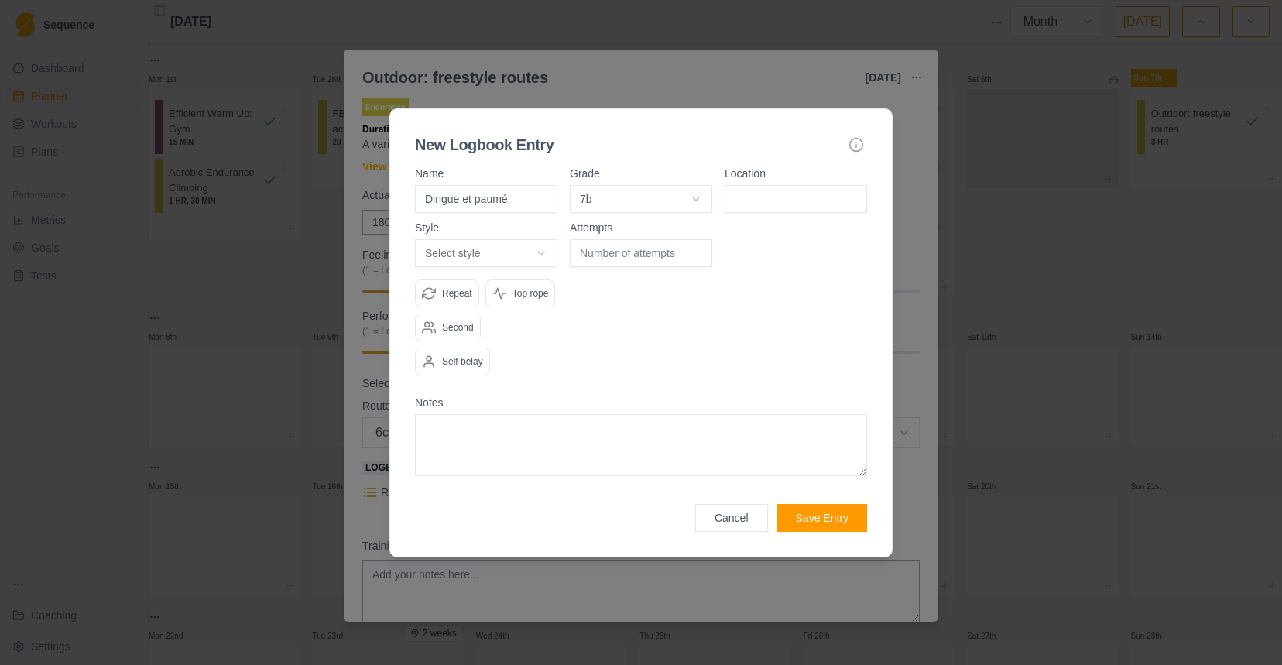
click at [784, 185] on input at bounding box center [796, 199] width 142 height 28
paste input "Oberbergpass"
type input "Oberbergpass"
click at [545, 235] on body "Sequence Dashboard Planner Workouts Plans Performance Metrics Goals Tests Coach…" at bounding box center [641, 332] width 1282 height 665
select select "work"
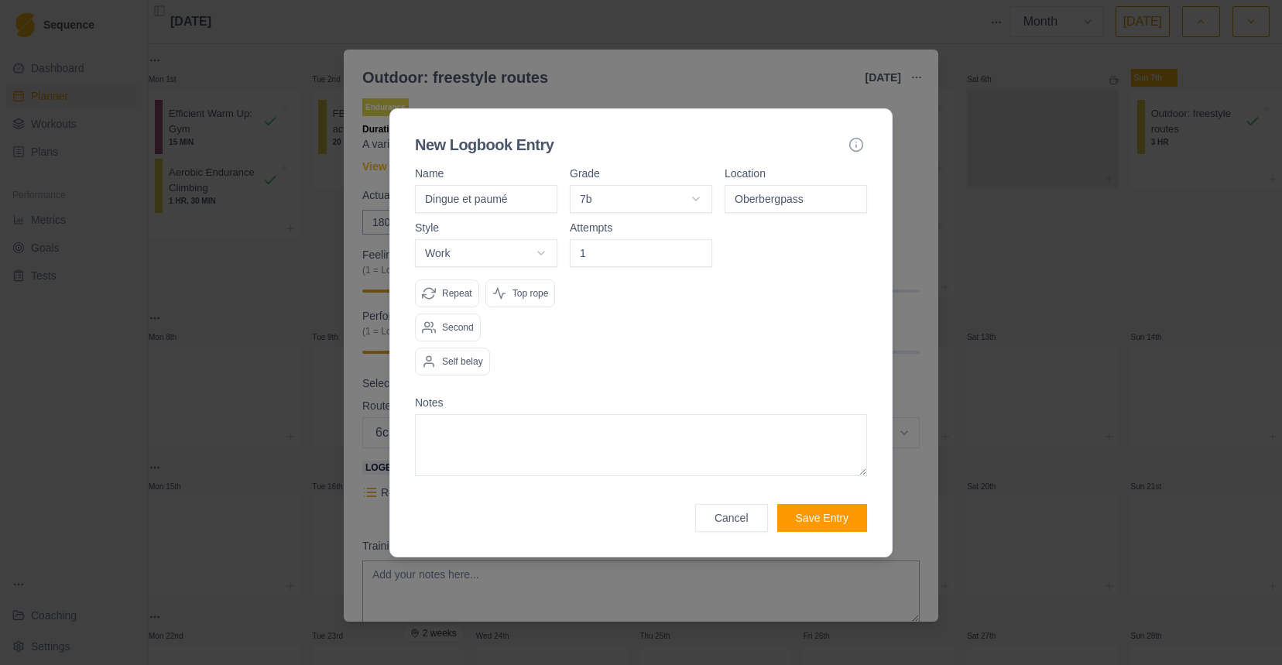
click at [697, 239] on input "1" at bounding box center [641, 253] width 142 height 28
type input "2"
click at [697, 239] on input "2" at bounding box center [641, 253] width 142 height 28
click at [464, 286] on p "Repeat" at bounding box center [457, 293] width 30 height 14
click at [467, 286] on p "Repeat" at bounding box center [457, 293] width 30 height 14
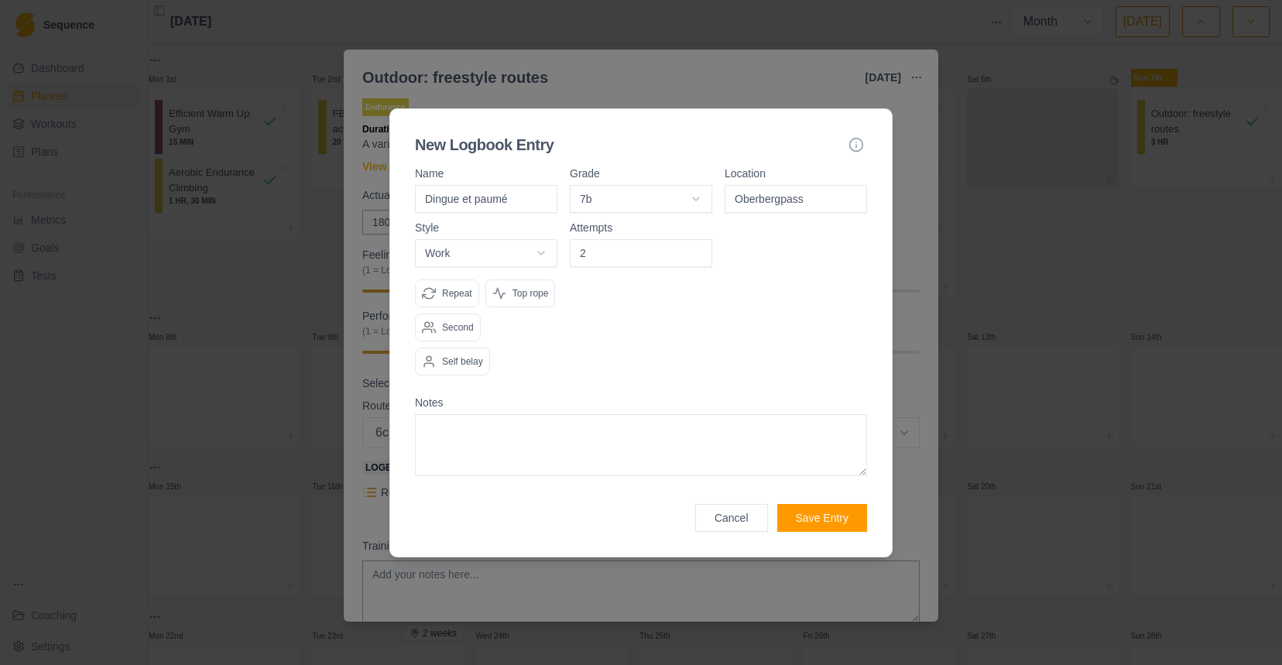
click at [817, 529] on button "Save Entry" at bounding box center [822, 518] width 90 height 28
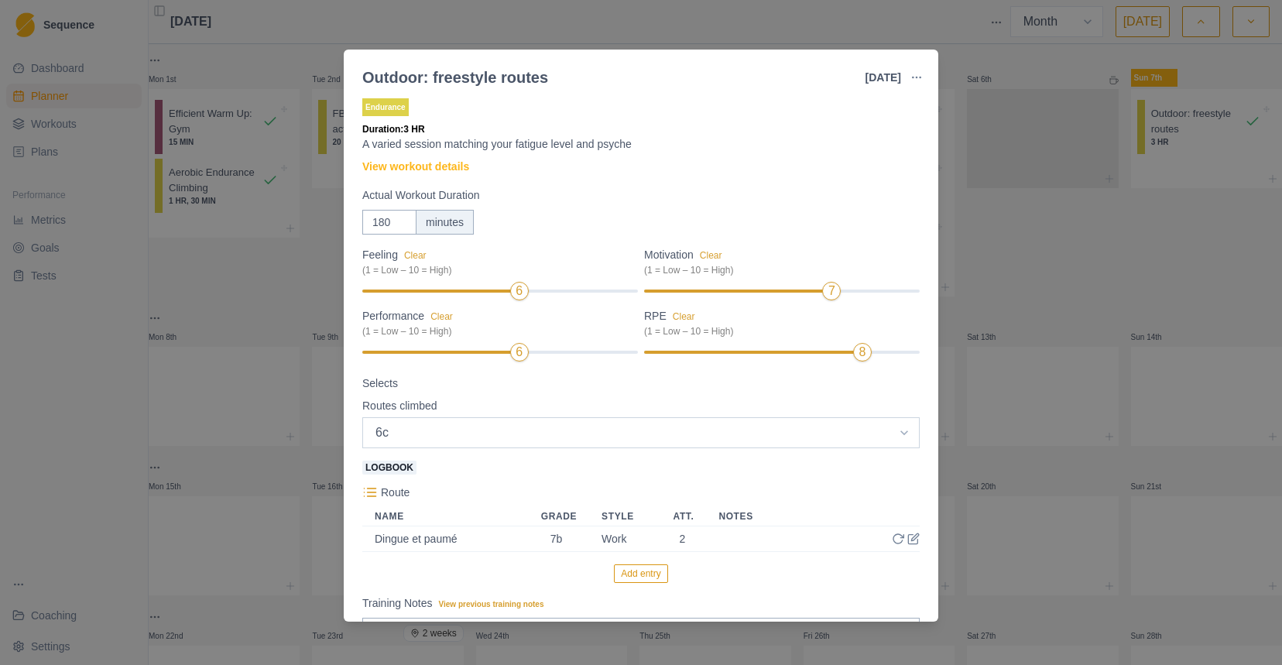
click at [583, 426] on select "Select option 5c 5c+ 6a 6a+ 6b 6b+ 6c 6c+ 7a 7a+ 7b 7b+ 7c 7c+ 8a" at bounding box center [640, 432] width 557 height 31
select select
click at [362, 417] on select "Select option 5c 5c+ 6a 6a+ 6b 6b+ 6c 6c+ 7a 7a+ 7b 7b+ 7c 7c+ 8a" at bounding box center [640, 432] width 557 height 31
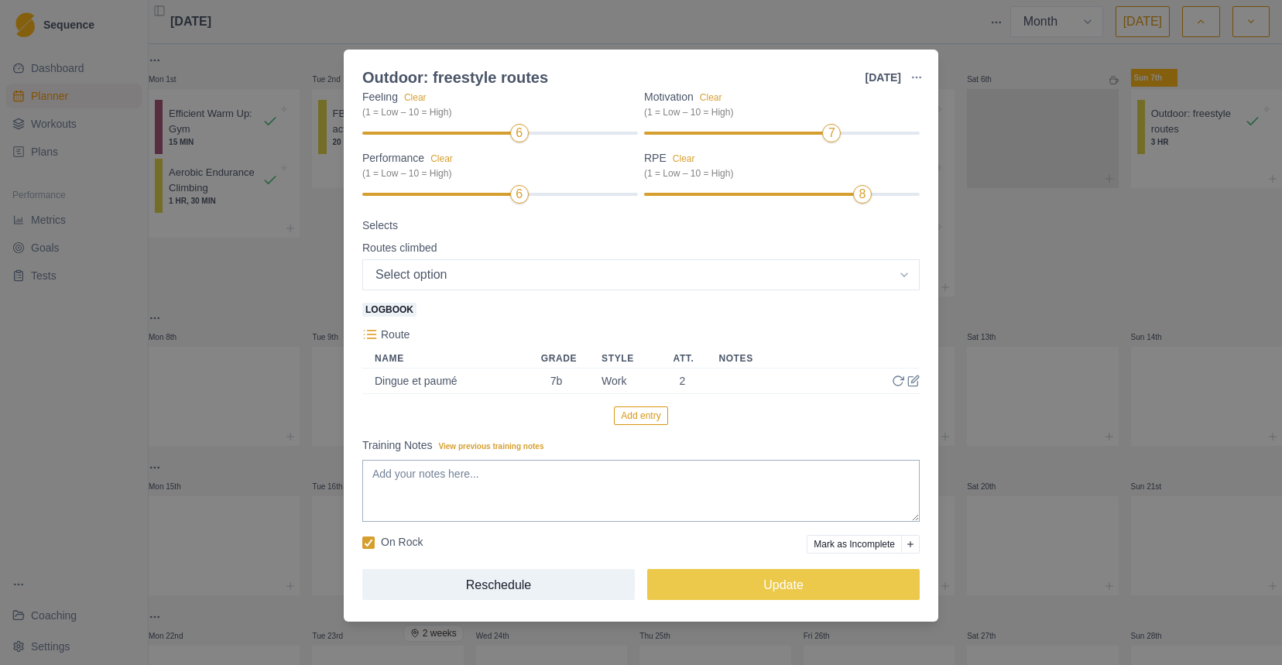
scroll to position [162, 0]
click at [635, 418] on button "Add entry" at bounding box center [640, 415] width 53 height 19
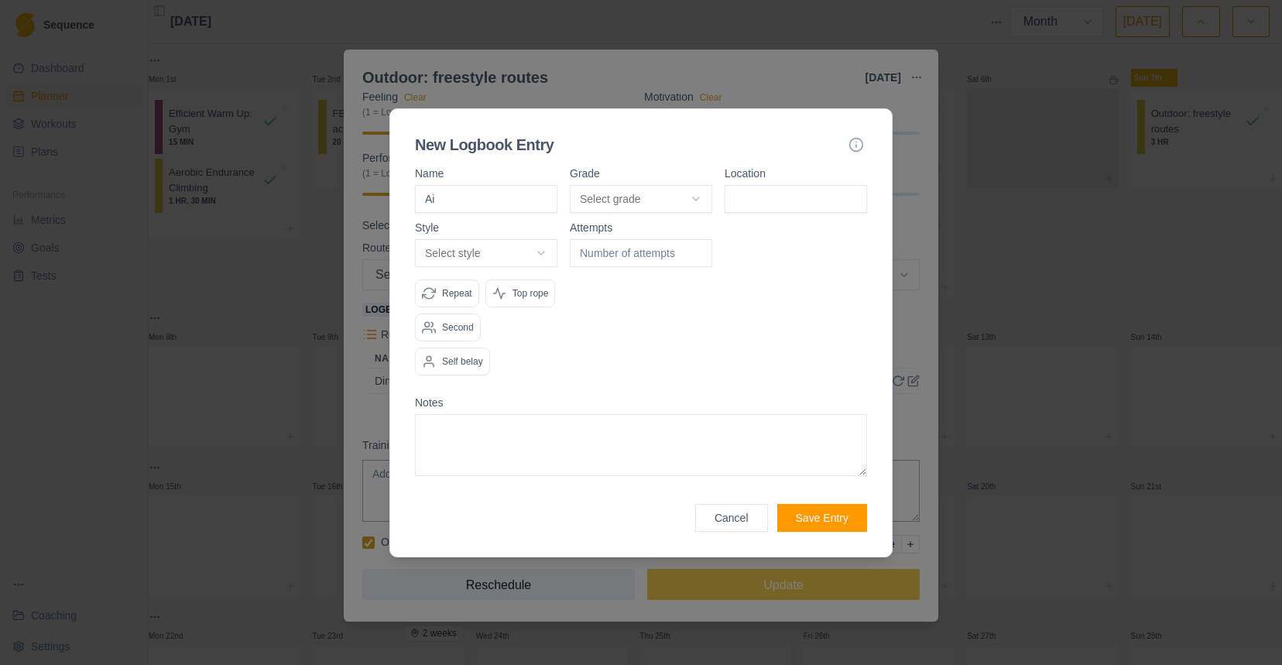
type input "A"
type input "Sidonie"
click at [688, 182] on body "Sequence Dashboard Planner Workouts Plans Performance Metrics Goals Tests Coach…" at bounding box center [641, 332] width 1282 height 665
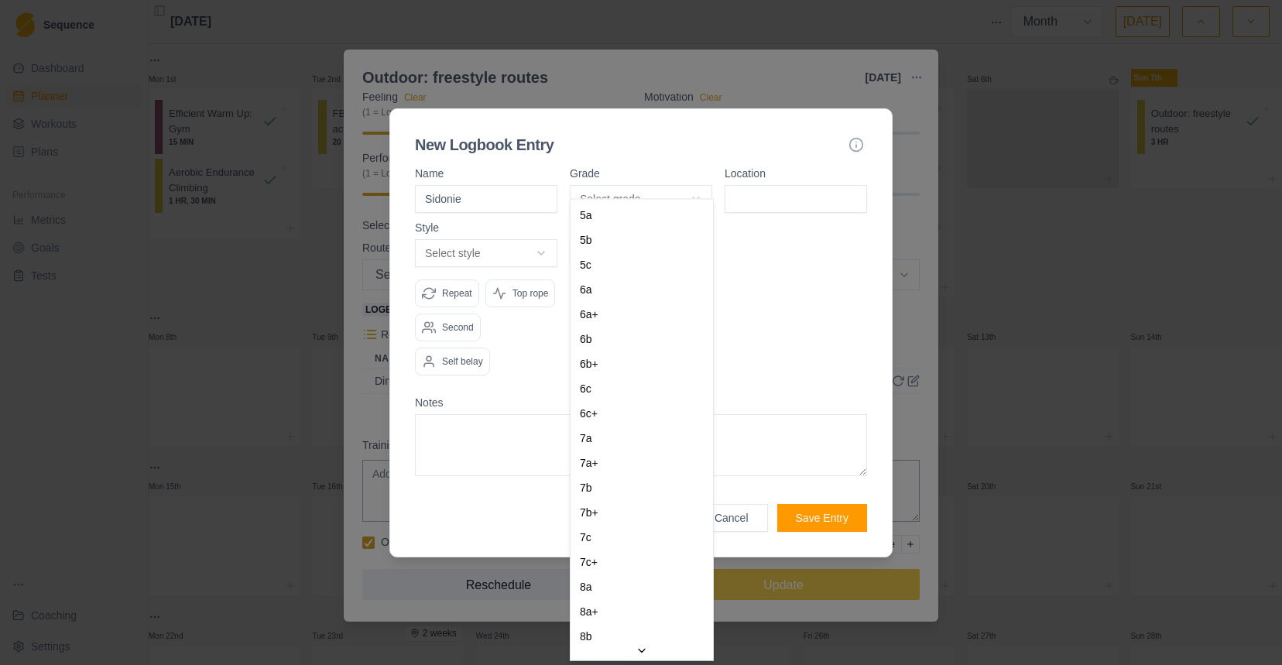
select select "9359fb1d-12ce-420d-848d-3c4174dd9b58"
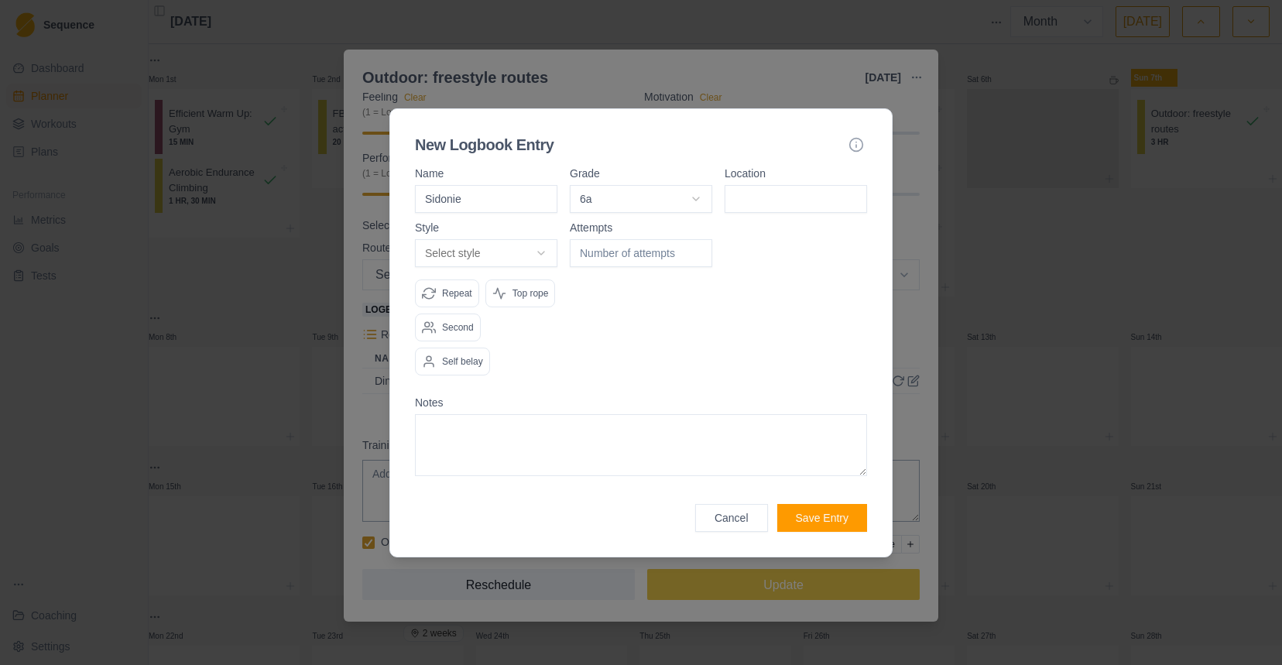
click at [791, 185] on input at bounding box center [796, 199] width 142 height 28
paste input "Oberbergpass"
type input "Oberbergpass"
click at [531, 227] on body "Sequence Dashboard Planner Workouts Plans Performance Metrics Goals Tests Coach…" at bounding box center [641, 332] width 1282 height 665
select select "flash"
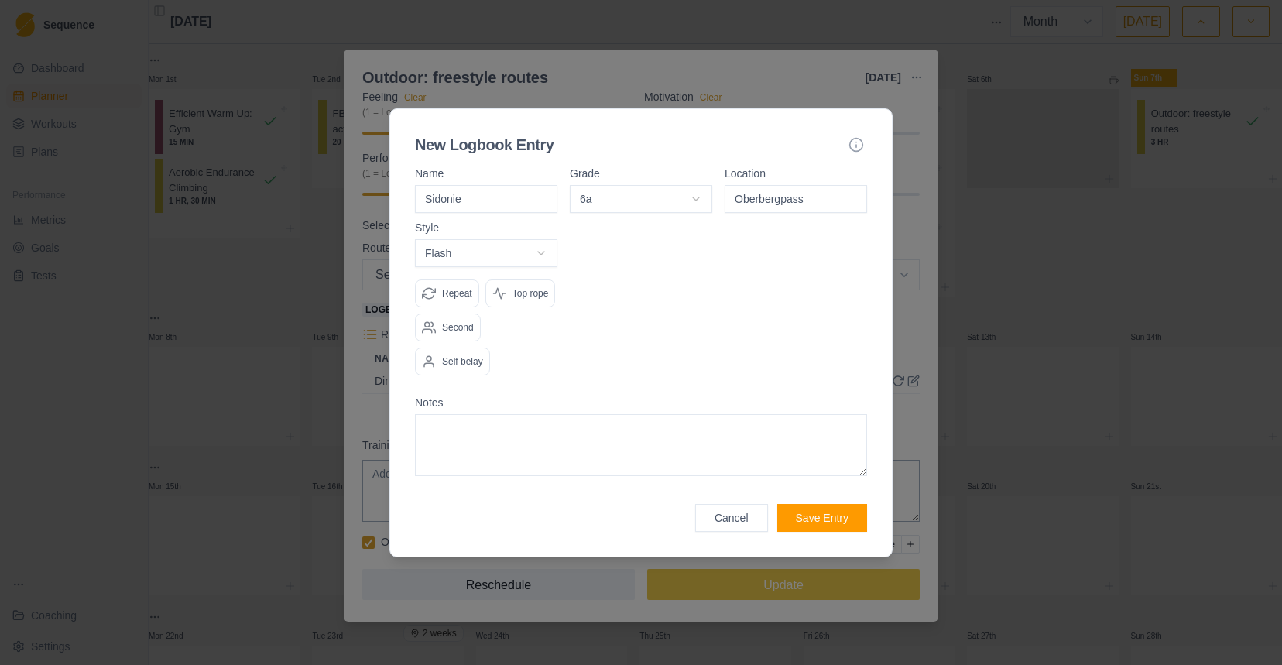
click at [485, 302] on div "Top rope" at bounding box center [520, 293] width 70 height 28
click at [826, 532] on button "Save Entry" at bounding box center [822, 518] width 90 height 28
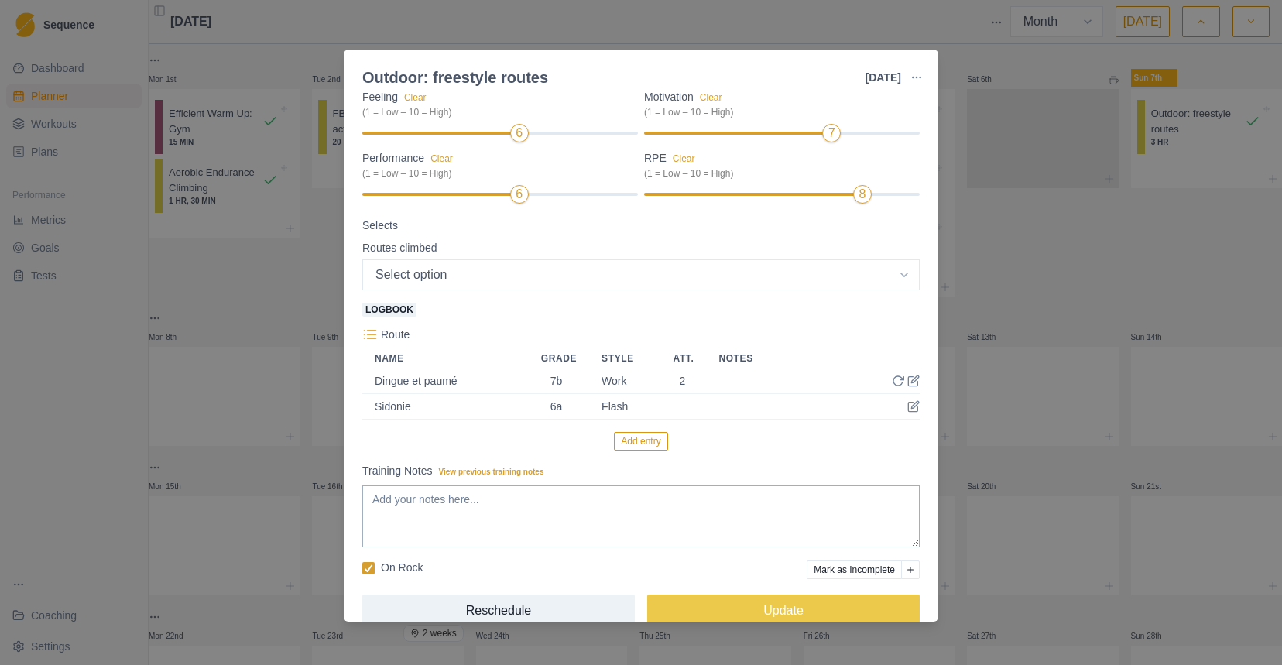
click at [646, 445] on button "Add entry" at bounding box center [640, 441] width 53 height 19
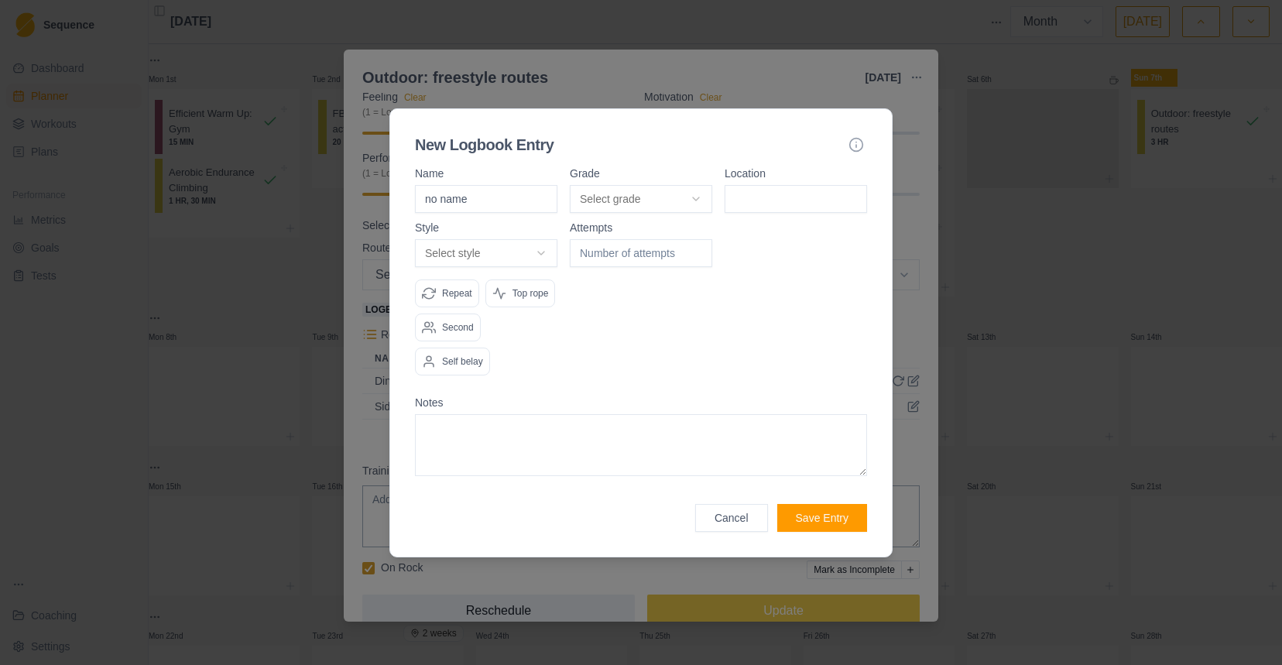
type input "no name"
click at [656, 176] on body "Sequence Dashboard Planner Workouts Plans Performance Metrics Goals Tests Coach…" at bounding box center [641, 332] width 1282 height 665
click at [759, 194] on input at bounding box center [796, 199] width 142 height 28
paste input "Oberbergpass"
type input "Oberbergpass"
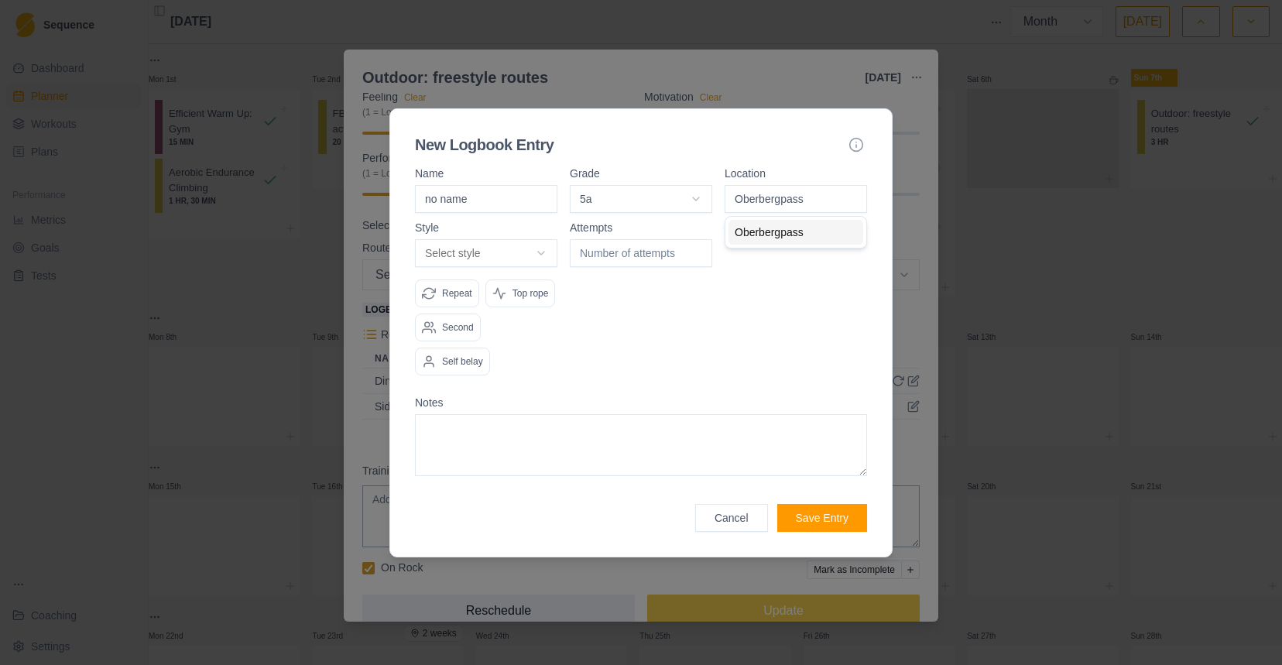
click at [529, 225] on body "Sequence Dashboard Planner Workouts Plans Performance Metrics Goals Tests Coach…" at bounding box center [641, 332] width 1282 height 665
select select "flash"
click at [474, 334] on p "Second" at bounding box center [458, 327] width 32 height 14
click at [828, 525] on button "Save Entry" at bounding box center [822, 518] width 90 height 28
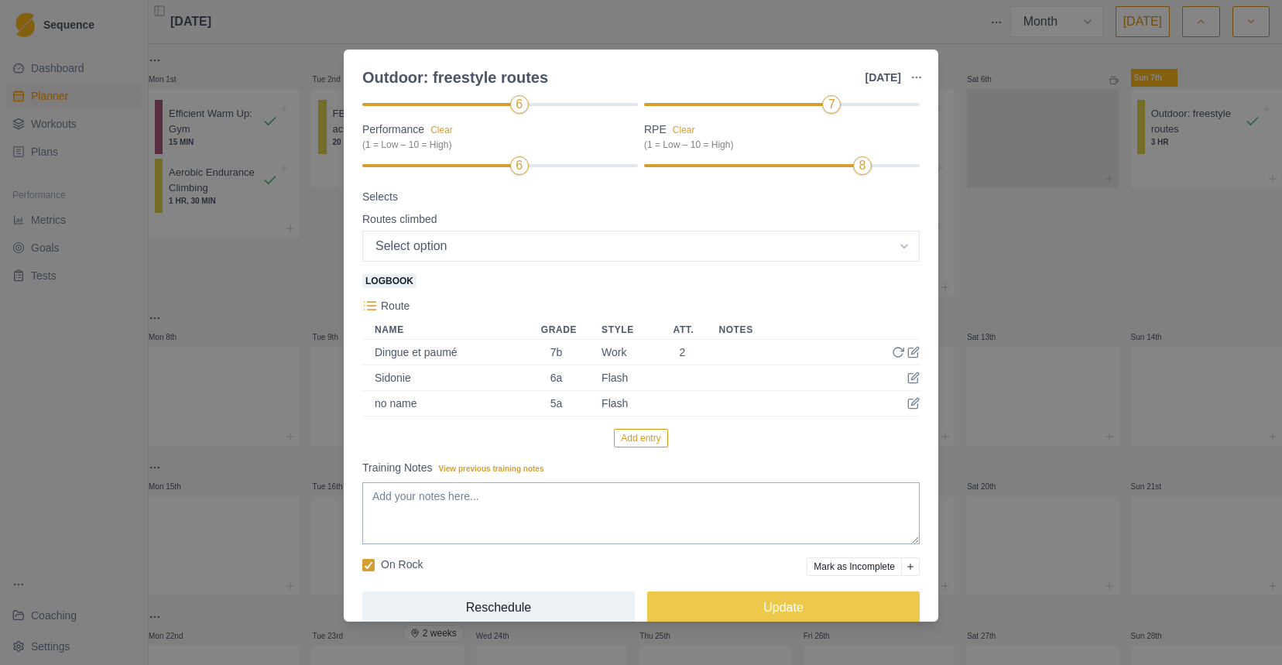
scroll to position [213, 0]
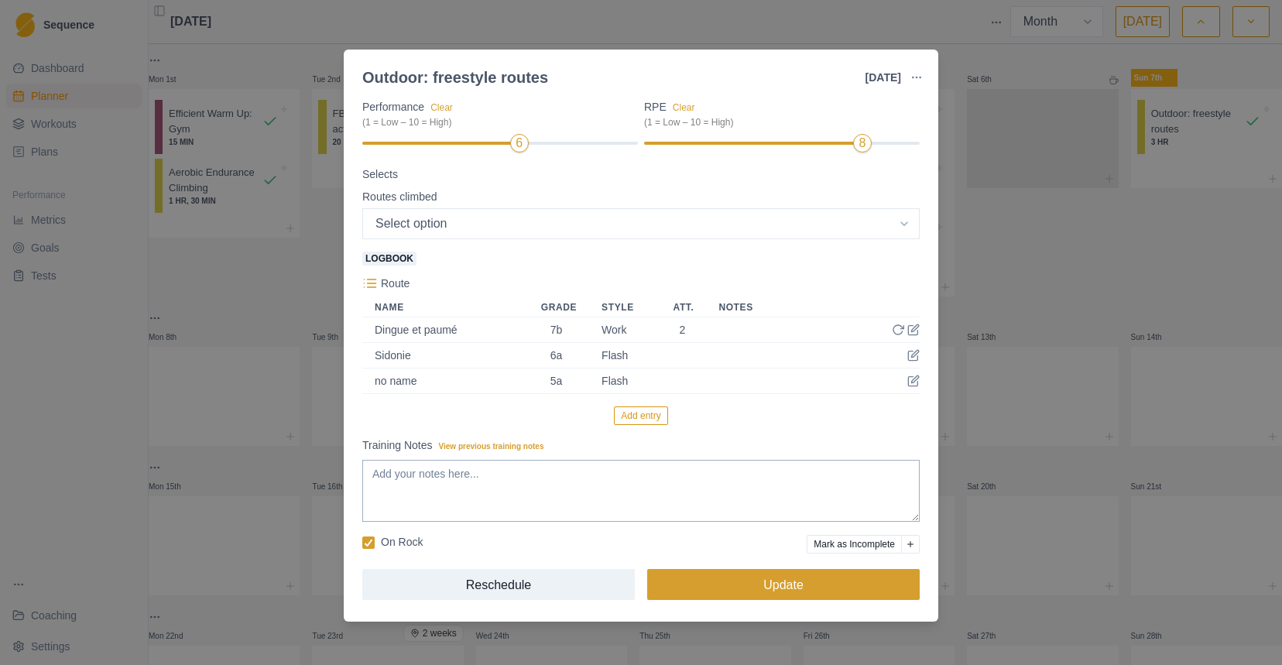
click at [756, 592] on button "Update" at bounding box center [783, 584] width 272 height 31
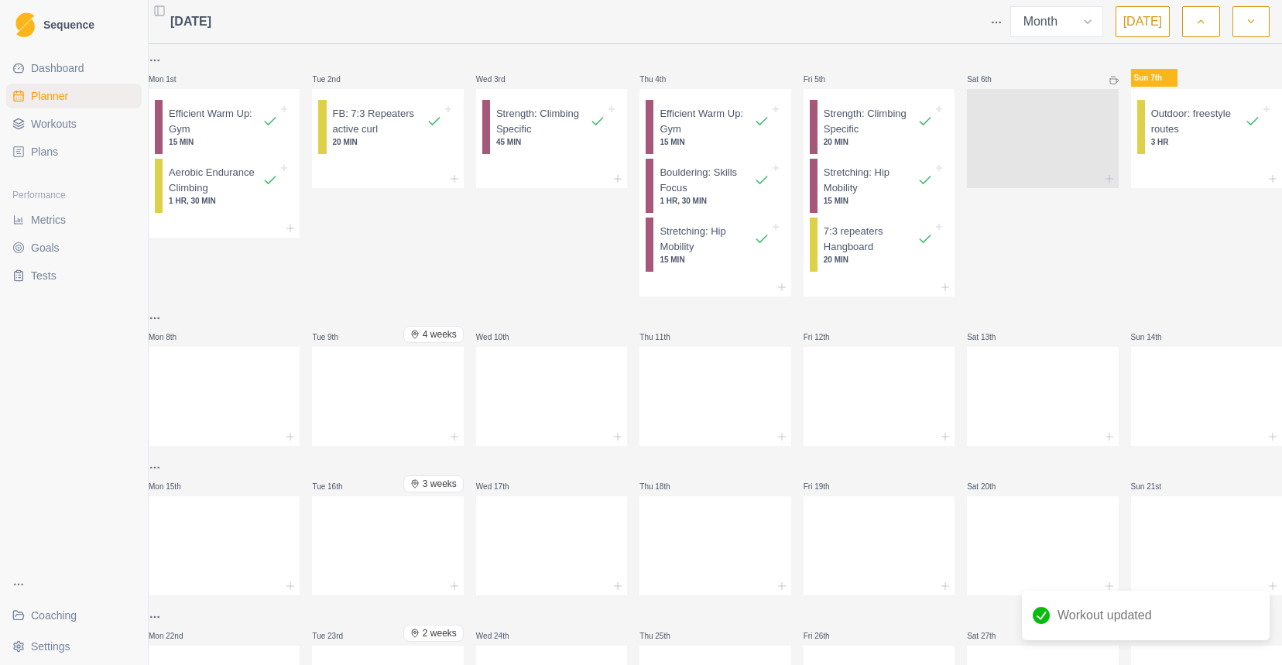
click at [105, 70] on link "Dashboard" at bounding box center [73, 68] width 135 height 25
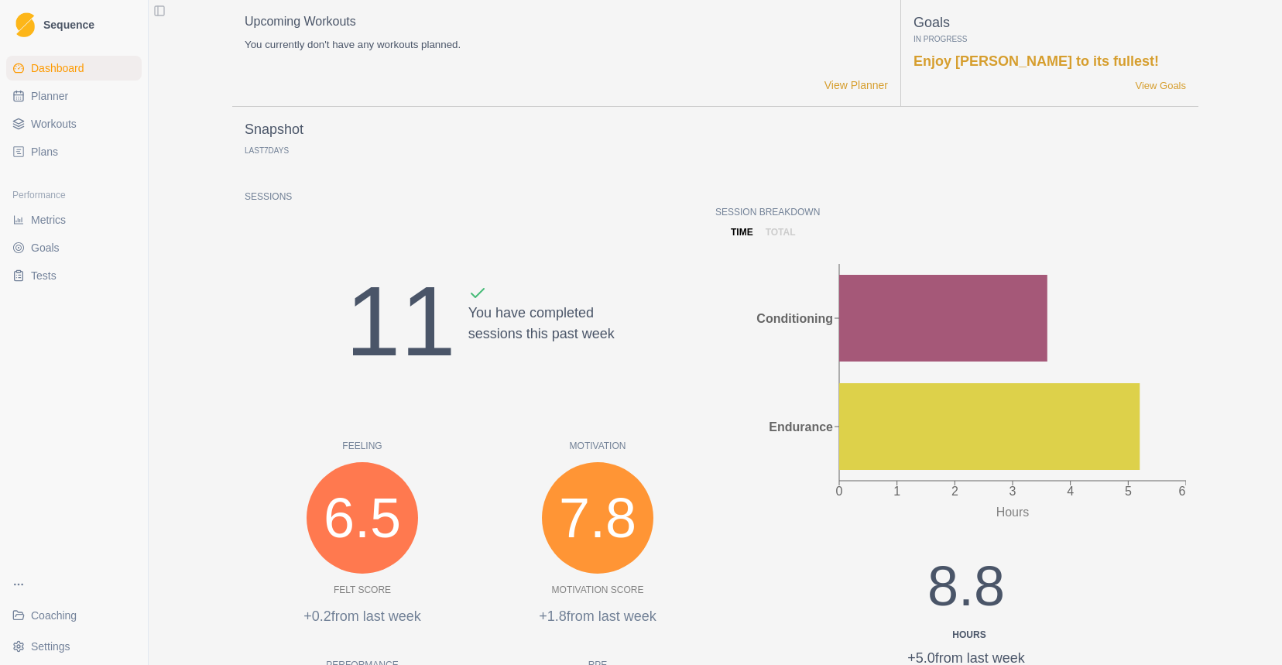
click at [60, 95] on span "Planner" at bounding box center [49, 95] width 37 height 15
select select "month"
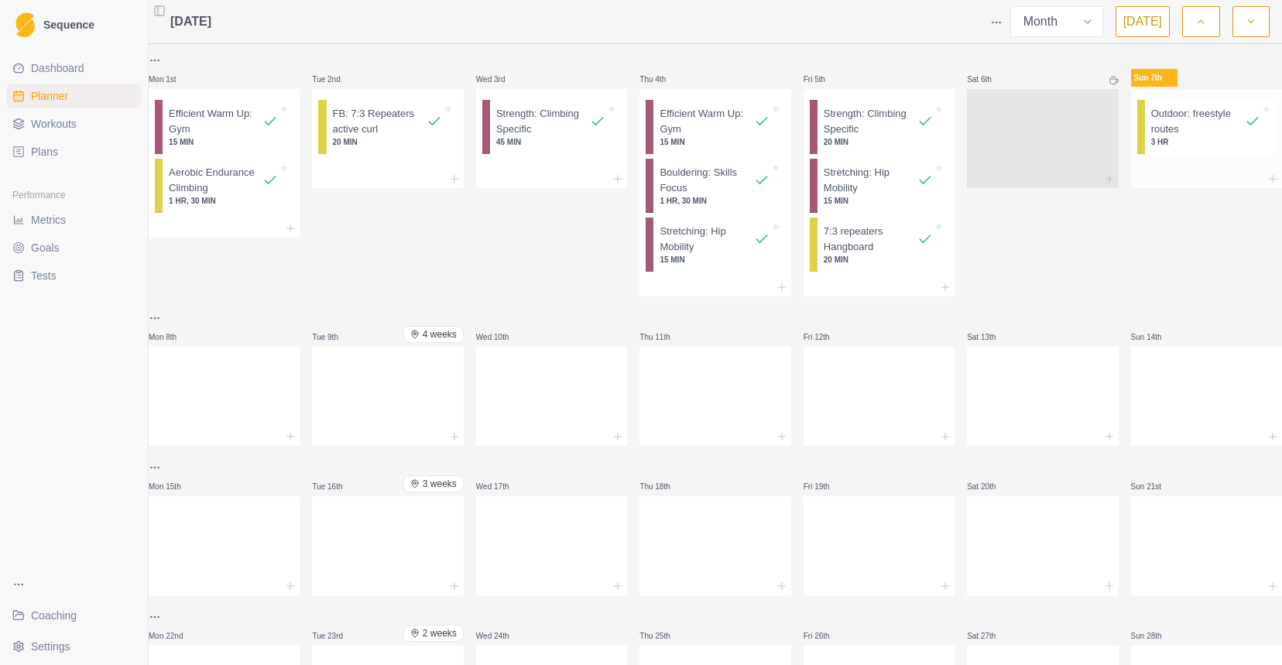
click at [1190, 102] on div "Outdoor: freestyle routes 3 HR" at bounding box center [1210, 127] width 131 height 54
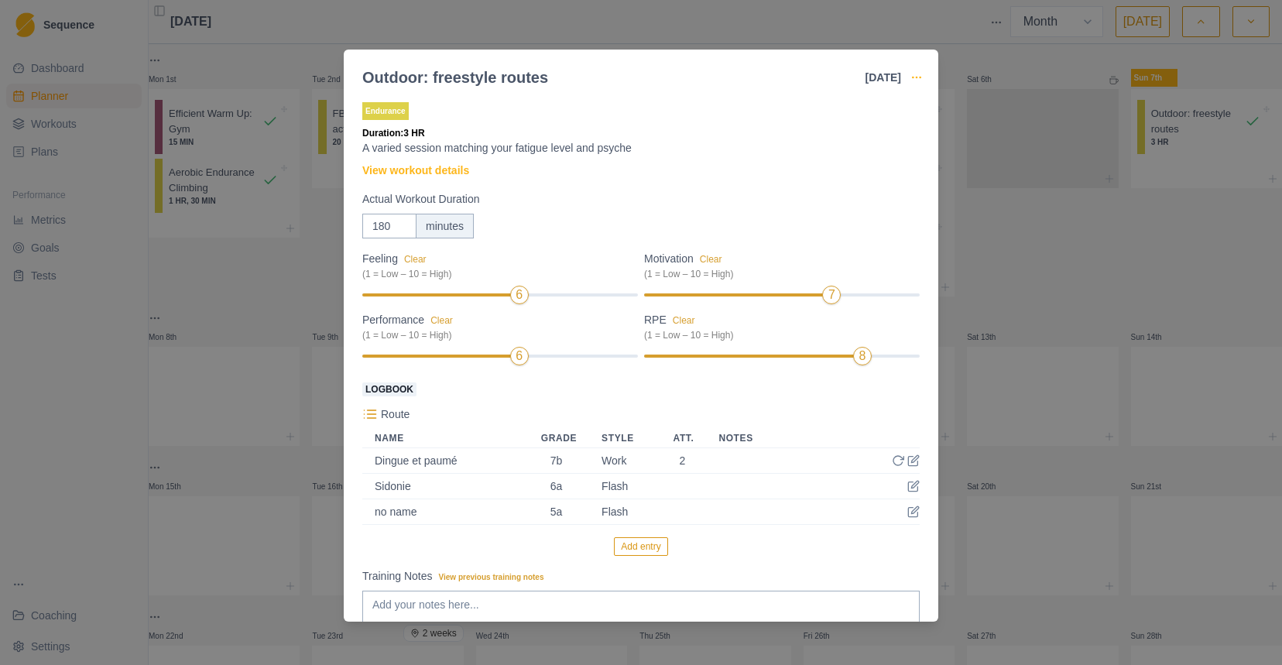
click at [912, 81] on icon "button" at bounding box center [916, 77] width 12 height 12
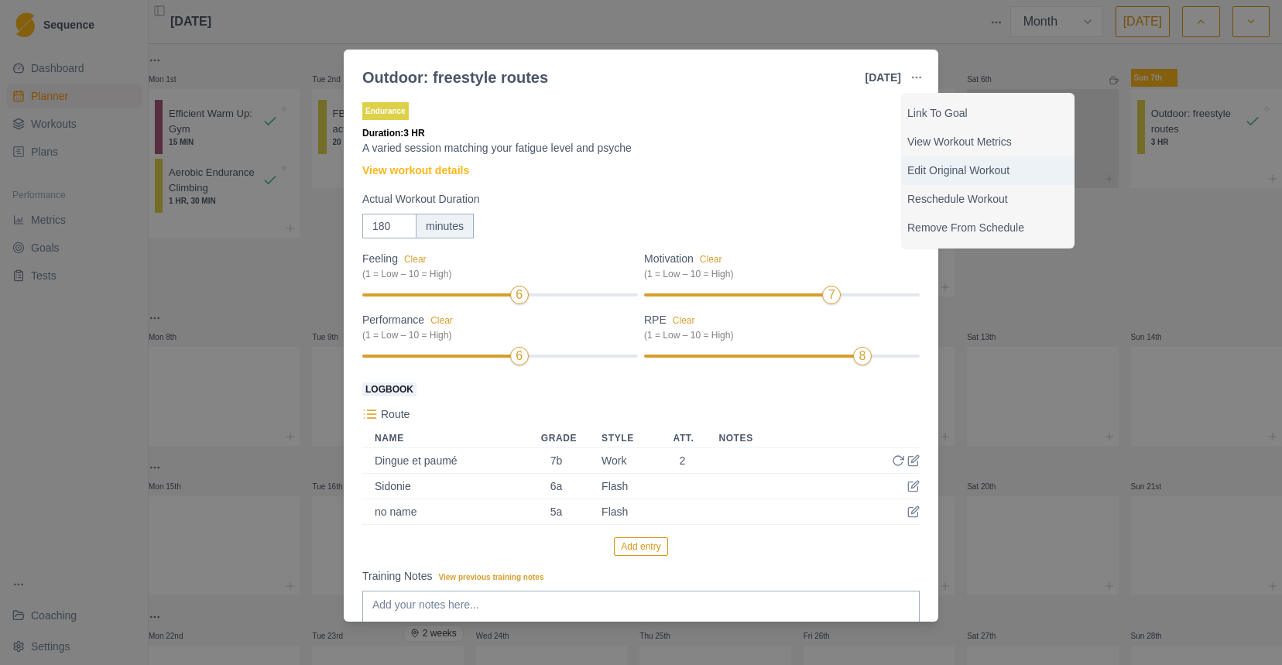
click at [990, 170] on p "Edit Original Workout" at bounding box center [987, 171] width 161 height 16
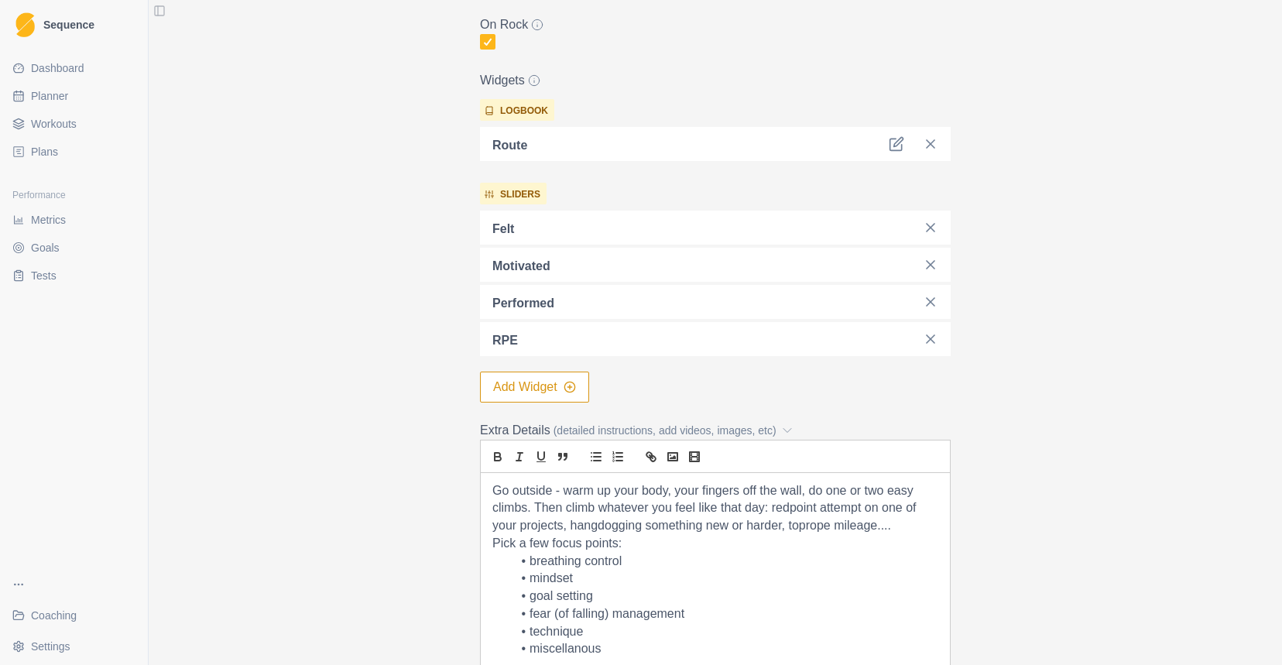
scroll to position [225, 0]
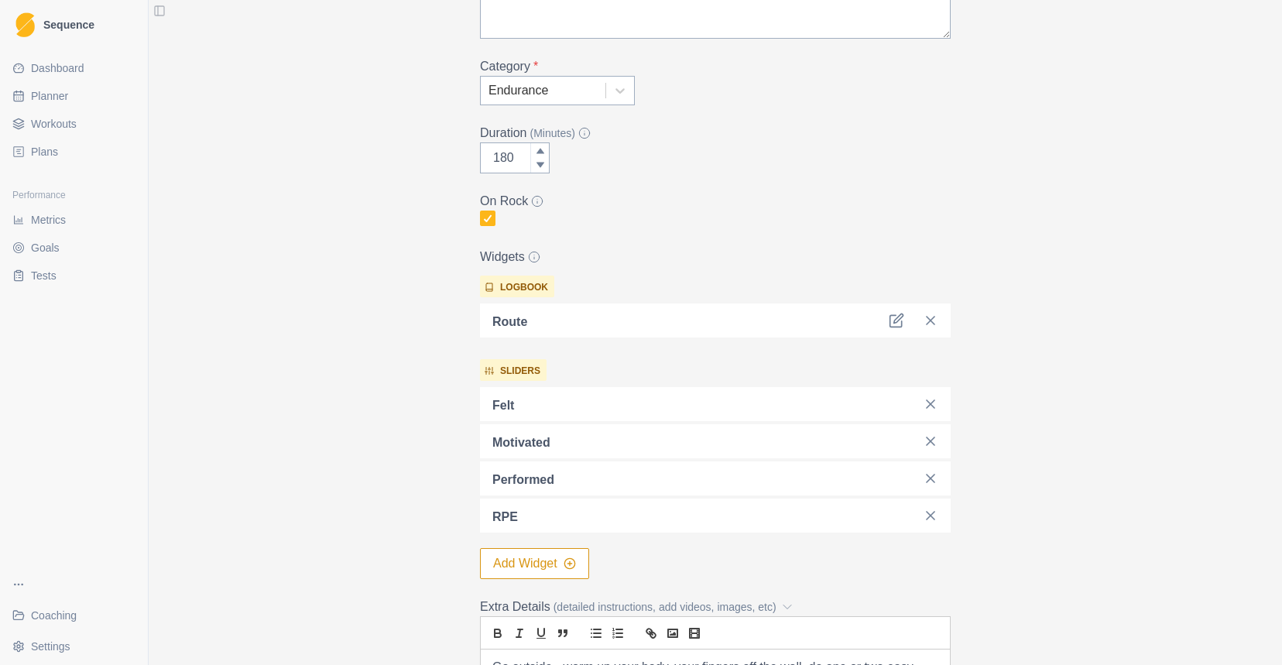
click at [545, 574] on button "Add Widget" at bounding box center [534, 563] width 109 height 31
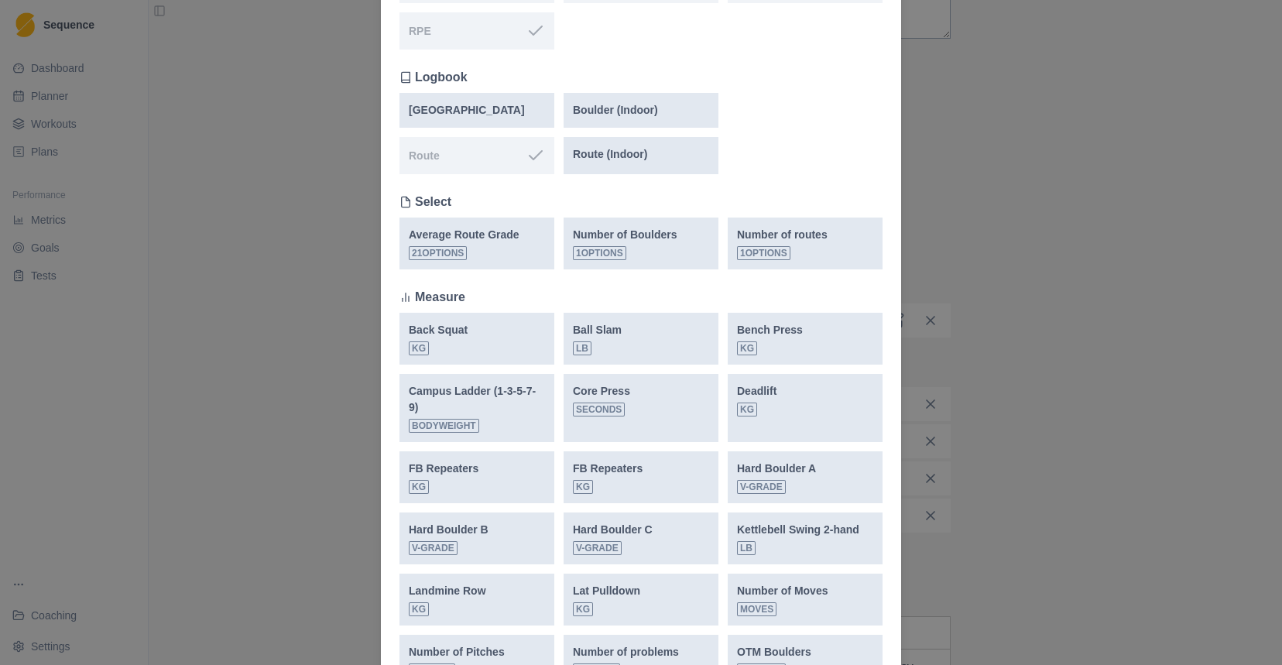
scroll to position [391, 0]
click at [837, 233] on div "Number of routes 1 options" at bounding box center [805, 244] width 136 height 33
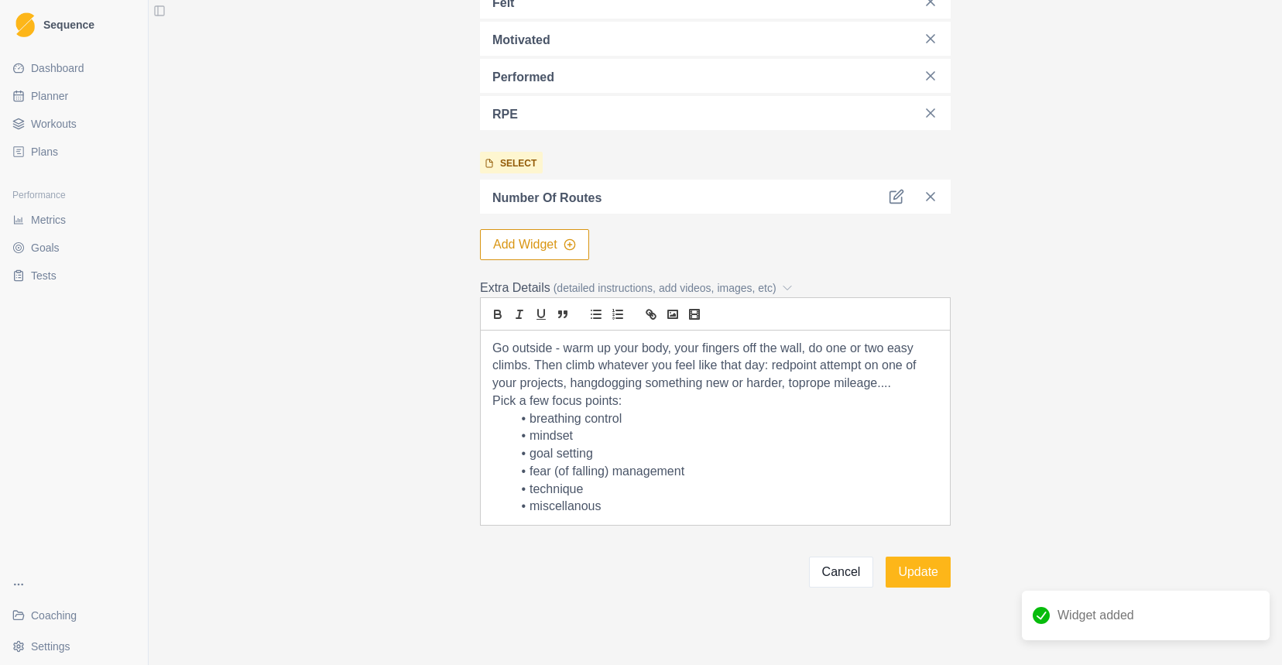
scroll to position [637, 0]
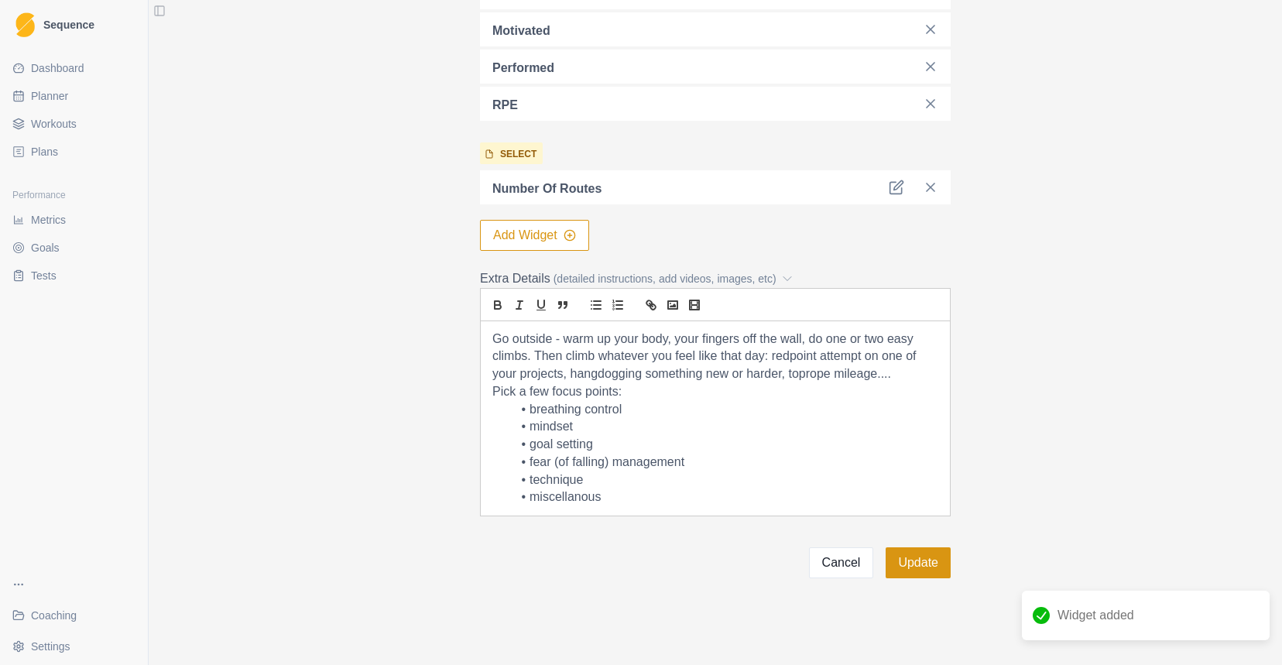
click at [927, 554] on button "Update" at bounding box center [918, 562] width 65 height 31
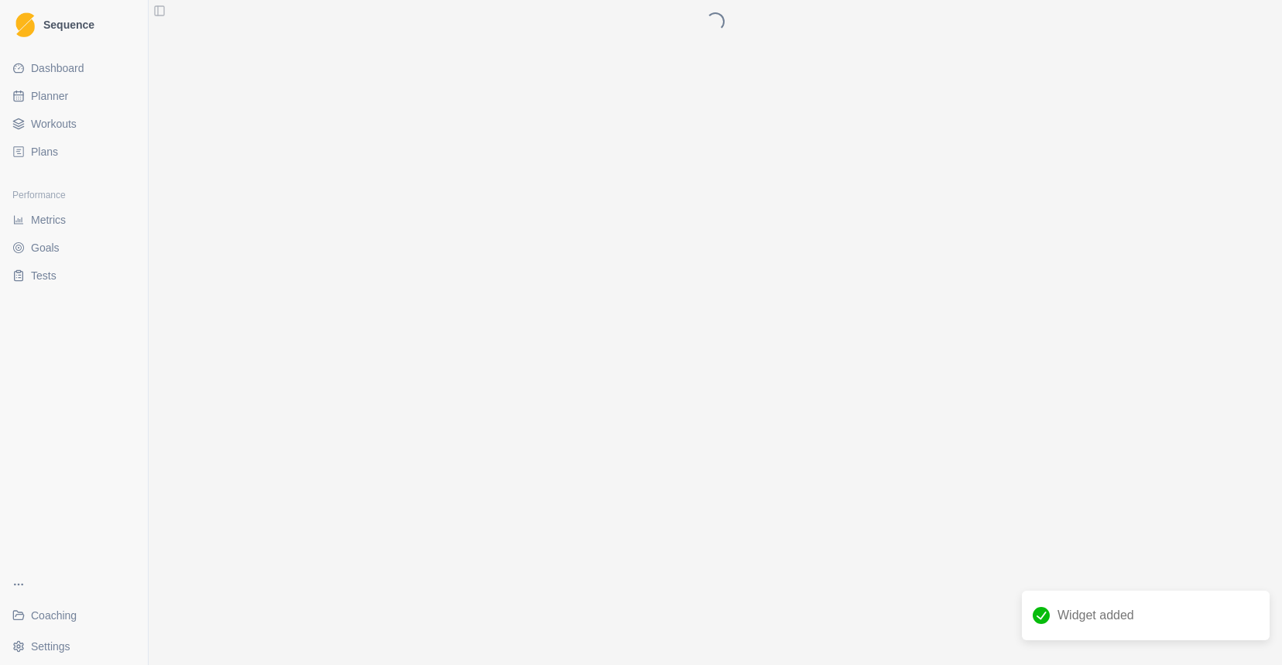
scroll to position [0, 0]
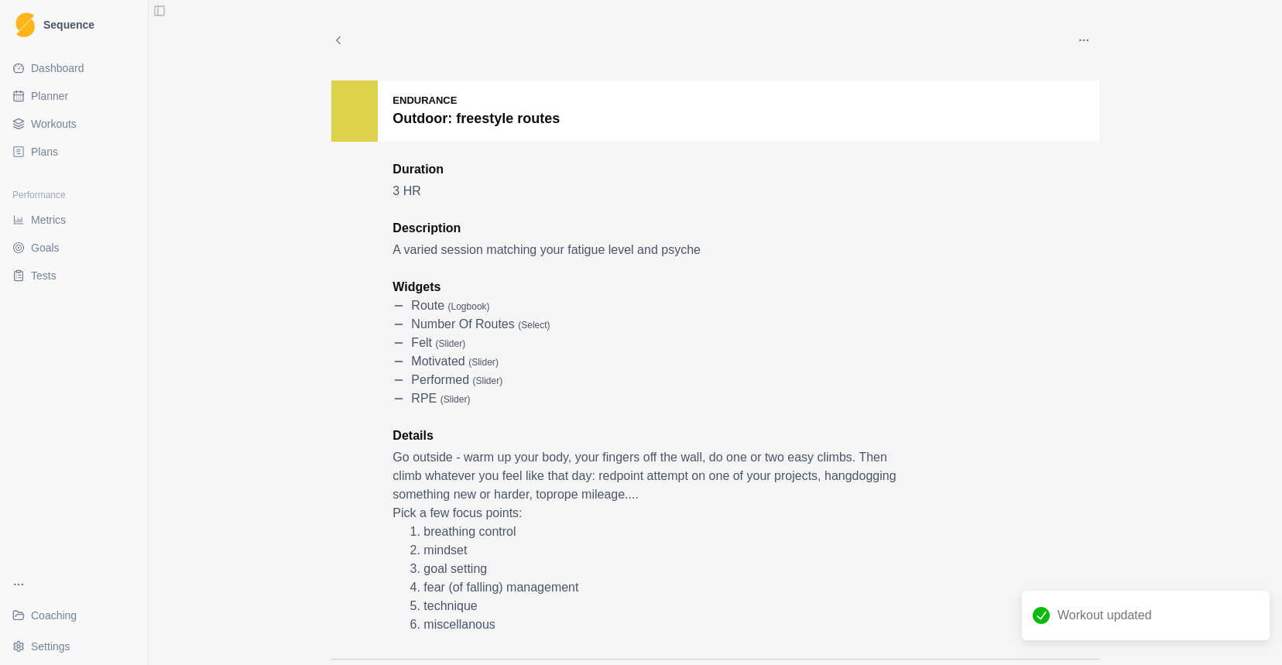
click at [341, 39] on icon at bounding box center [338, 40] width 14 height 14
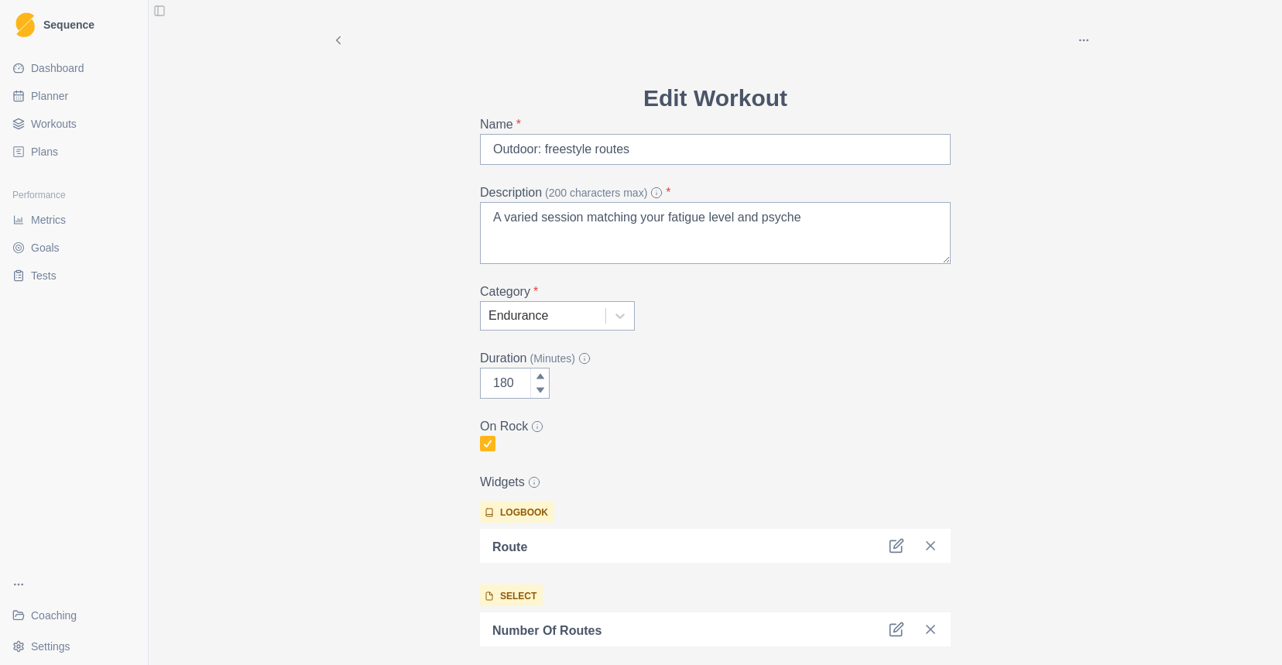
click at [80, 101] on link "Planner" at bounding box center [73, 96] width 135 height 25
select select "month"
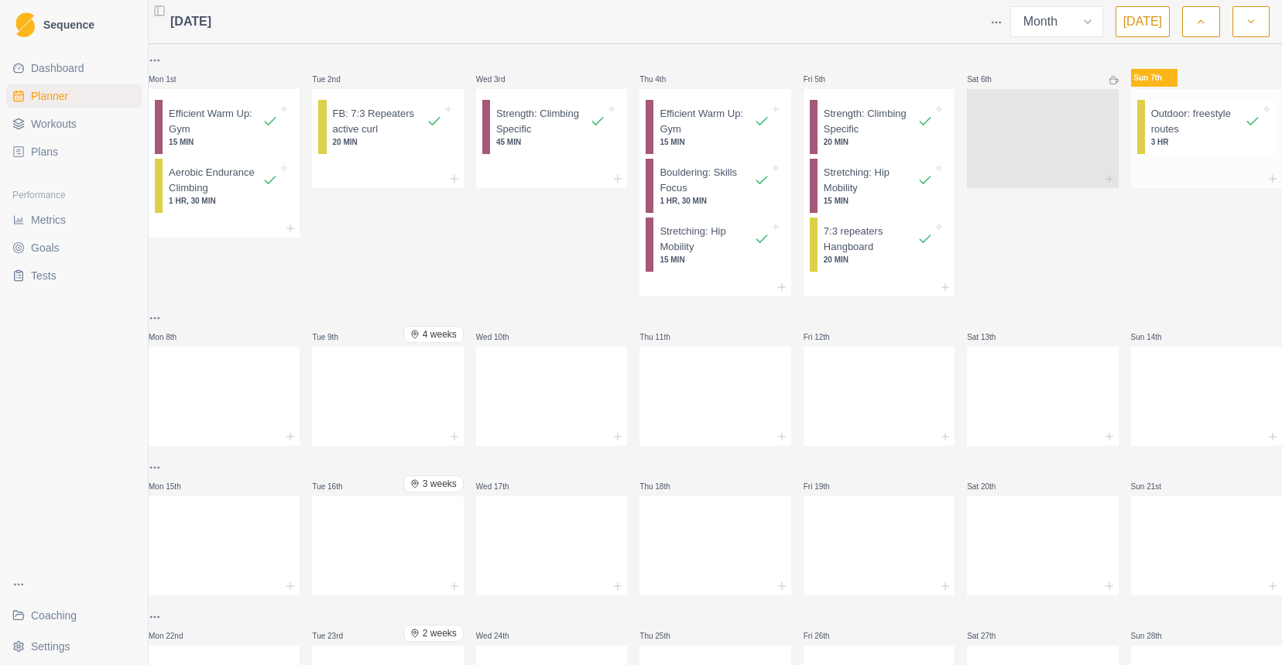
click at [1209, 124] on p "Outdoor: freestyle routes" at bounding box center [1198, 121] width 94 height 30
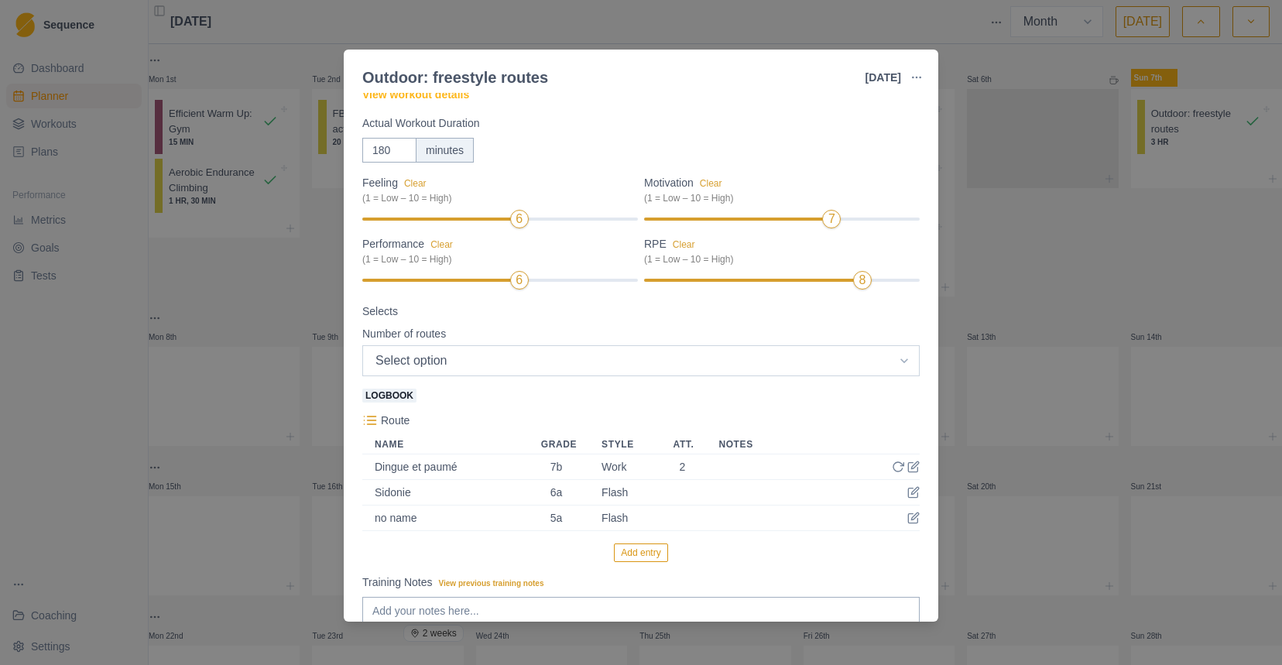
scroll to position [213, 0]
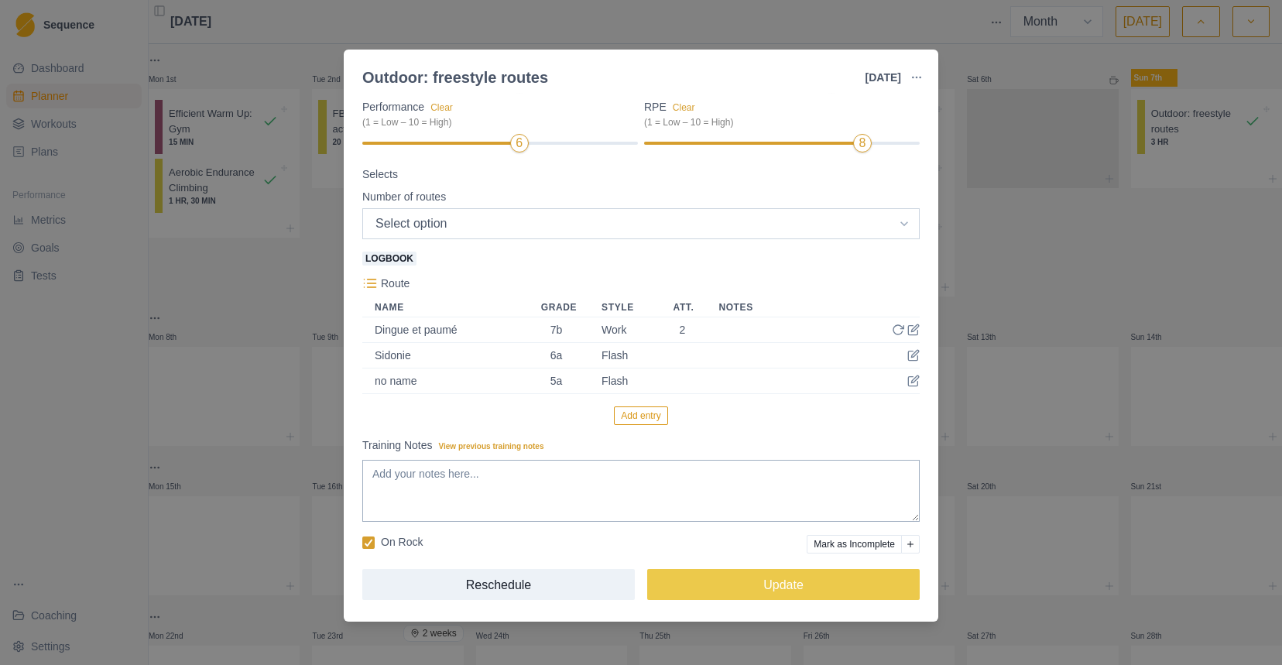
click at [655, 218] on select "Select option #" at bounding box center [640, 223] width 557 height 31
select select "1"
click at [362, 208] on select "Select option #" at bounding box center [640, 223] width 557 height 31
click at [753, 589] on button "Update" at bounding box center [783, 584] width 272 height 31
